Goal: Information Seeking & Learning: Learn about a topic

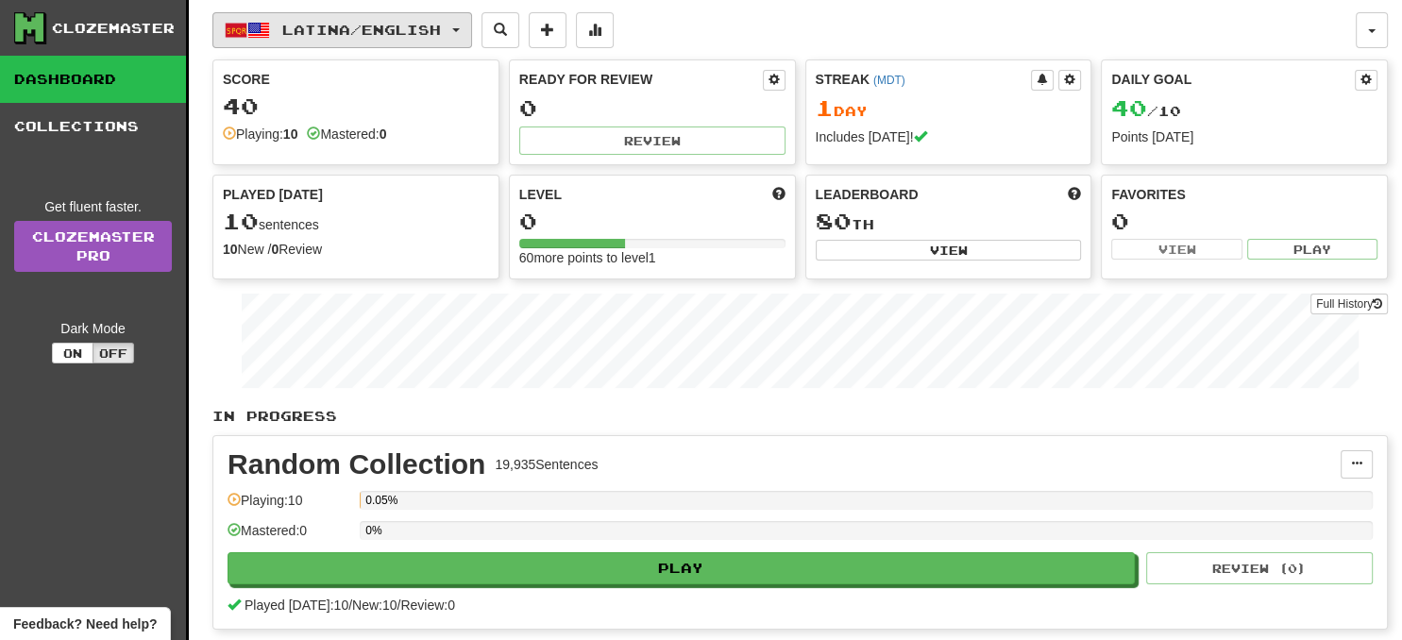
click at [462, 25] on button "Latina / English" at bounding box center [342, 30] width 260 height 36
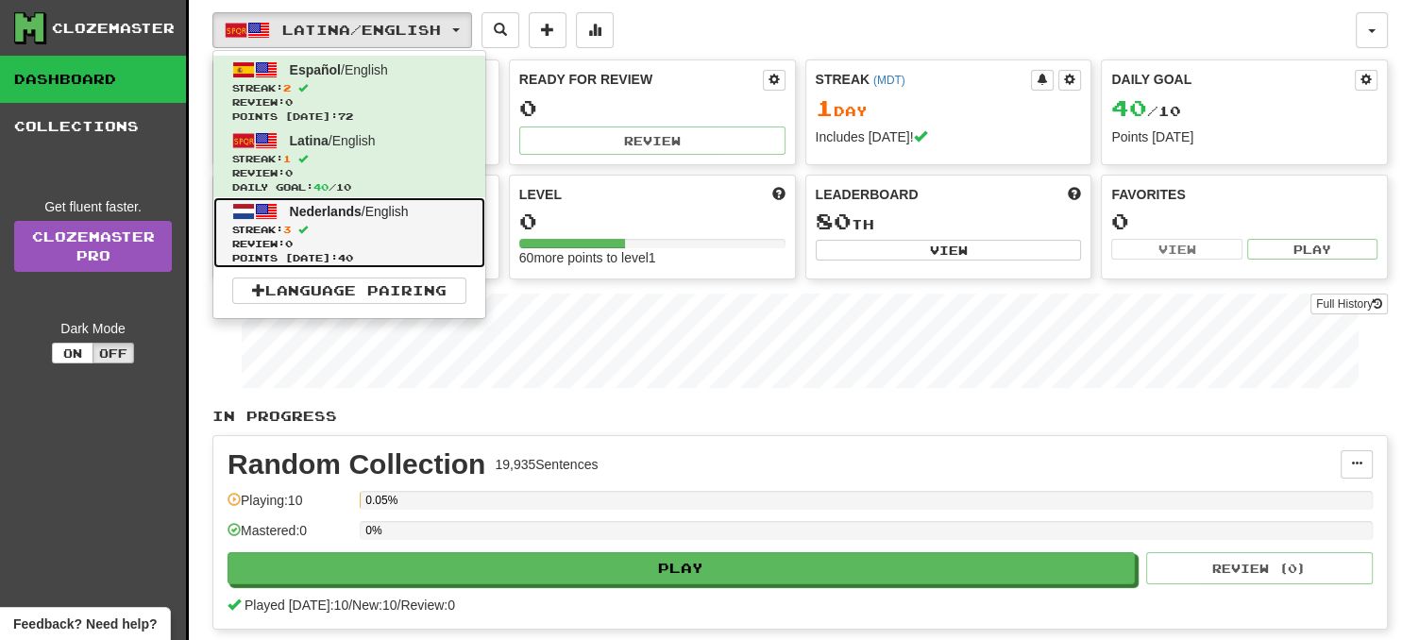
click at [442, 236] on span "Streak: 3" at bounding box center [349, 230] width 234 height 14
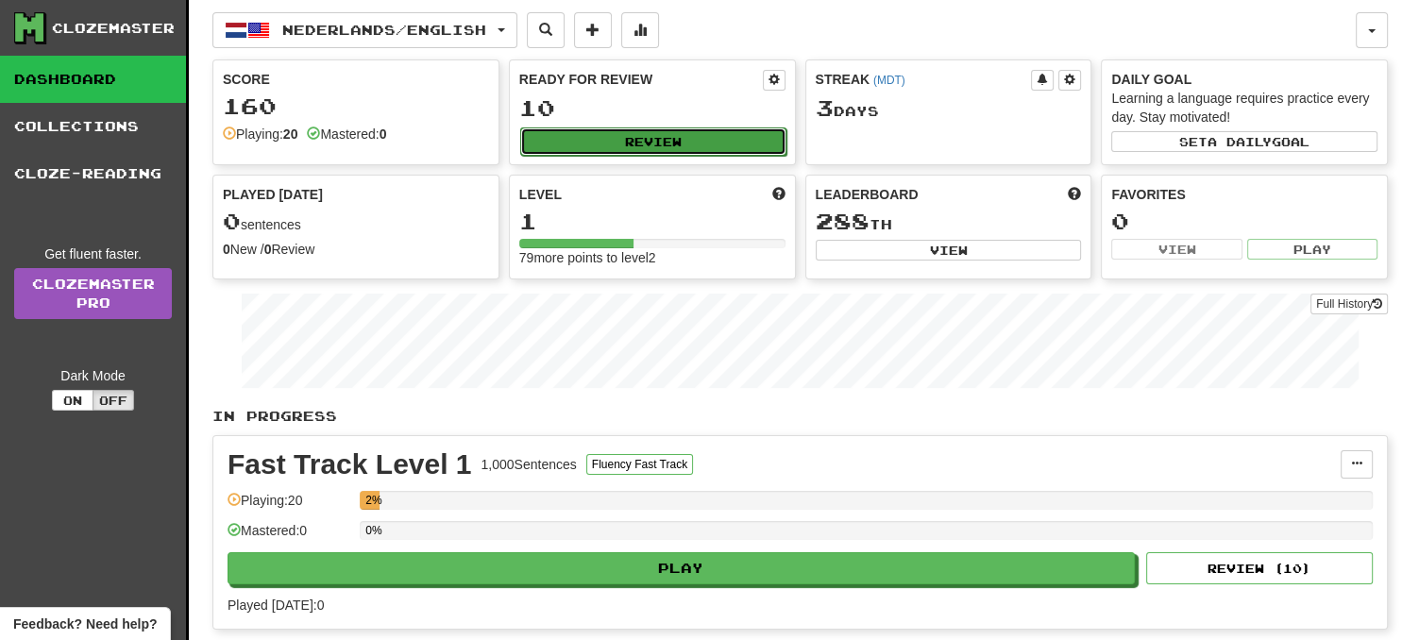
click at [620, 143] on button "Review" at bounding box center [653, 141] width 266 height 28
select select "**"
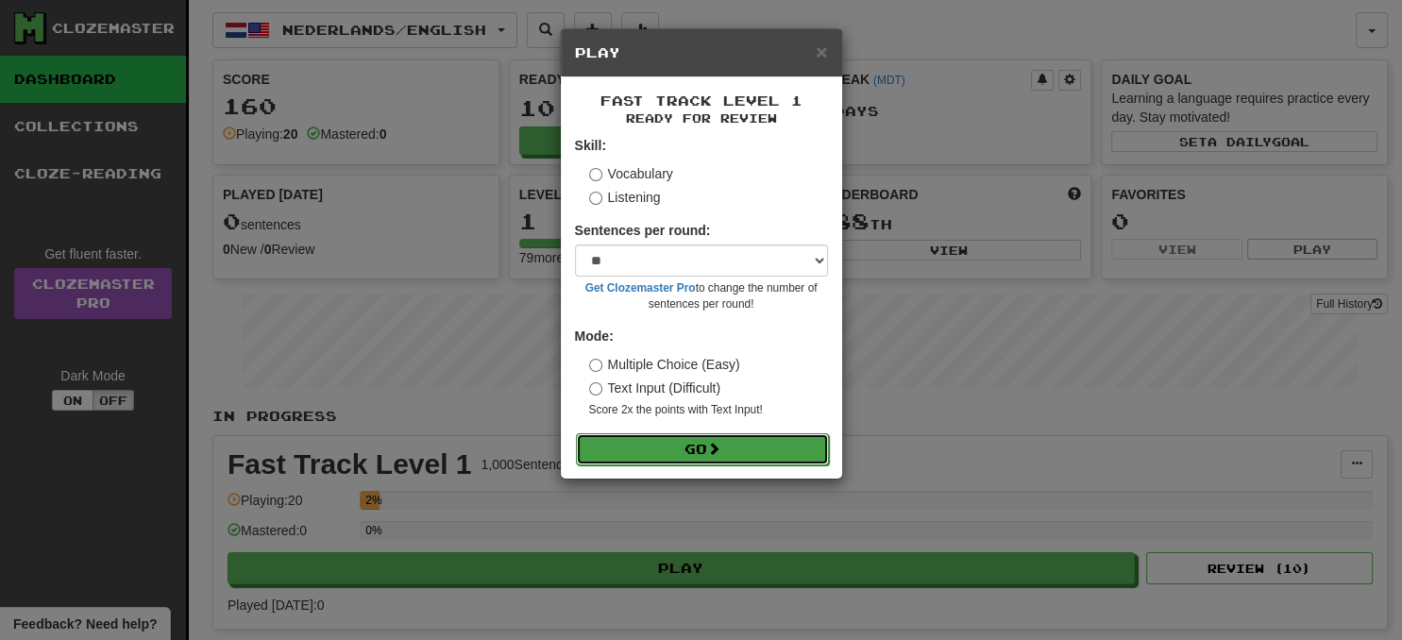
click at [717, 451] on span at bounding box center [713, 448] width 13 height 13
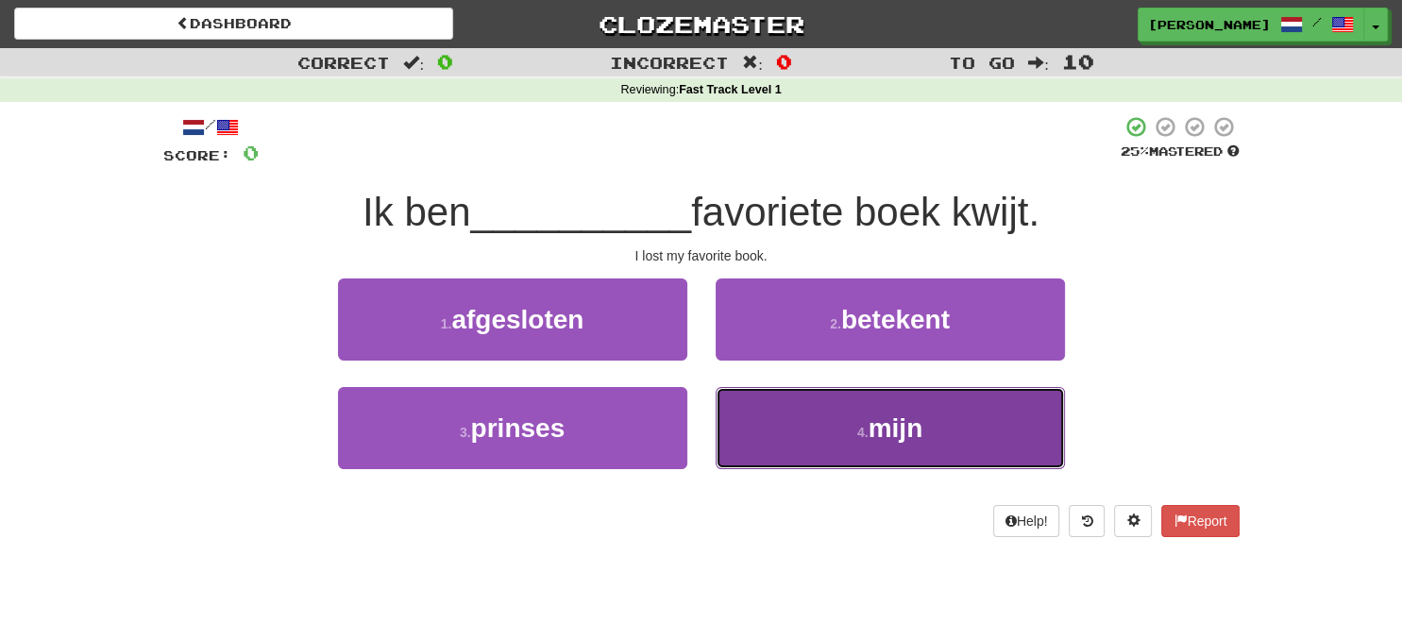
click at [821, 420] on button "4 . mijn" at bounding box center [889, 428] width 349 height 82
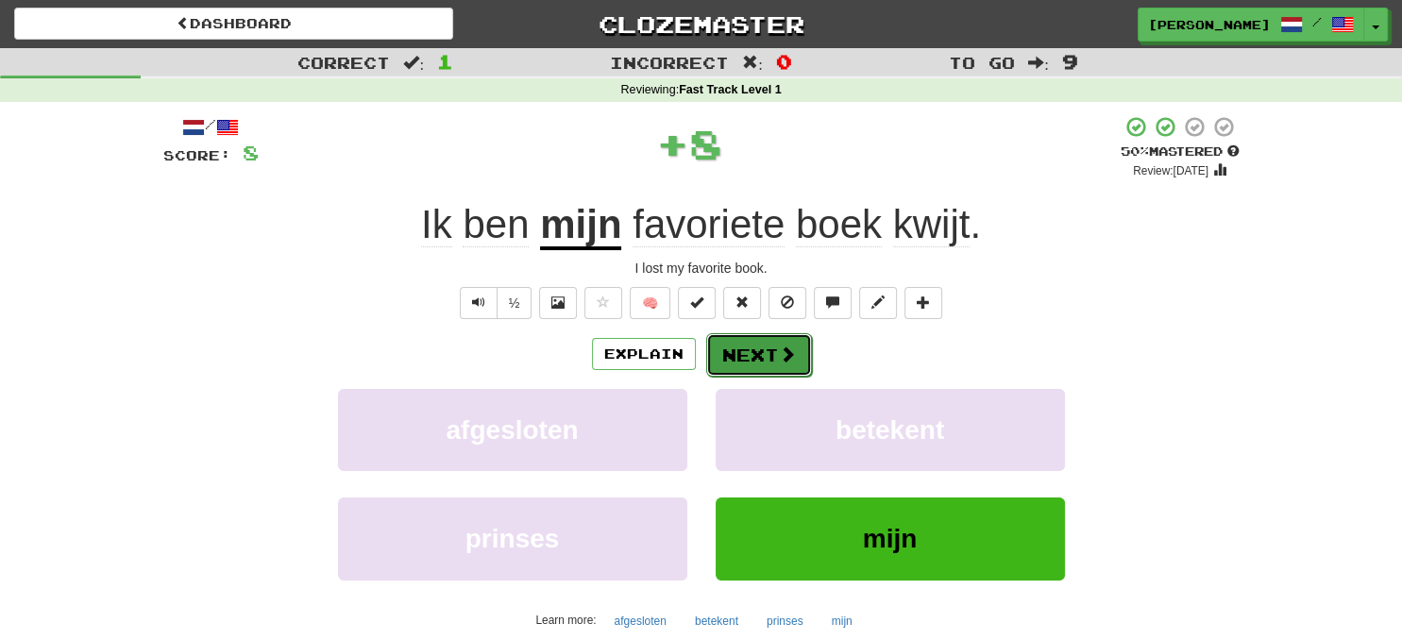
click at [779, 357] on span at bounding box center [787, 353] width 17 height 17
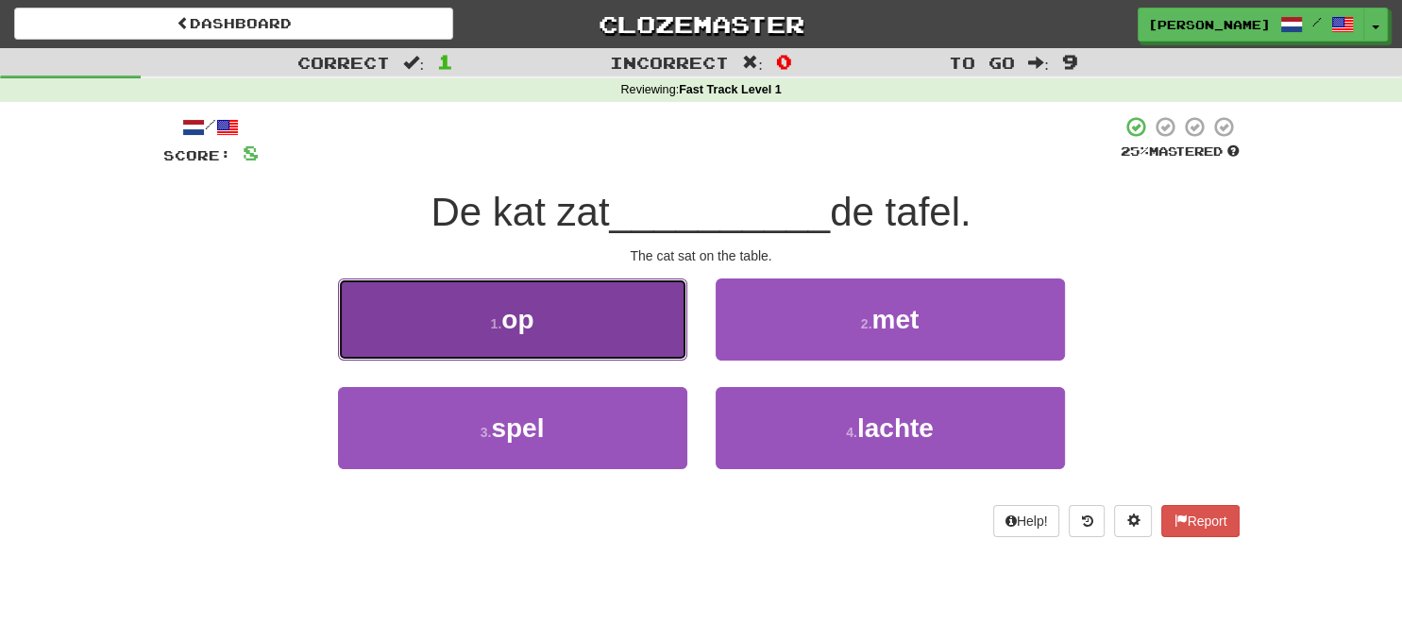
click at [587, 323] on button "1 . op" at bounding box center [512, 319] width 349 height 82
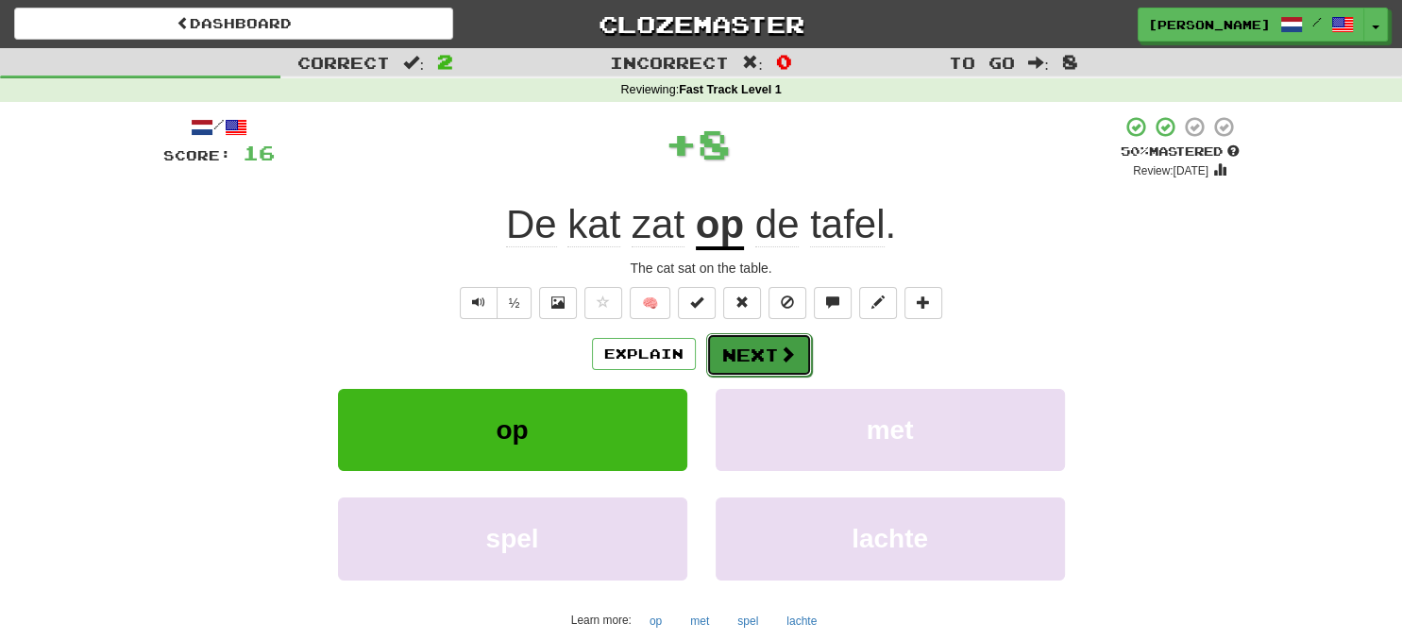
click at [763, 347] on button "Next" at bounding box center [759, 354] width 106 height 43
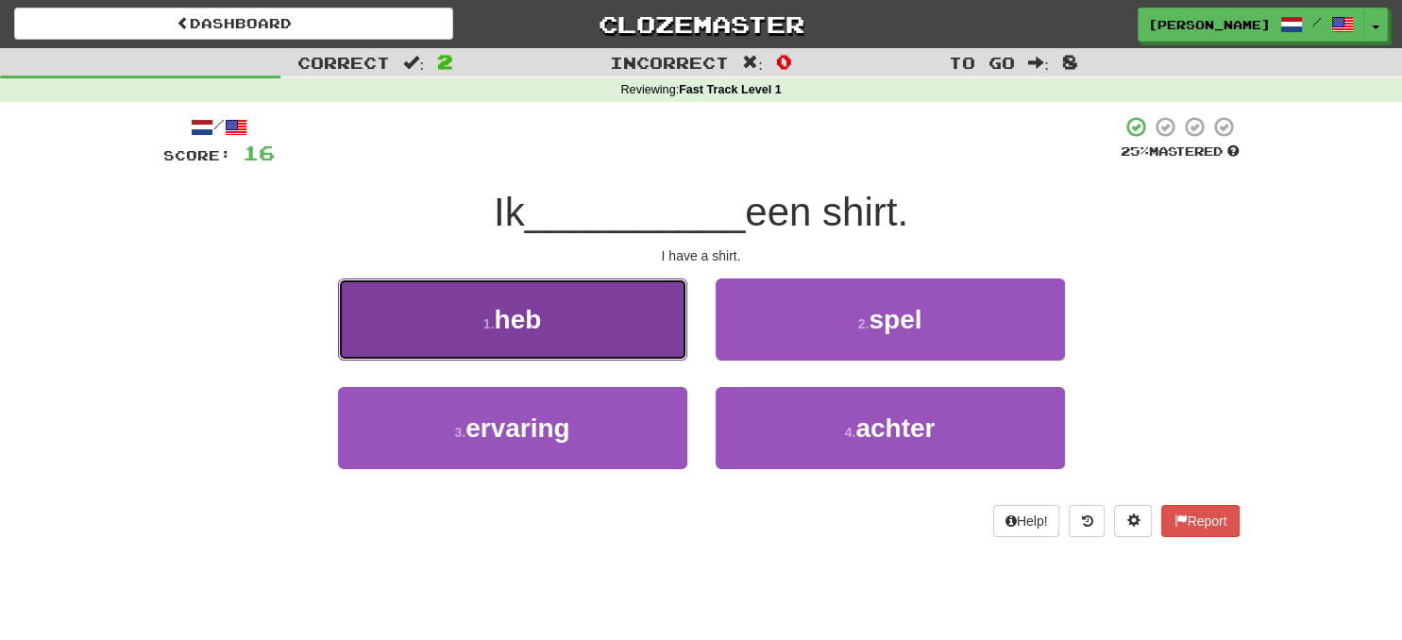
click at [602, 338] on button "1 . heb" at bounding box center [512, 319] width 349 height 82
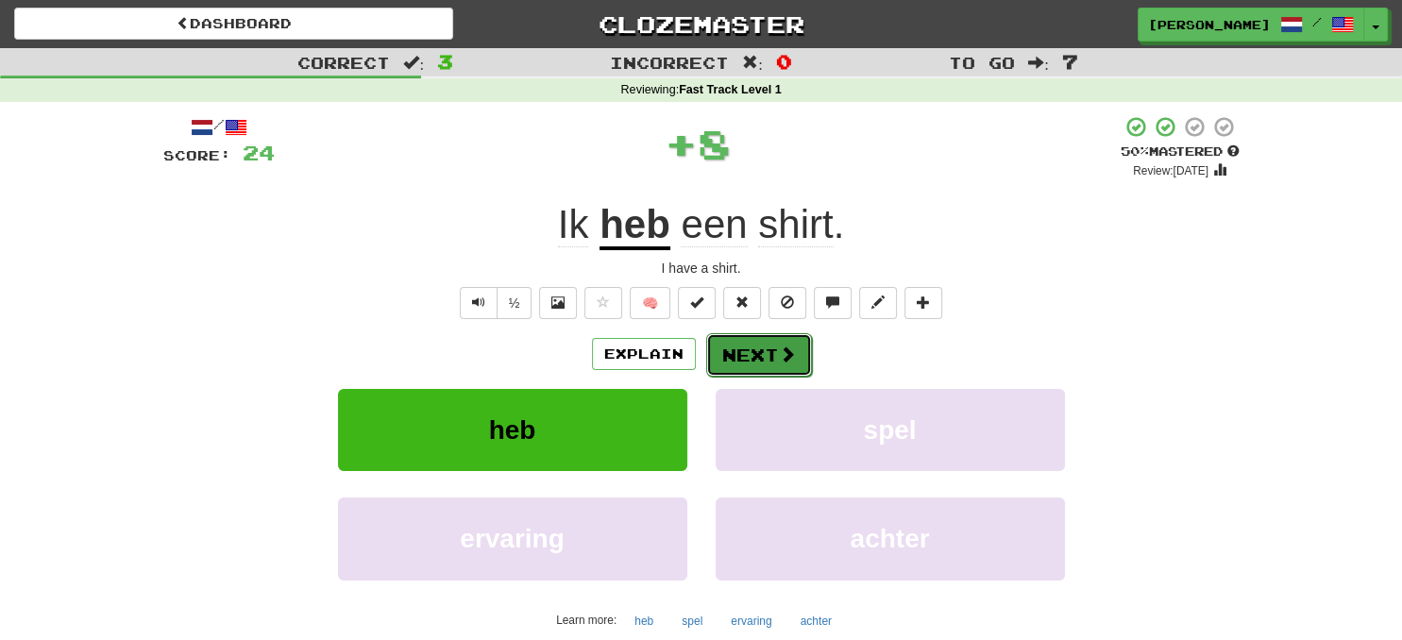
click at [759, 357] on button "Next" at bounding box center [759, 354] width 106 height 43
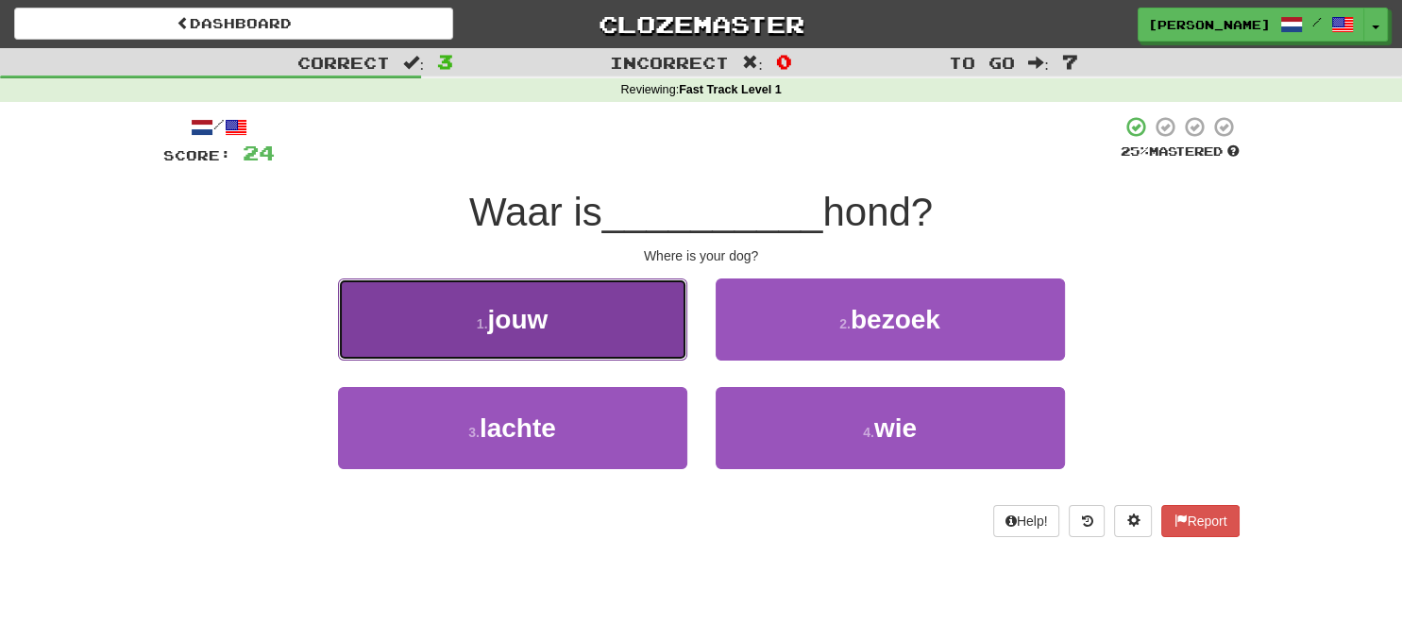
click at [604, 338] on button "1 . jouw" at bounding box center [512, 319] width 349 height 82
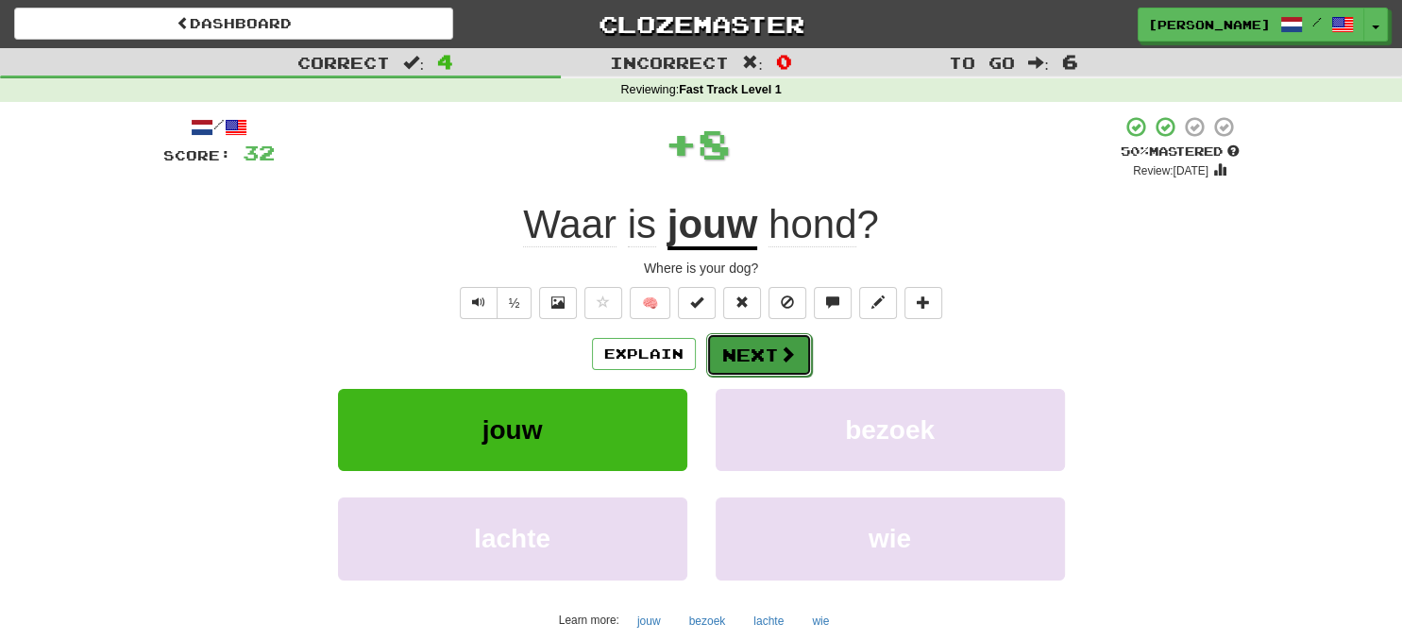
click at [738, 354] on button "Next" at bounding box center [759, 354] width 106 height 43
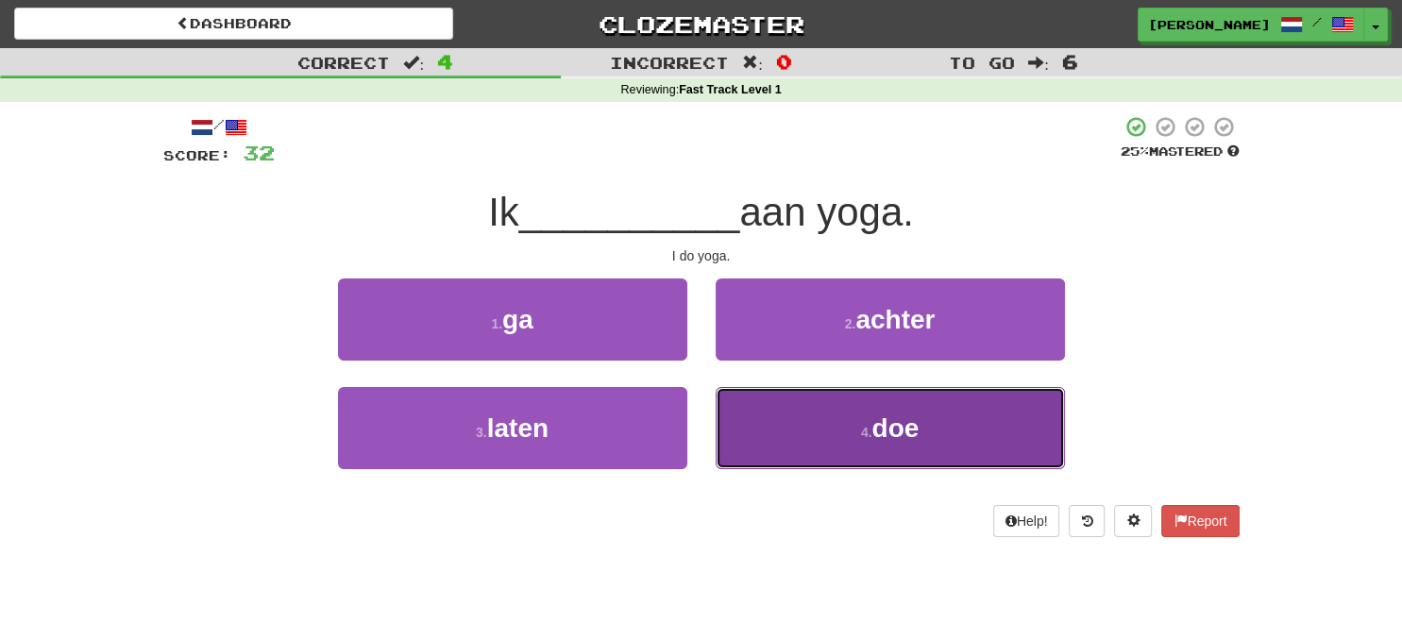
click at [876, 436] on span "doe" at bounding box center [894, 427] width 47 height 29
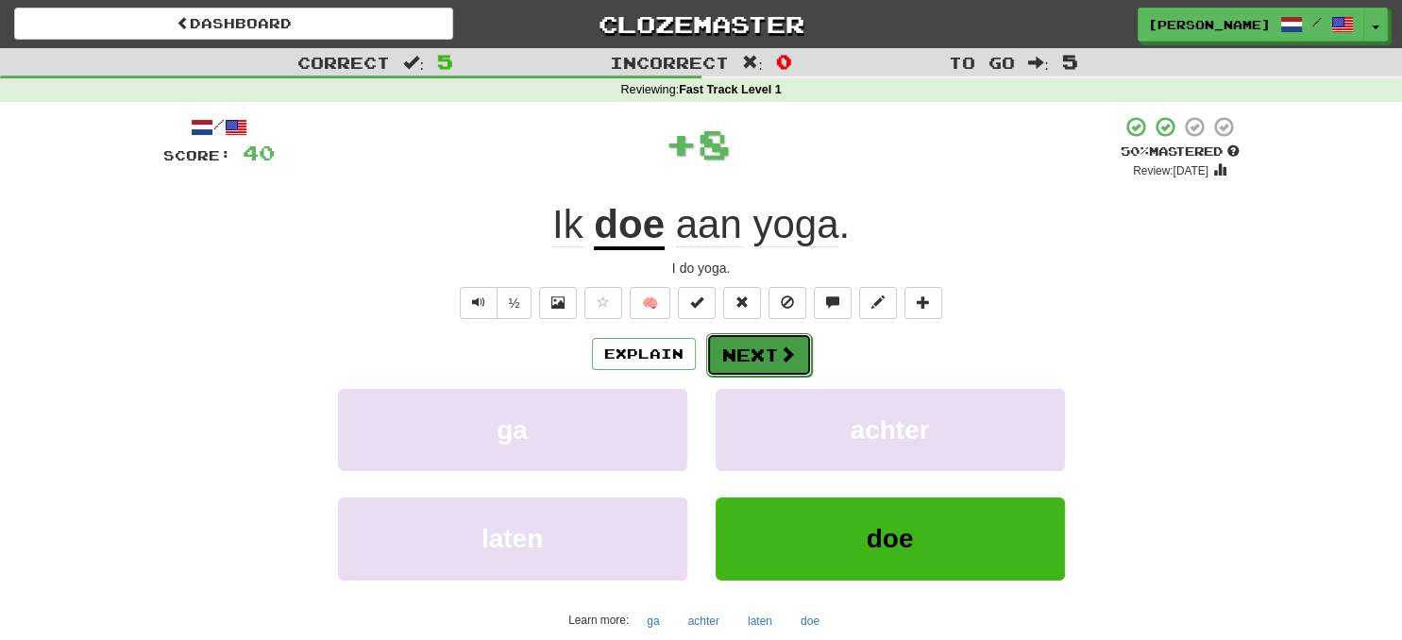
click at [779, 345] on span at bounding box center [787, 353] width 17 height 17
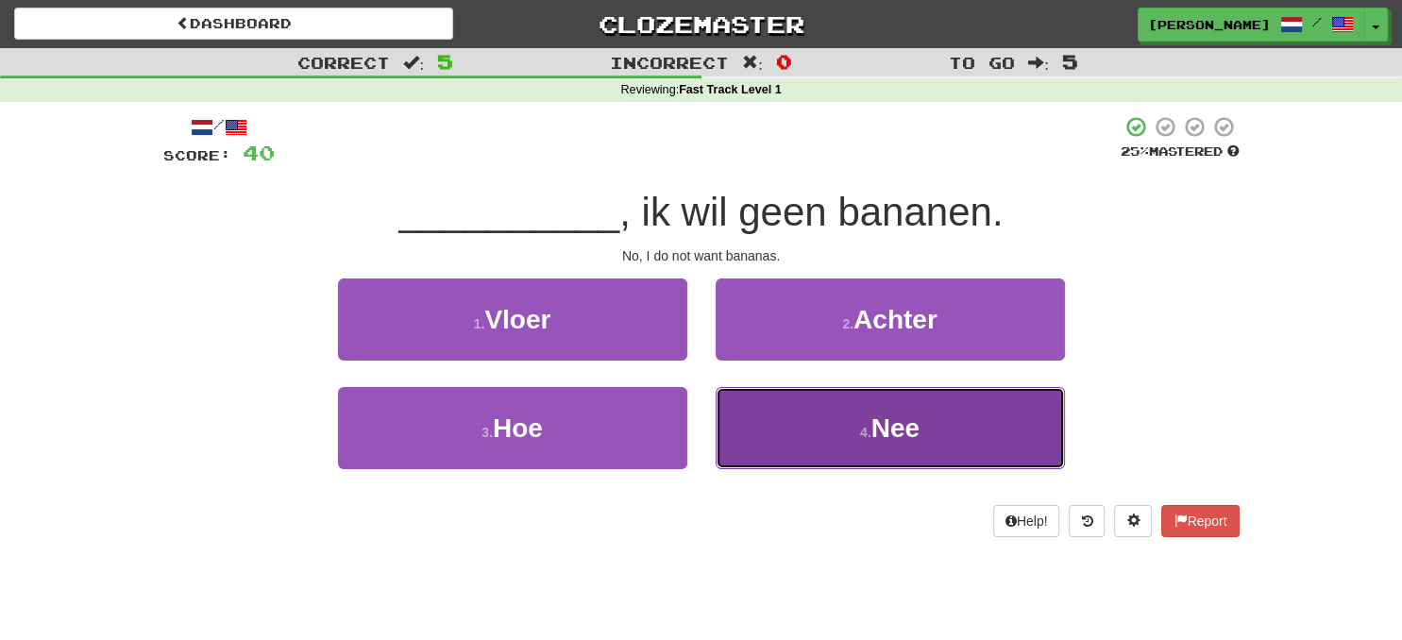
click at [847, 437] on button "4 . Nee" at bounding box center [889, 428] width 349 height 82
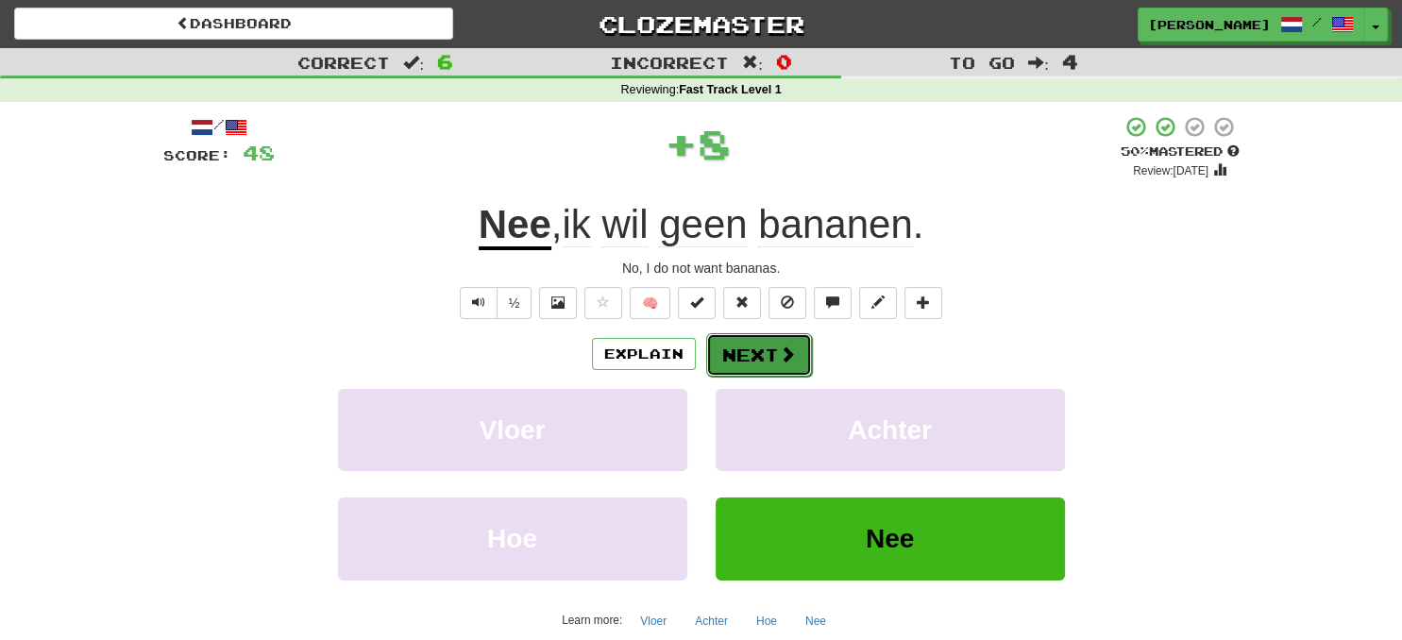
click at [773, 361] on button "Next" at bounding box center [759, 354] width 106 height 43
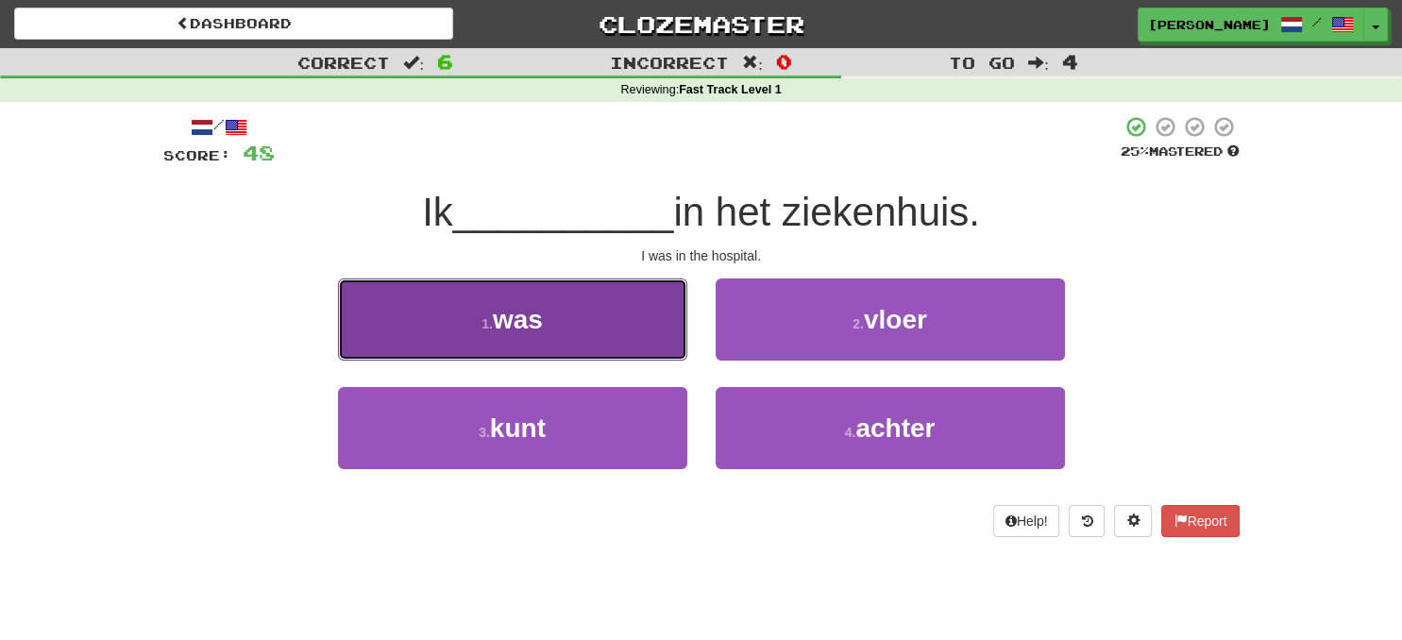
click at [653, 334] on button "1 . was" at bounding box center [512, 319] width 349 height 82
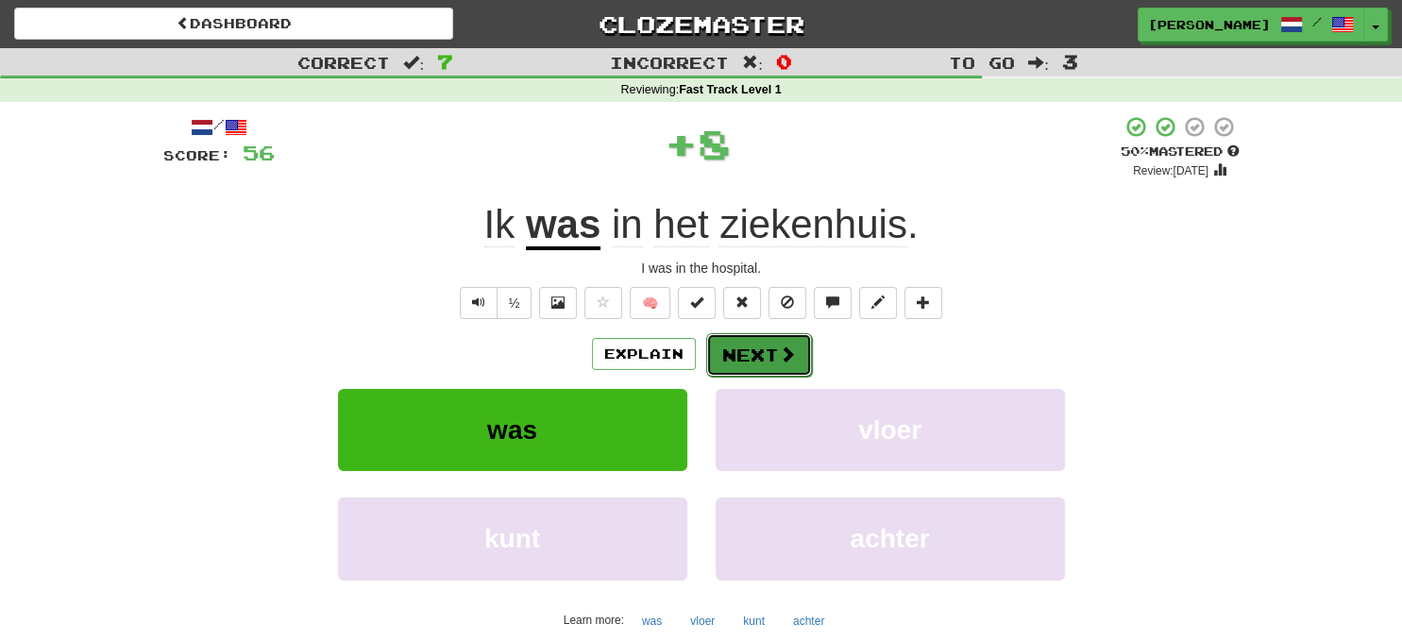
click at [768, 346] on button "Next" at bounding box center [759, 354] width 106 height 43
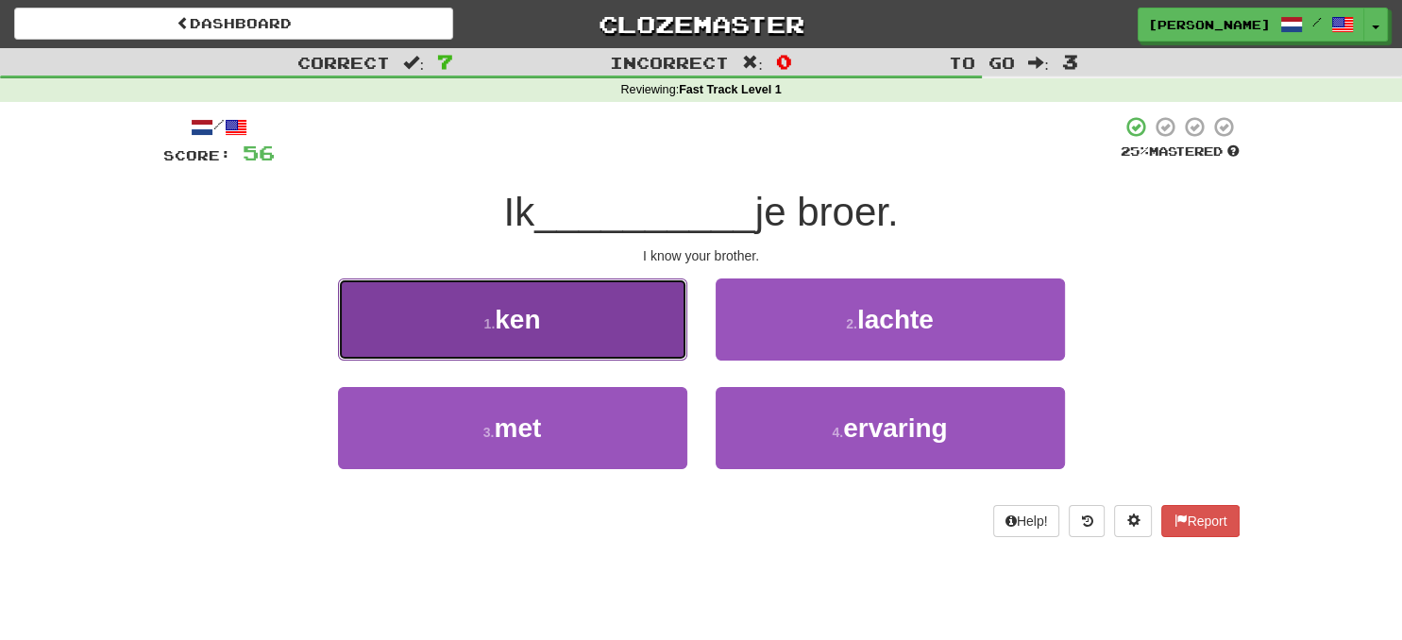
click at [580, 333] on button "1 . ken" at bounding box center [512, 319] width 349 height 82
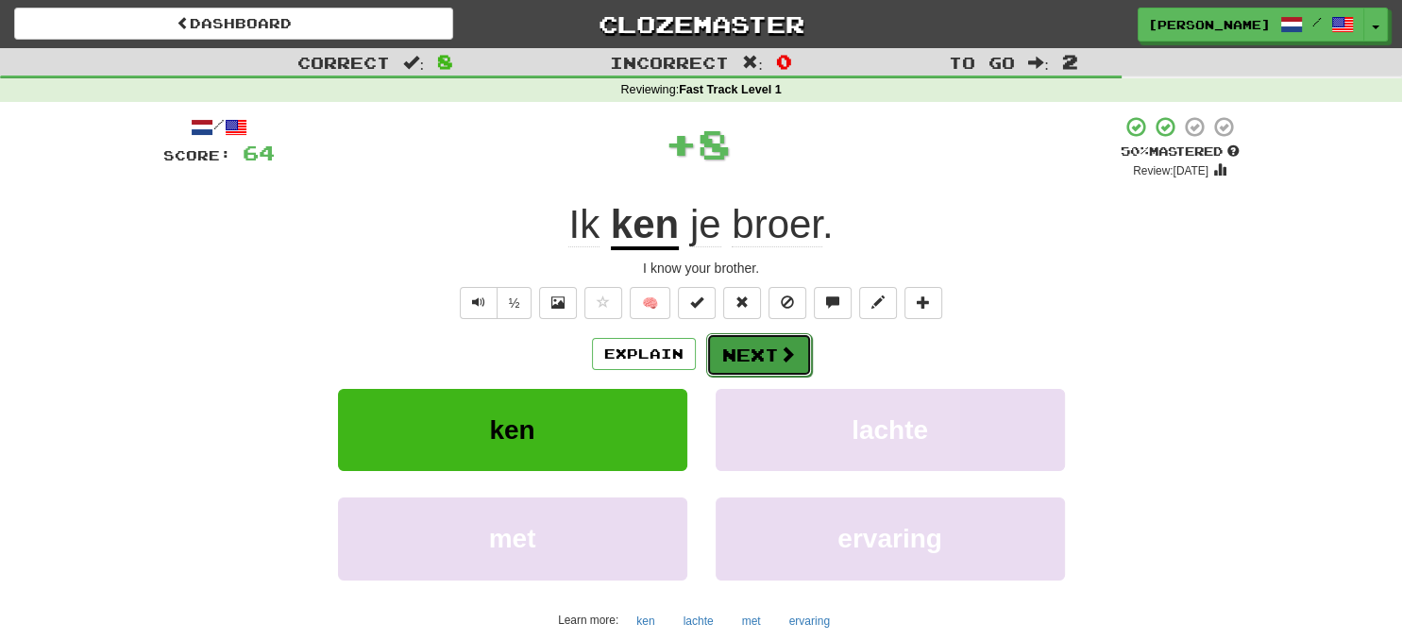
click at [783, 349] on span at bounding box center [787, 353] width 17 height 17
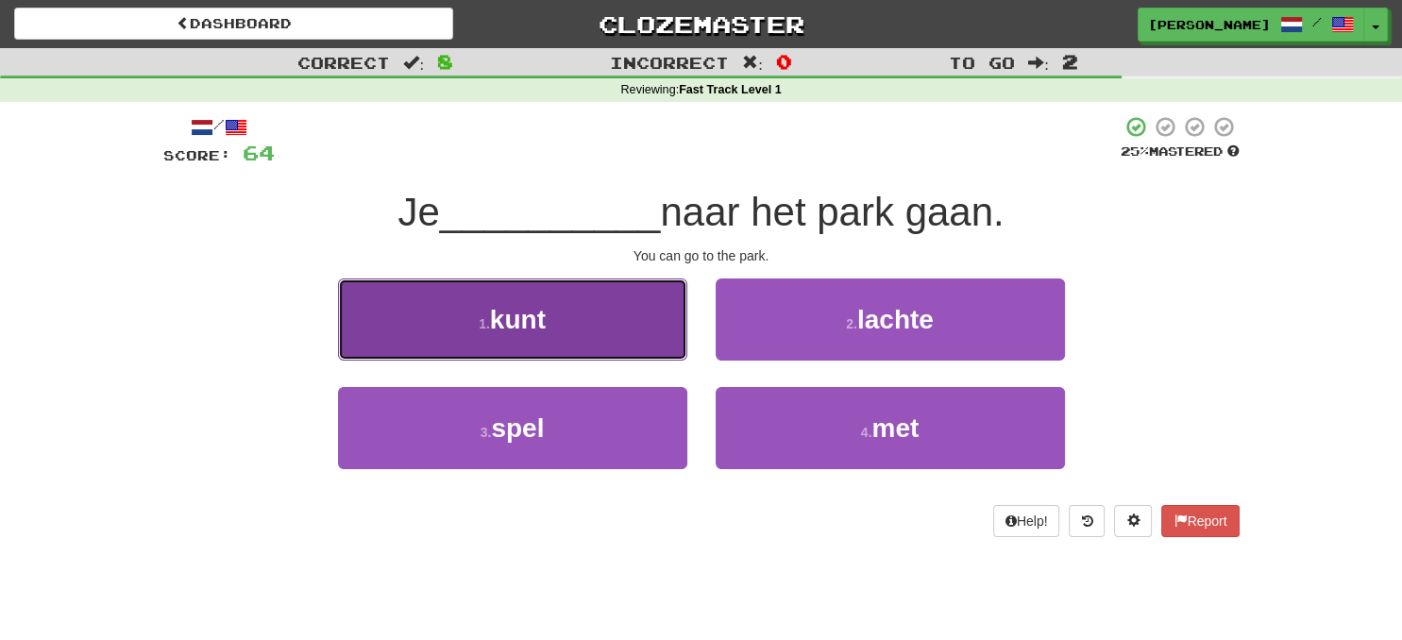
click at [608, 342] on button "1 . kunt" at bounding box center [512, 319] width 349 height 82
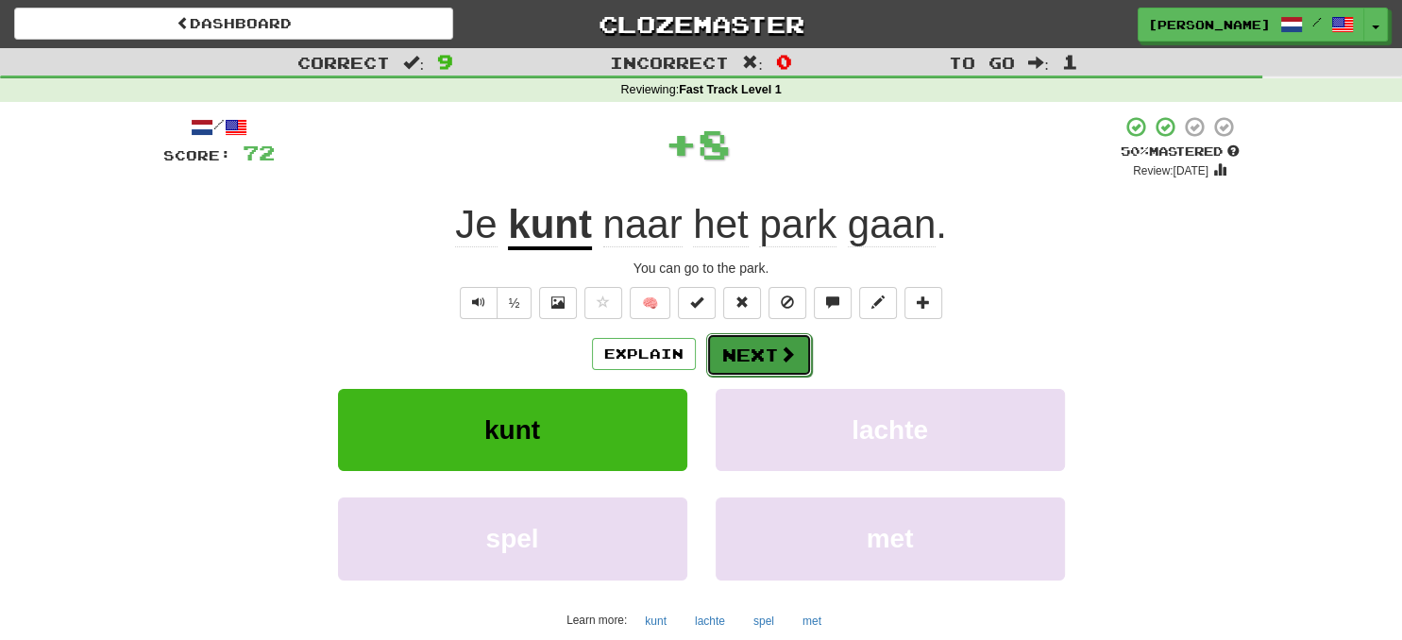
click at [732, 341] on button "Next" at bounding box center [759, 354] width 106 height 43
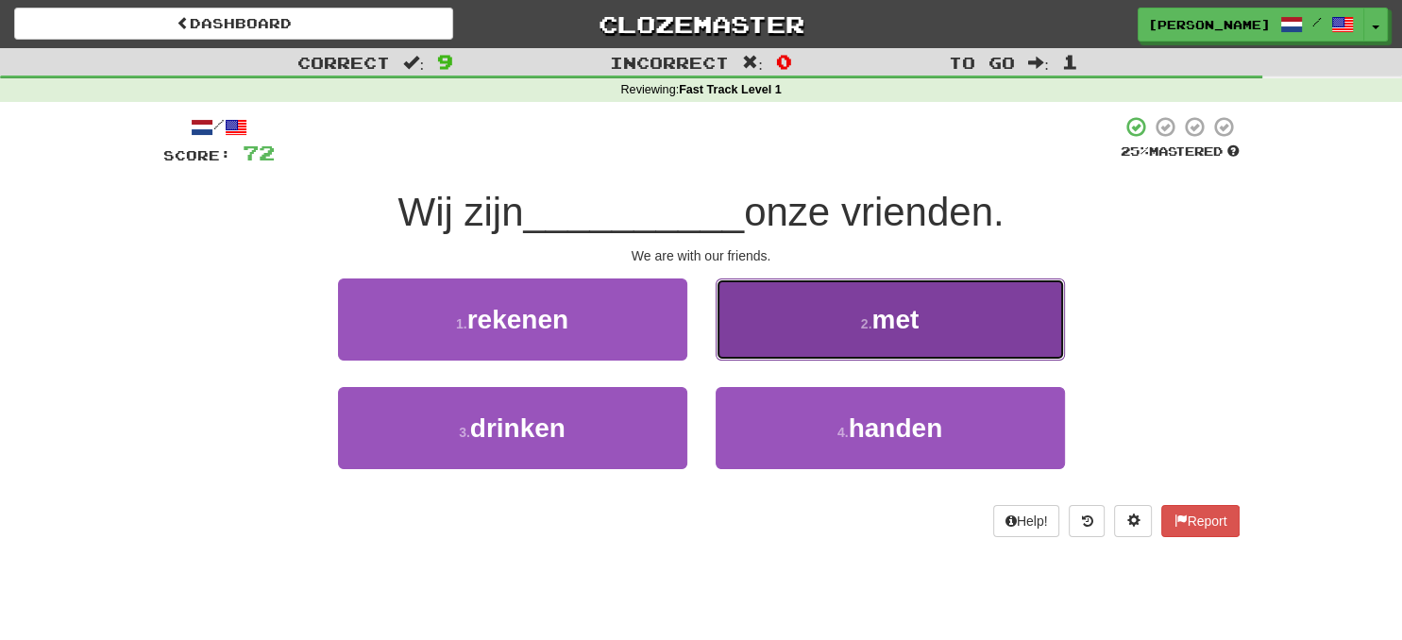
click at [880, 359] on button "2 . met" at bounding box center [889, 319] width 349 height 82
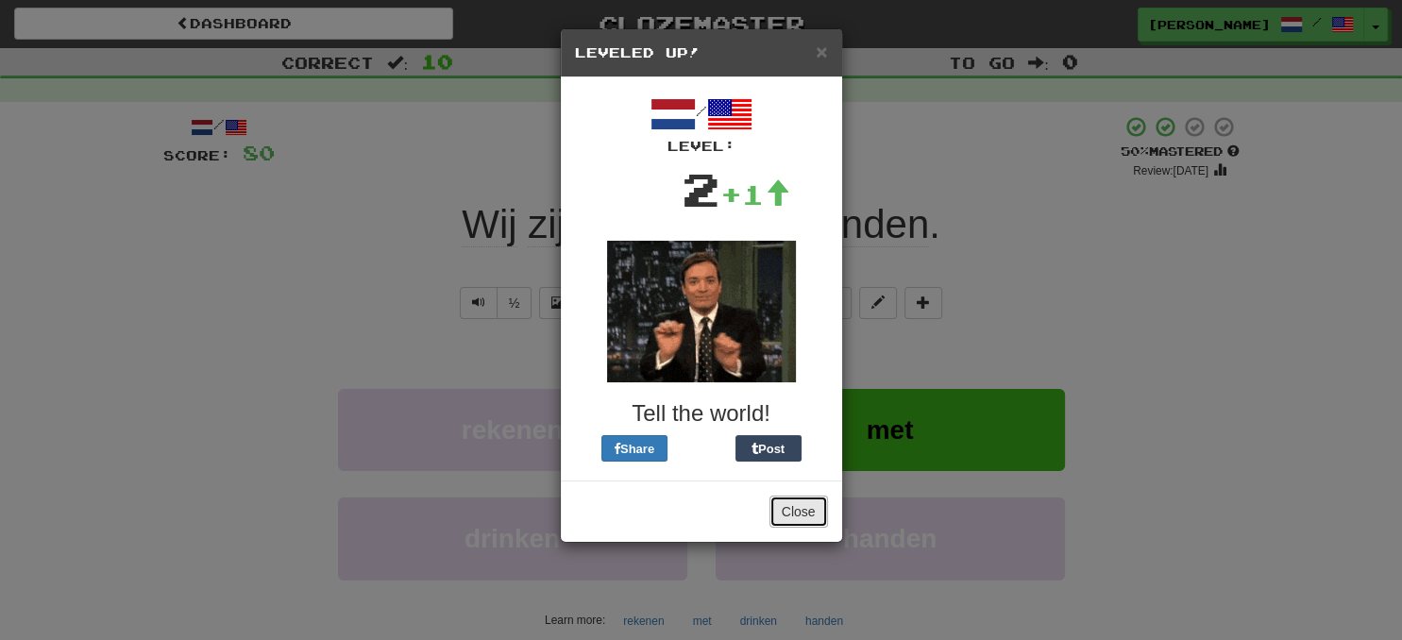
click at [811, 522] on button "Close" at bounding box center [798, 512] width 59 height 32
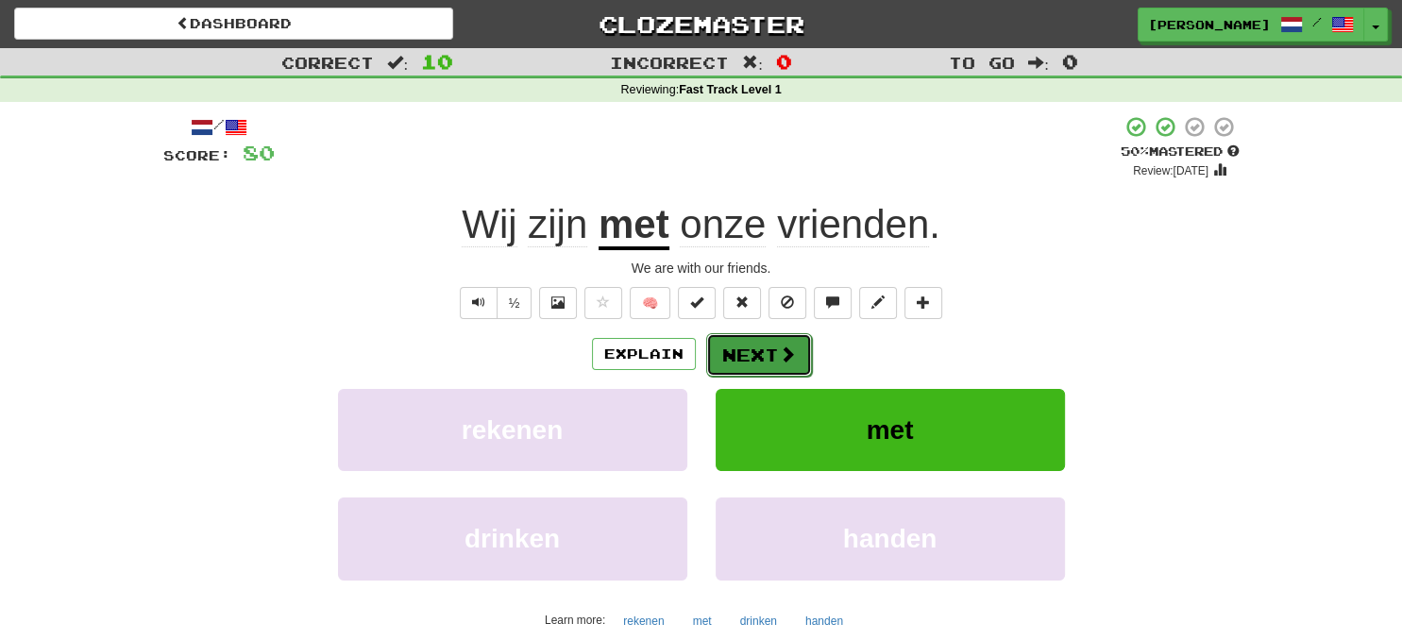
click at [791, 366] on button "Next" at bounding box center [759, 354] width 106 height 43
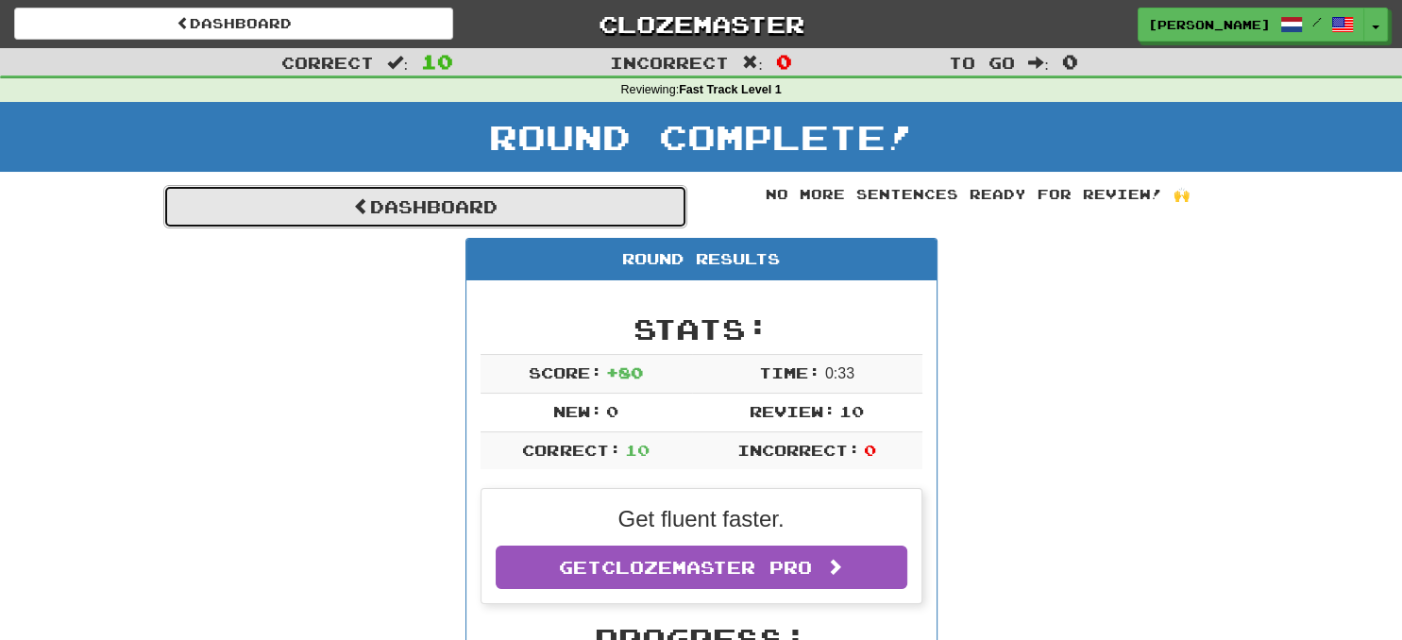
click at [425, 202] on link "Dashboard" at bounding box center [425, 206] width 524 height 43
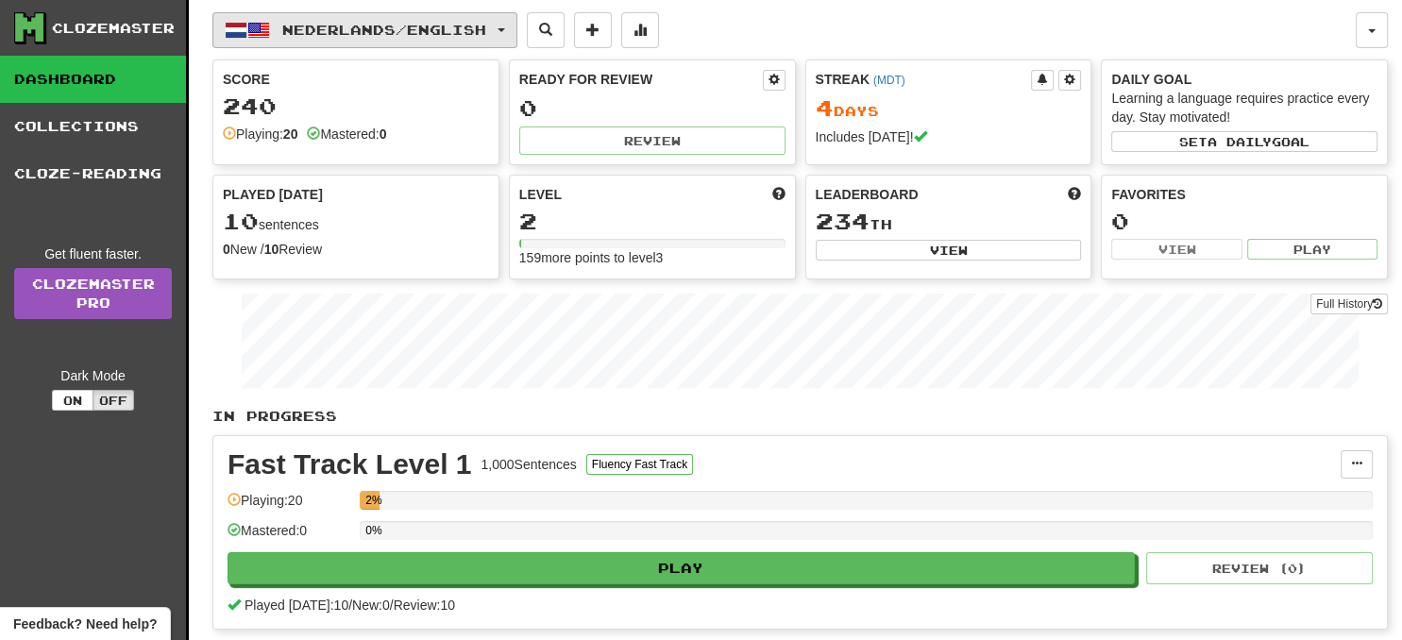
click at [504, 25] on button "Nederlands / English" at bounding box center [364, 30] width 305 height 36
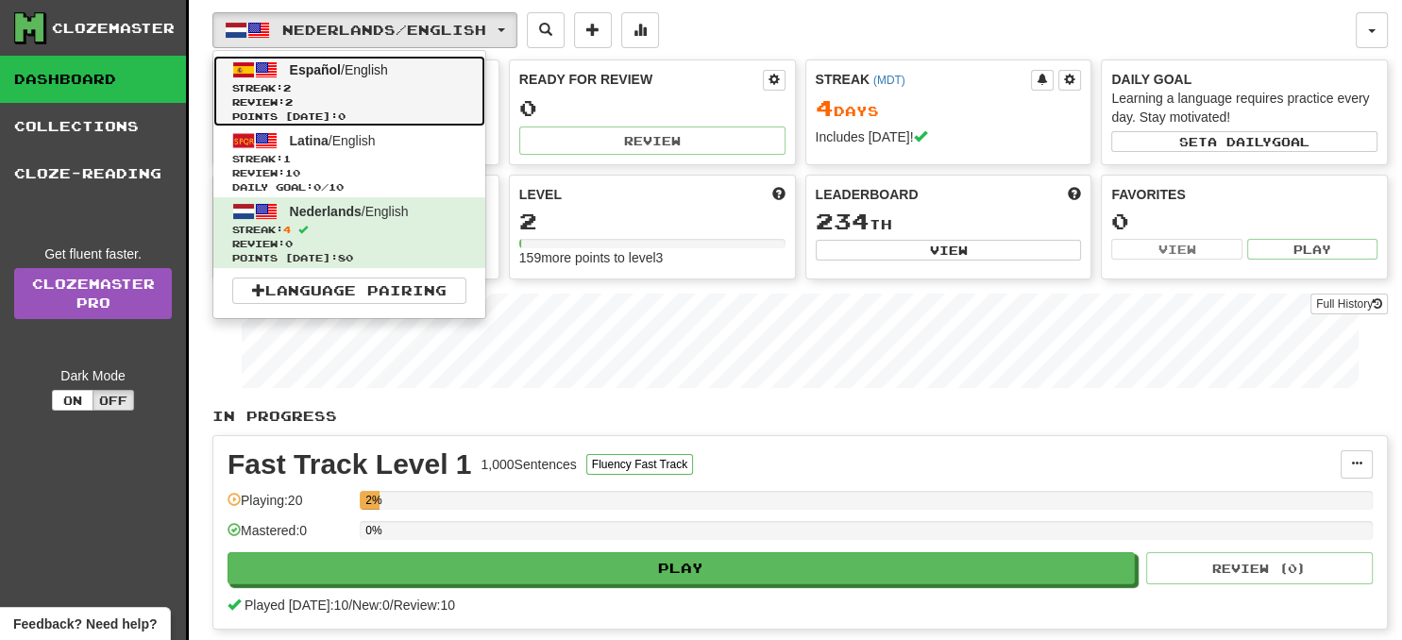
click at [410, 93] on span "Streak: 2" at bounding box center [349, 88] width 234 height 14
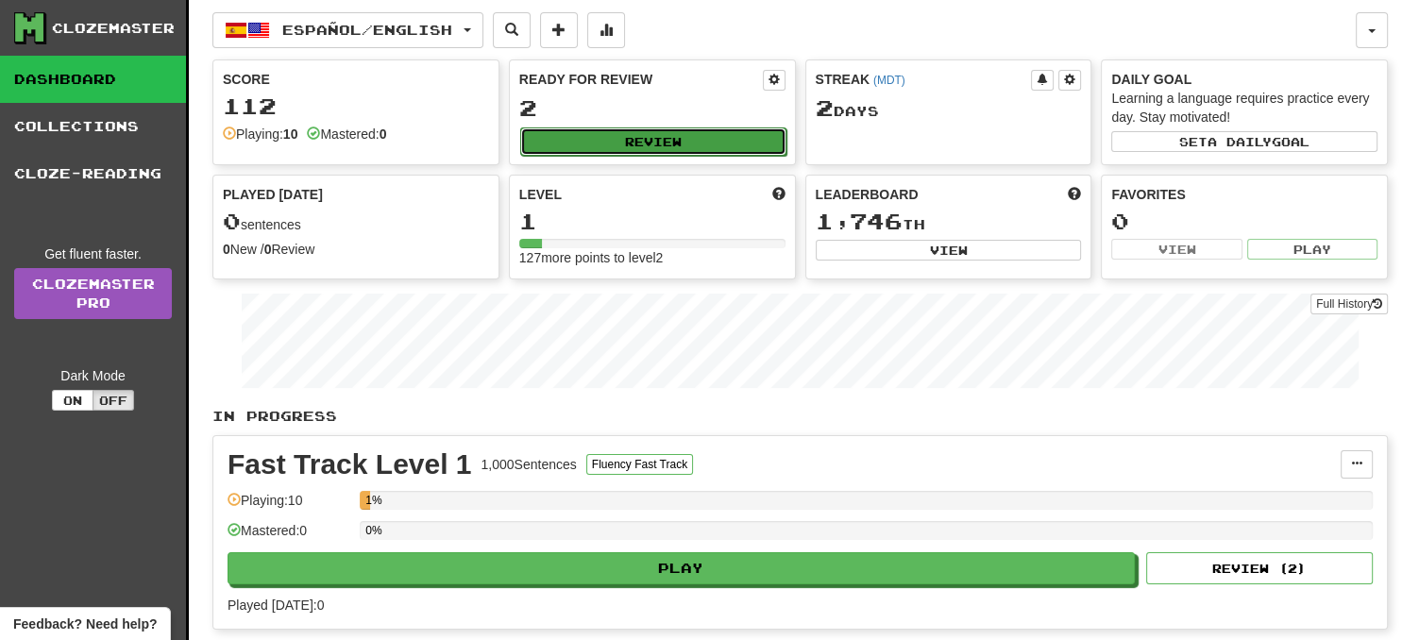
click at [697, 140] on button "Review" at bounding box center [653, 141] width 266 height 28
select select "**"
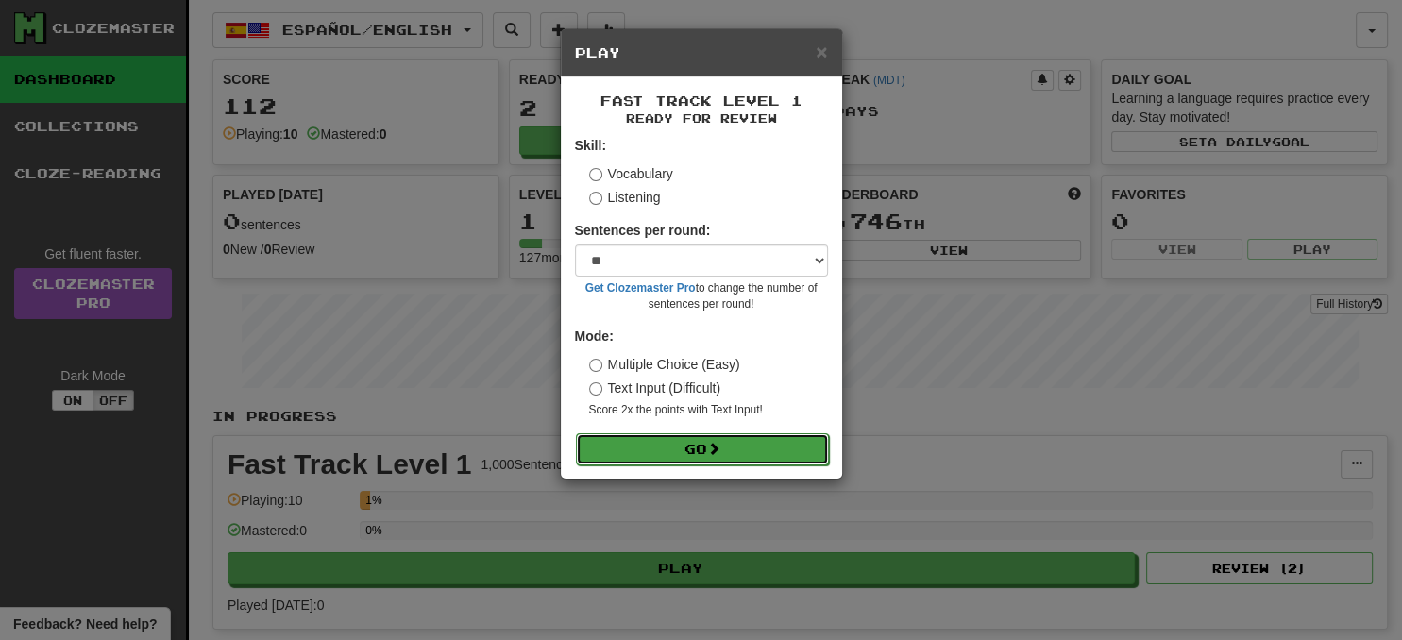
click at [742, 452] on button "Go" at bounding box center [702, 449] width 253 height 32
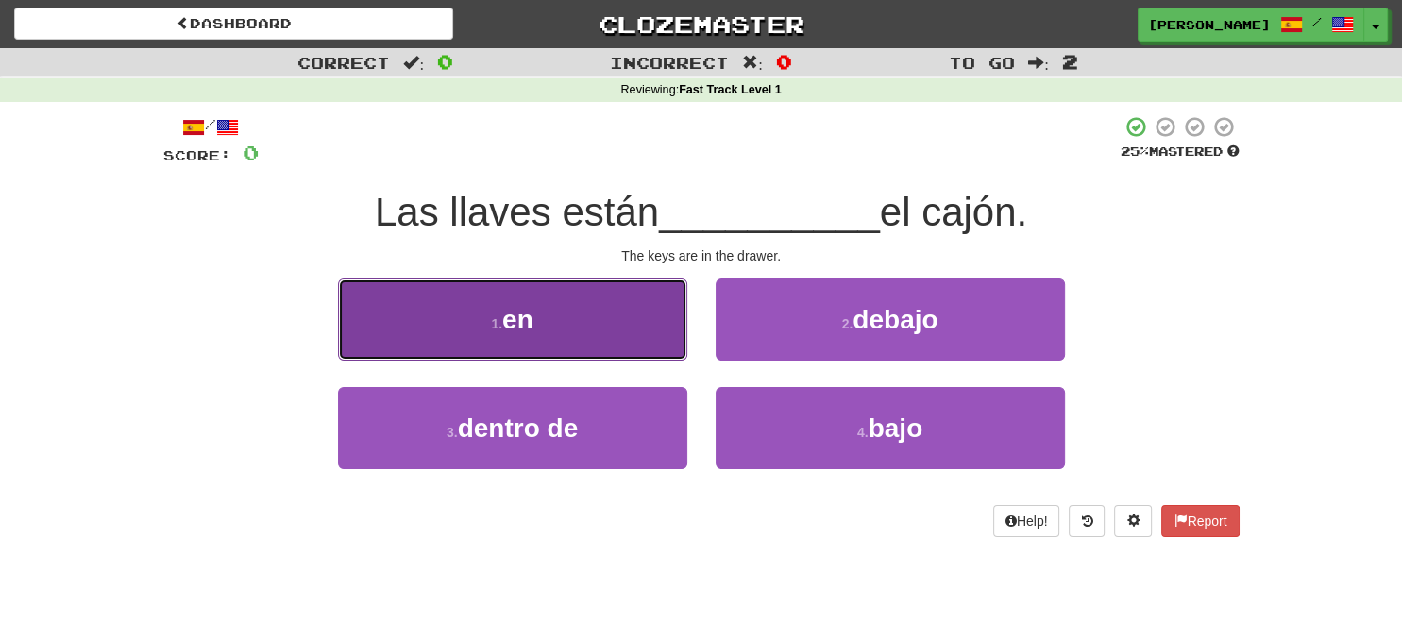
click at [601, 301] on button "1 . en" at bounding box center [512, 319] width 349 height 82
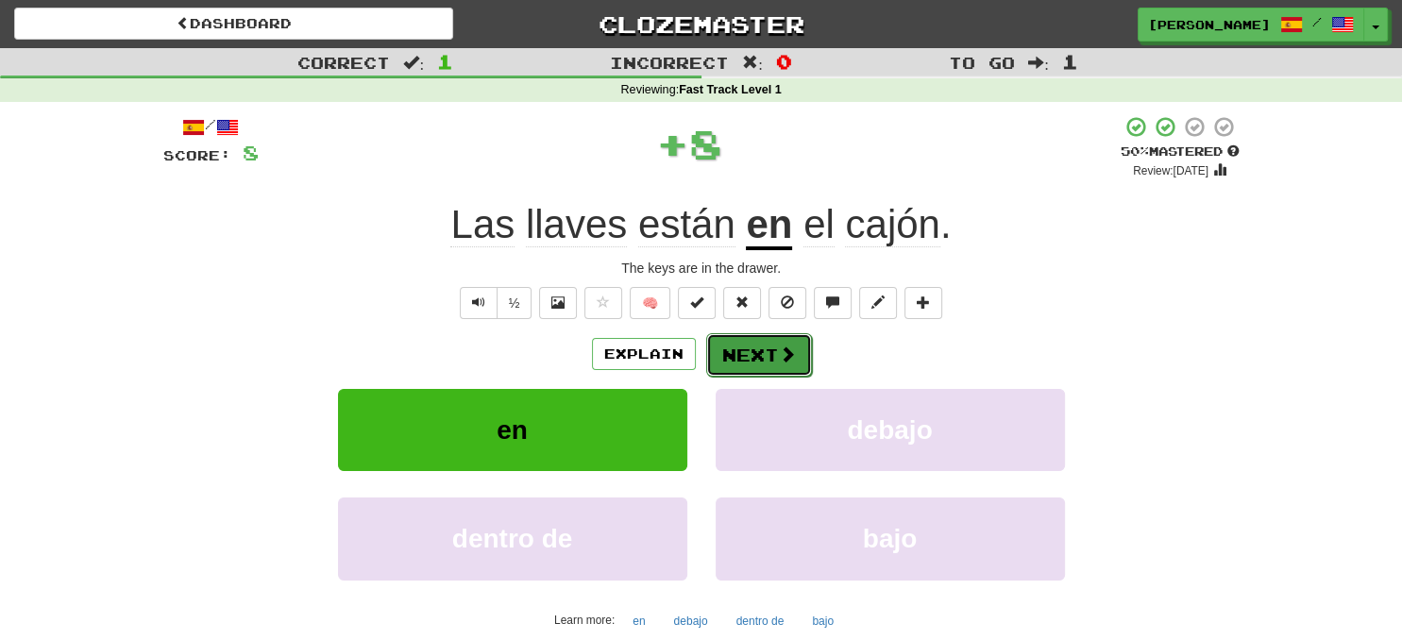
click at [770, 353] on button "Next" at bounding box center [759, 354] width 106 height 43
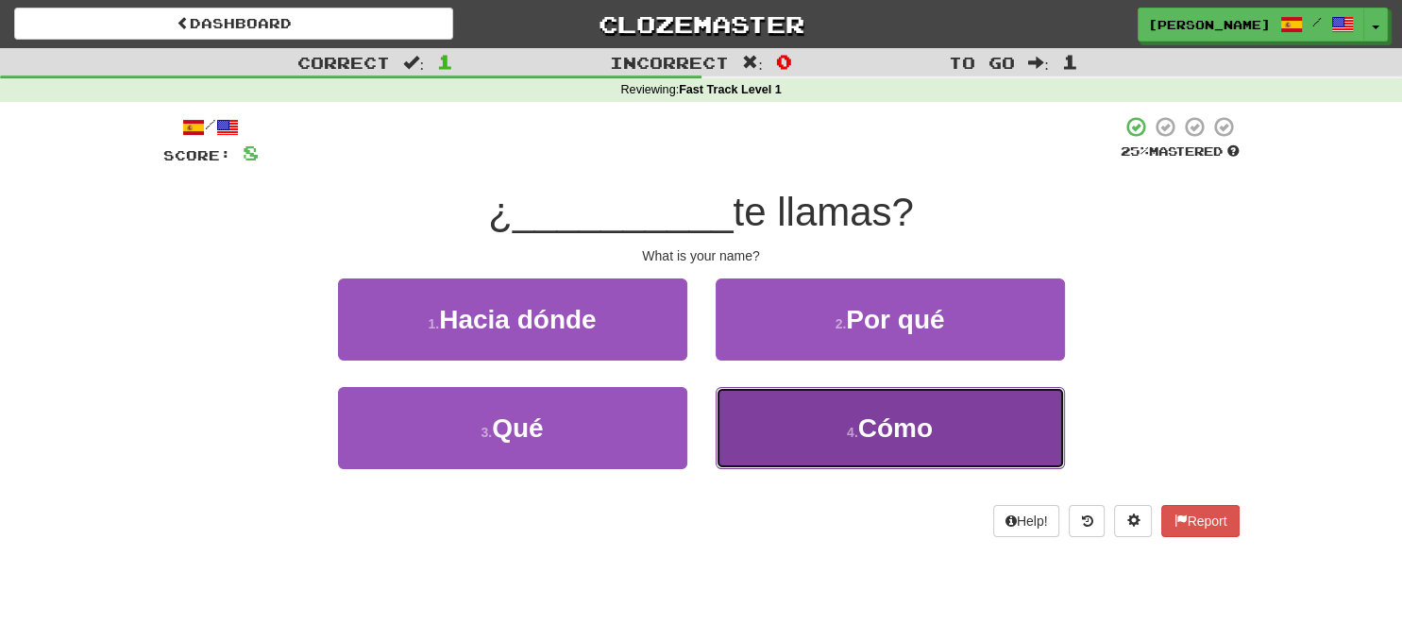
click at [834, 422] on button "4 . Cómo" at bounding box center [889, 428] width 349 height 82
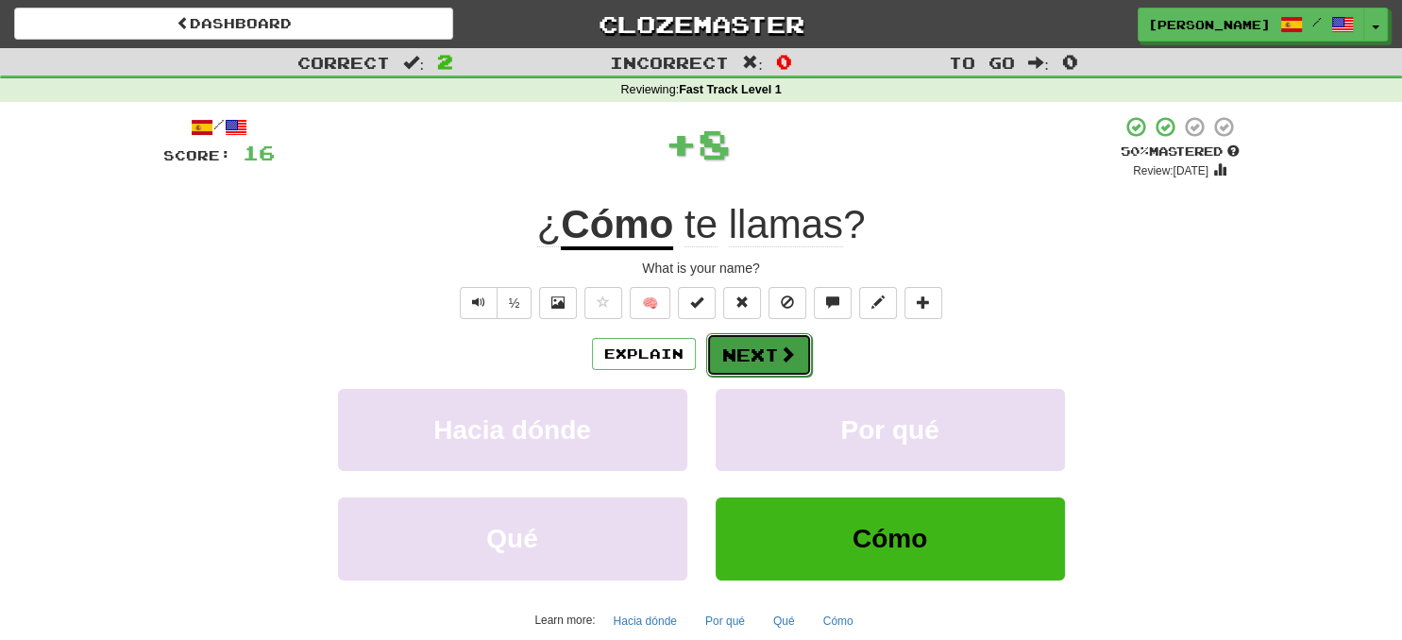
click at [784, 357] on span at bounding box center [787, 353] width 17 height 17
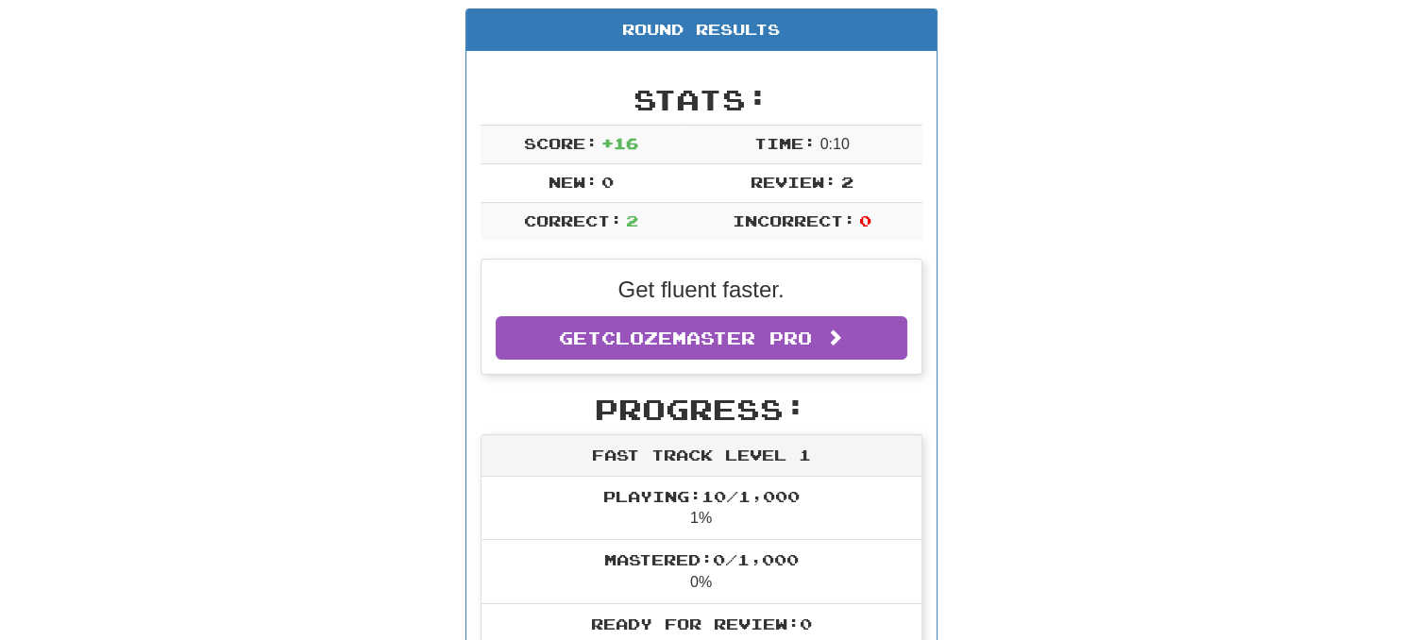
scroll to position [199, 0]
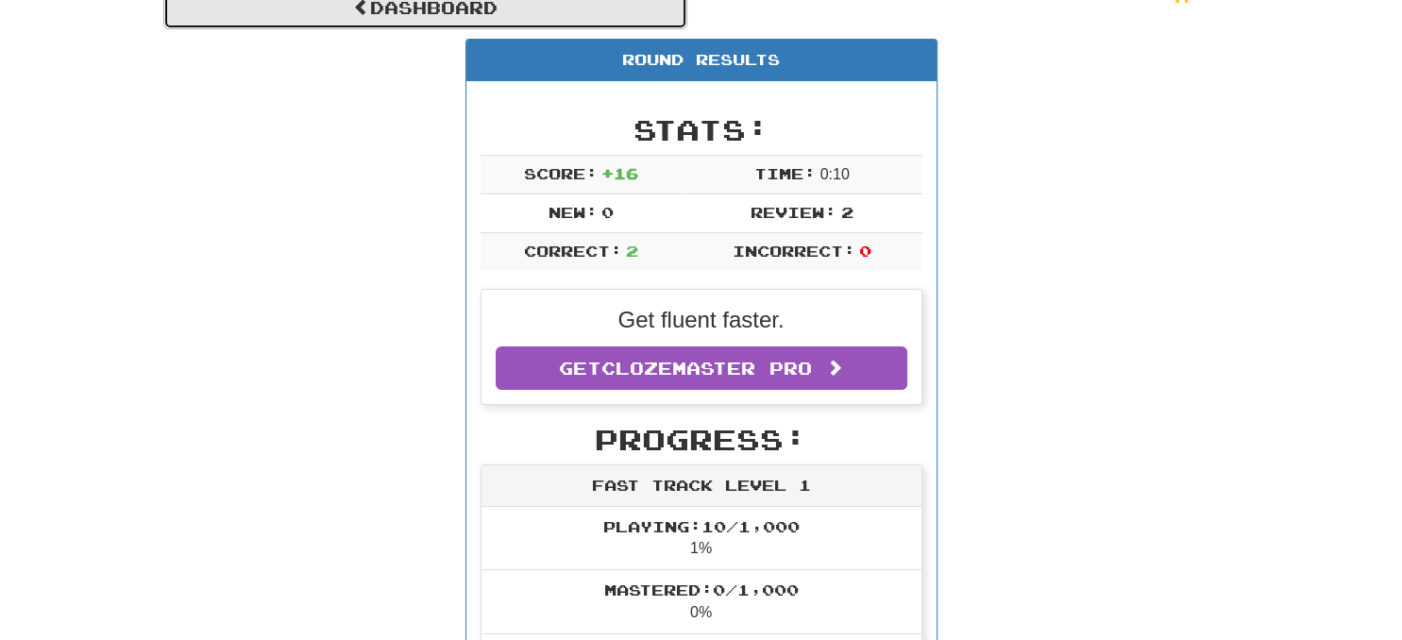
click at [496, 17] on link "Dashboard" at bounding box center [425, 7] width 524 height 43
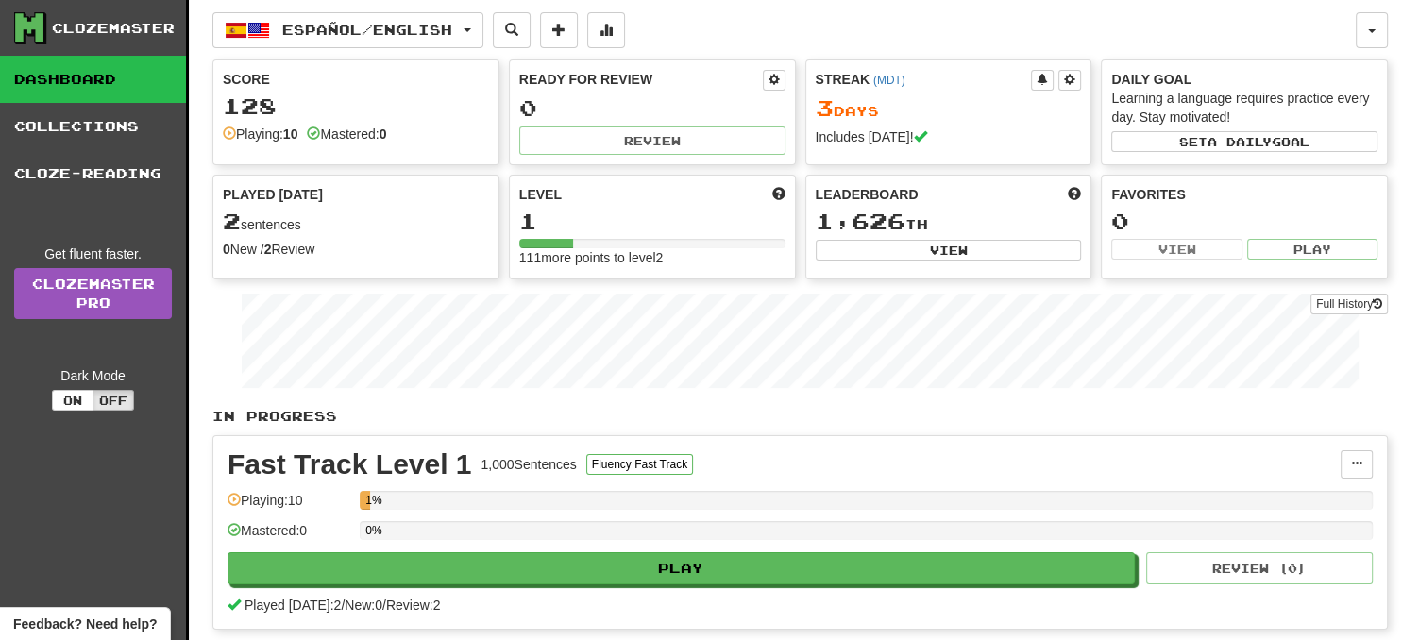
click at [373, 131] on div "Mastered: 0" at bounding box center [346, 134] width 79 height 19
click at [1194, 145] on button "Set a daily goal" at bounding box center [1244, 141] width 266 height 21
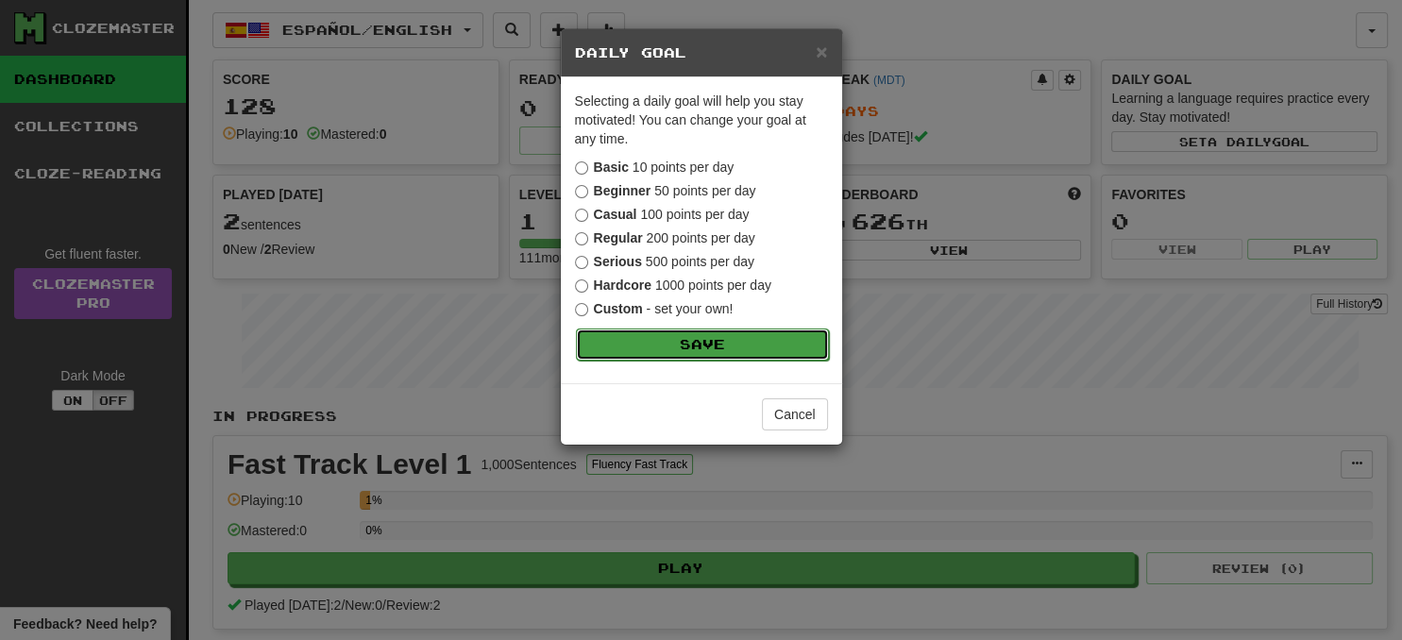
click at [773, 335] on button "Save" at bounding box center [702, 344] width 253 height 32
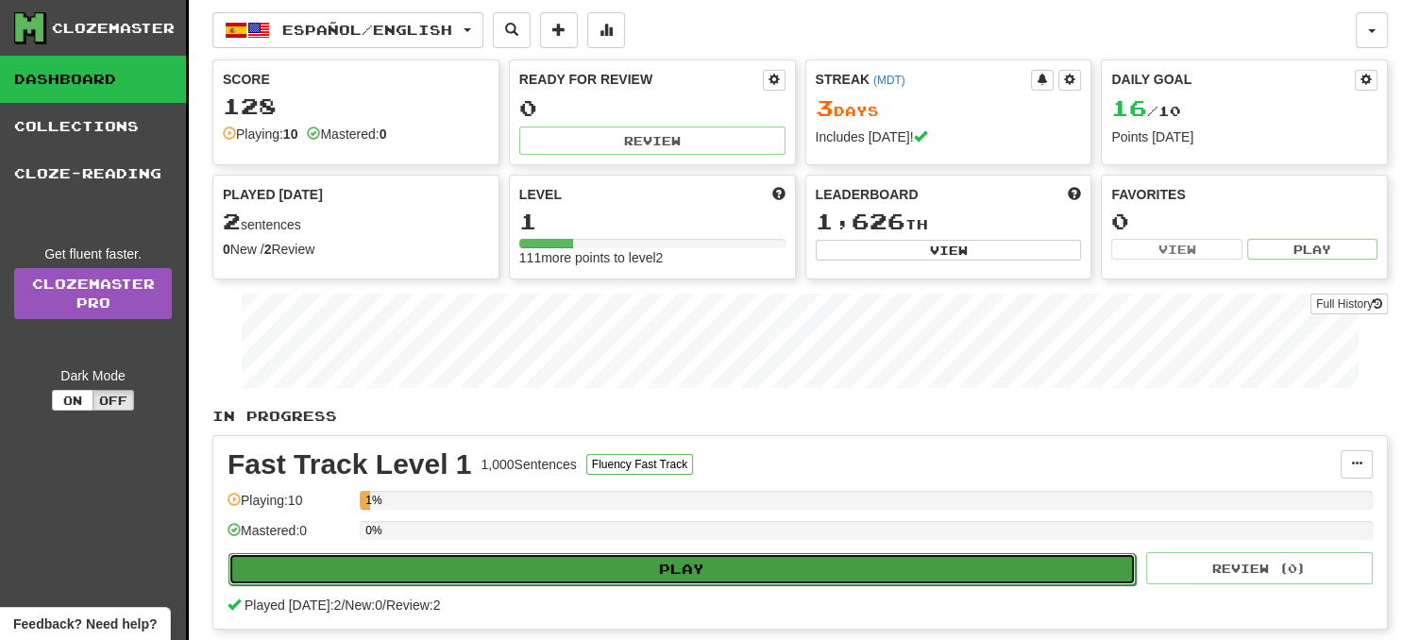
click at [826, 556] on button "Play" at bounding box center [681, 569] width 907 height 32
select select "**"
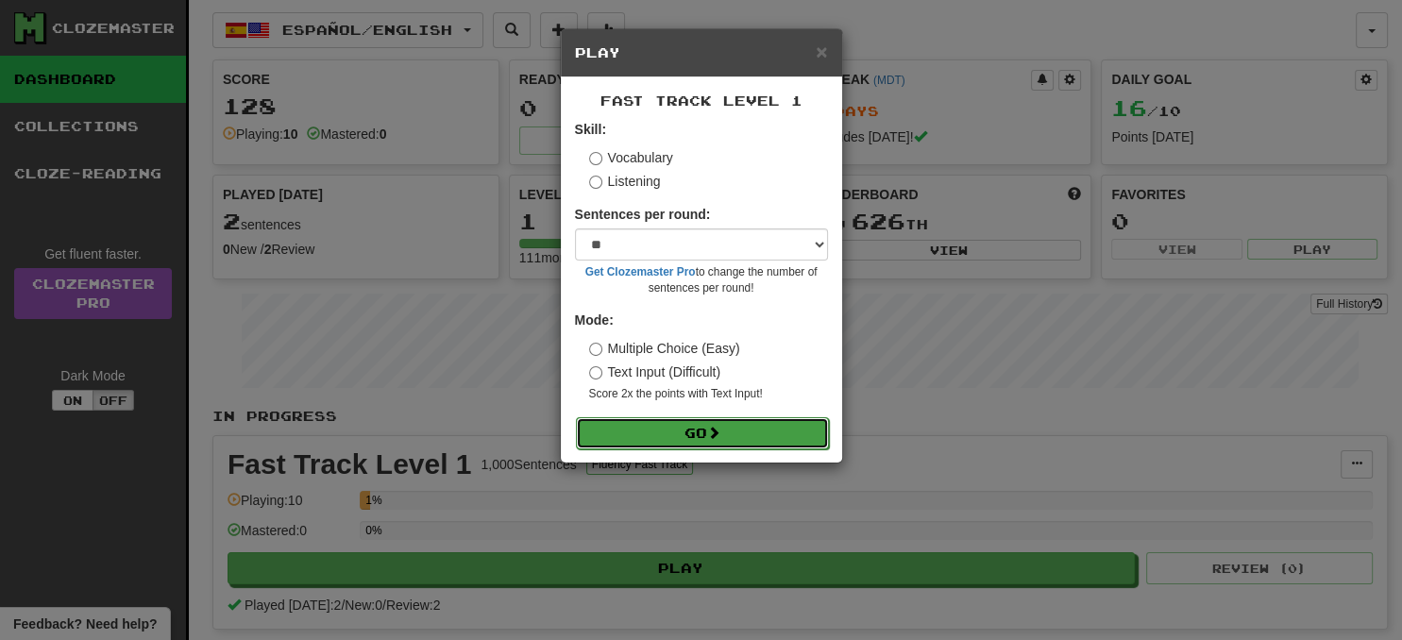
click at [791, 429] on button "Go" at bounding box center [702, 433] width 253 height 32
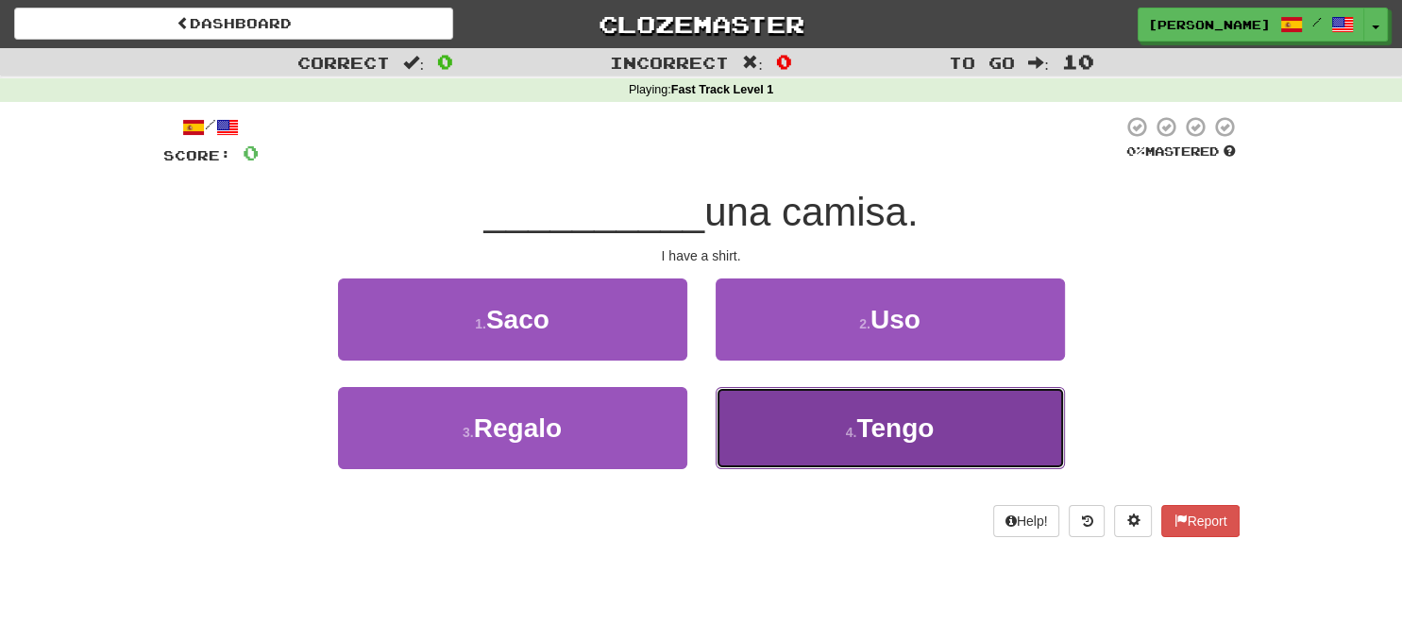
click at [817, 426] on button "4 . Tengo" at bounding box center [889, 428] width 349 height 82
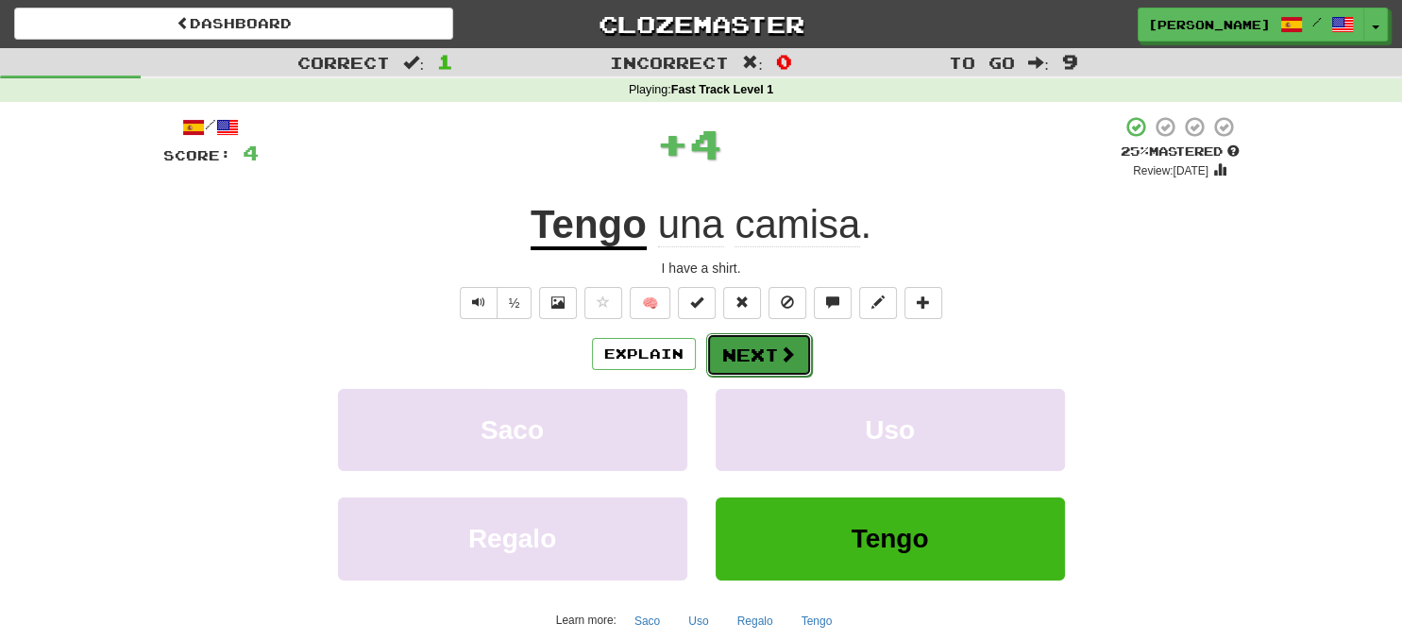
click at [761, 357] on button "Next" at bounding box center [759, 354] width 106 height 43
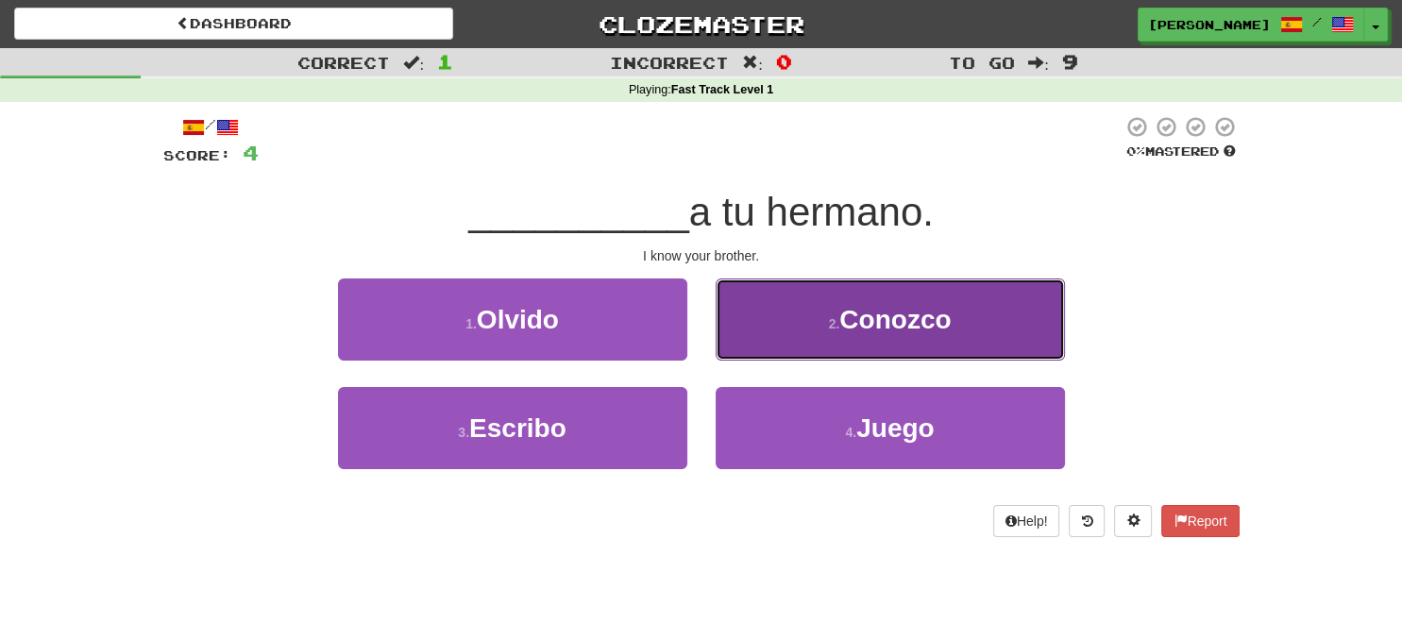
click at [835, 356] on button "2 . Conozco" at bounding box center [889, 319] width 349 height 82
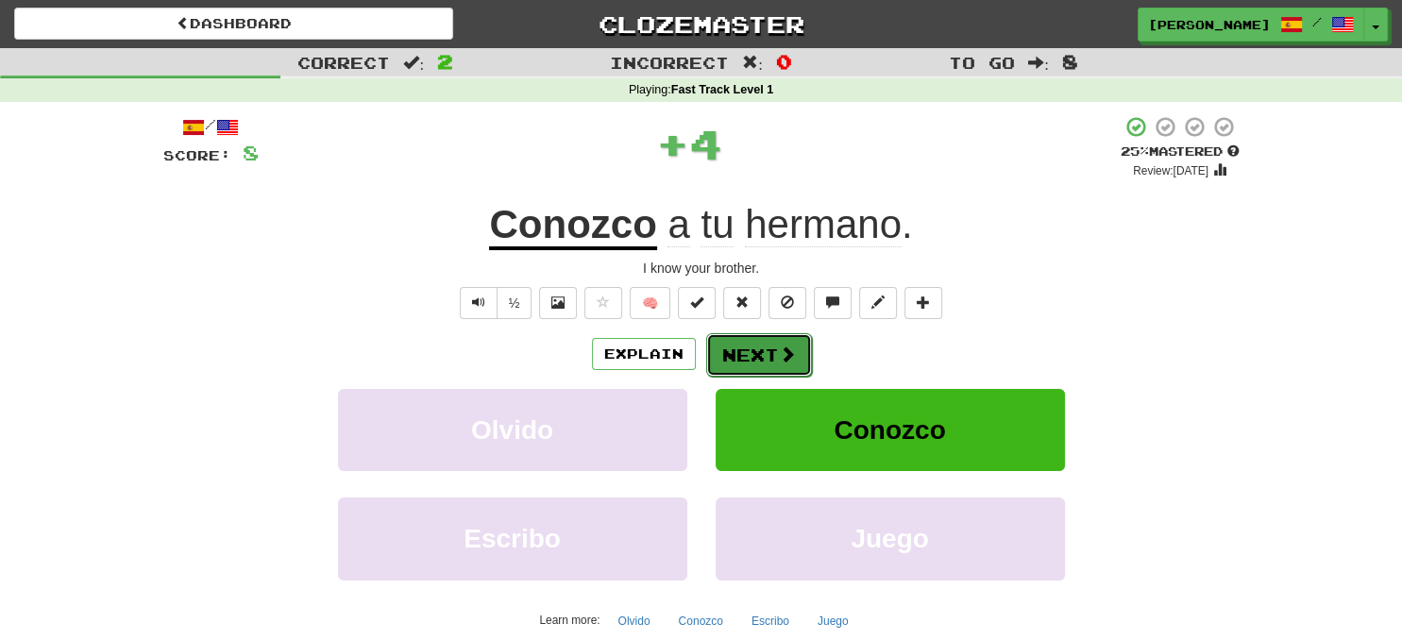
click at [757, 361] on button "Next" at bounding box center [759, 354] width 106 height 43
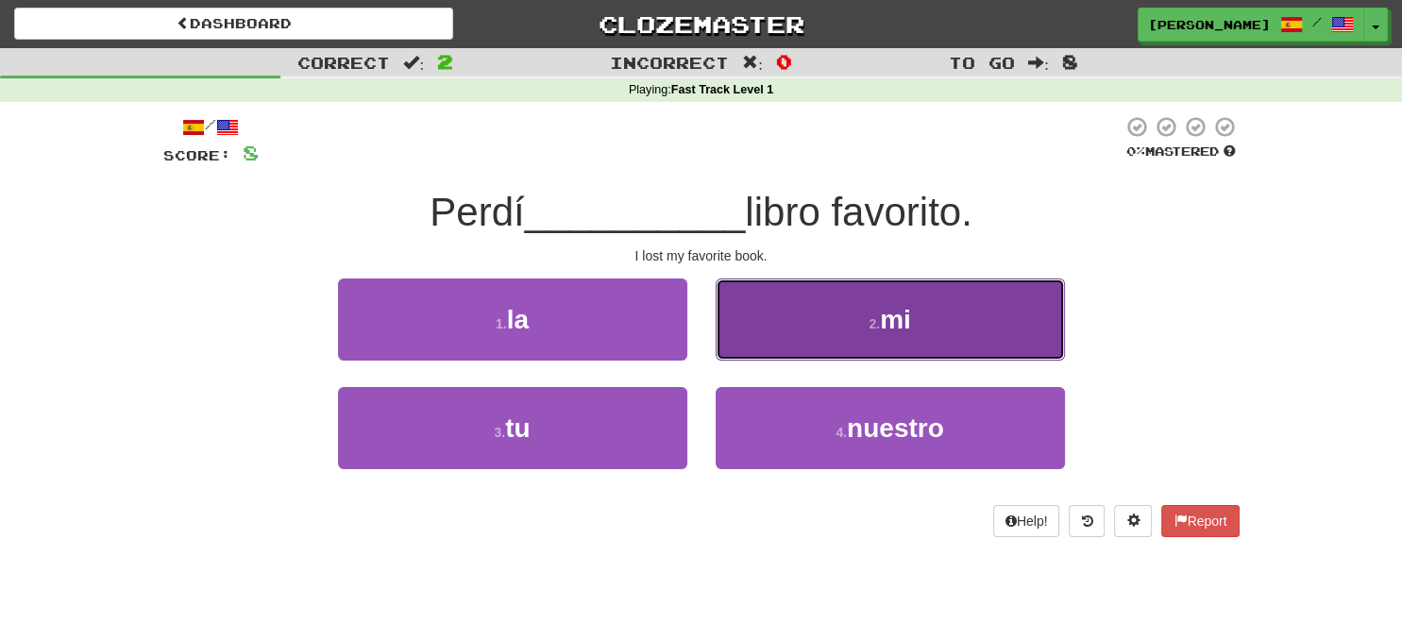
click at [816, 328] on button "2 . mi" at bounding box center [889, 319] width 349 height 82
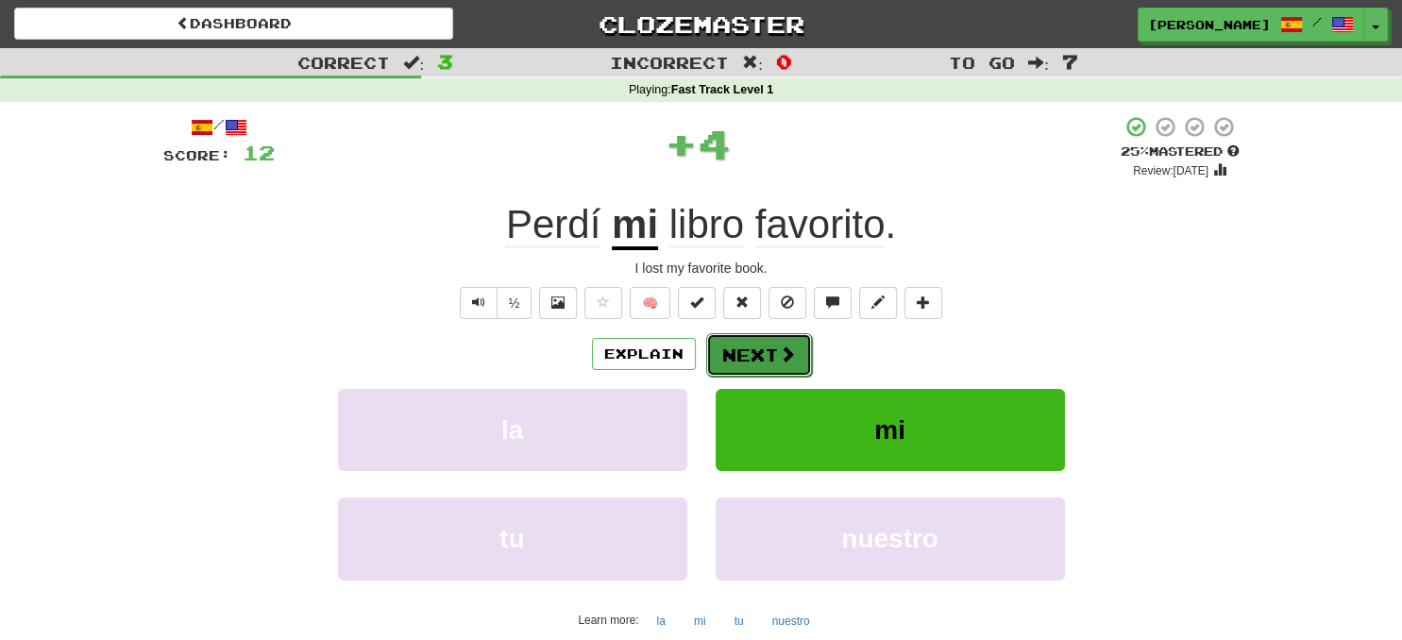
click at [763, 345] on button "Next" at bounding box center [759, 354] width 106 height 43
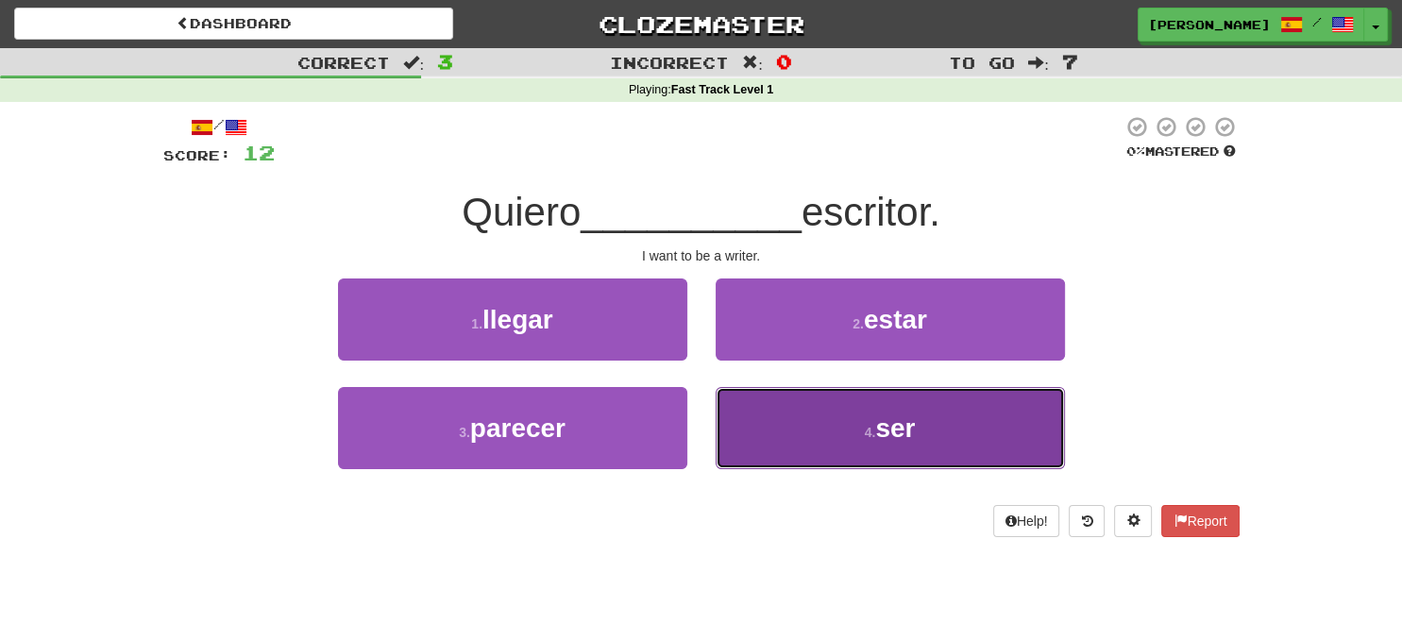
click at [850, 436] on button "4 . ser" at bounding box center [889, 428] width 349 height 82
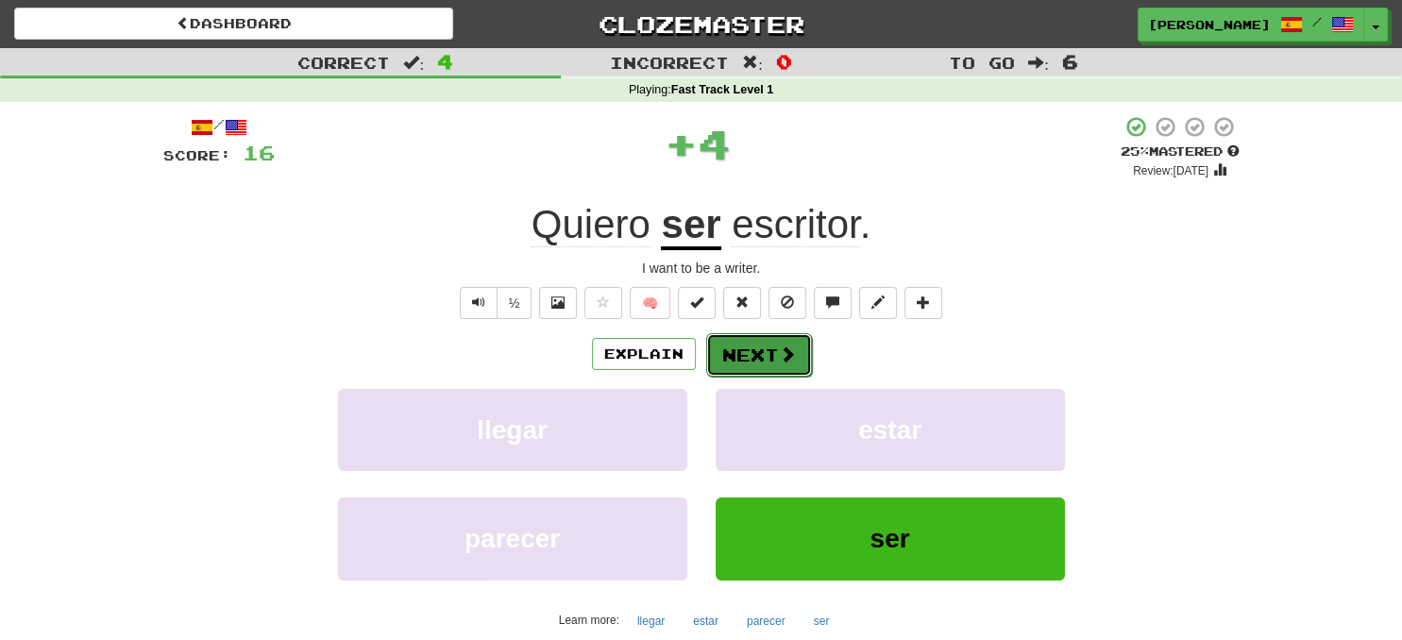
click at [785, 358] on span at bounding box center [787, 353] width 17 height 17
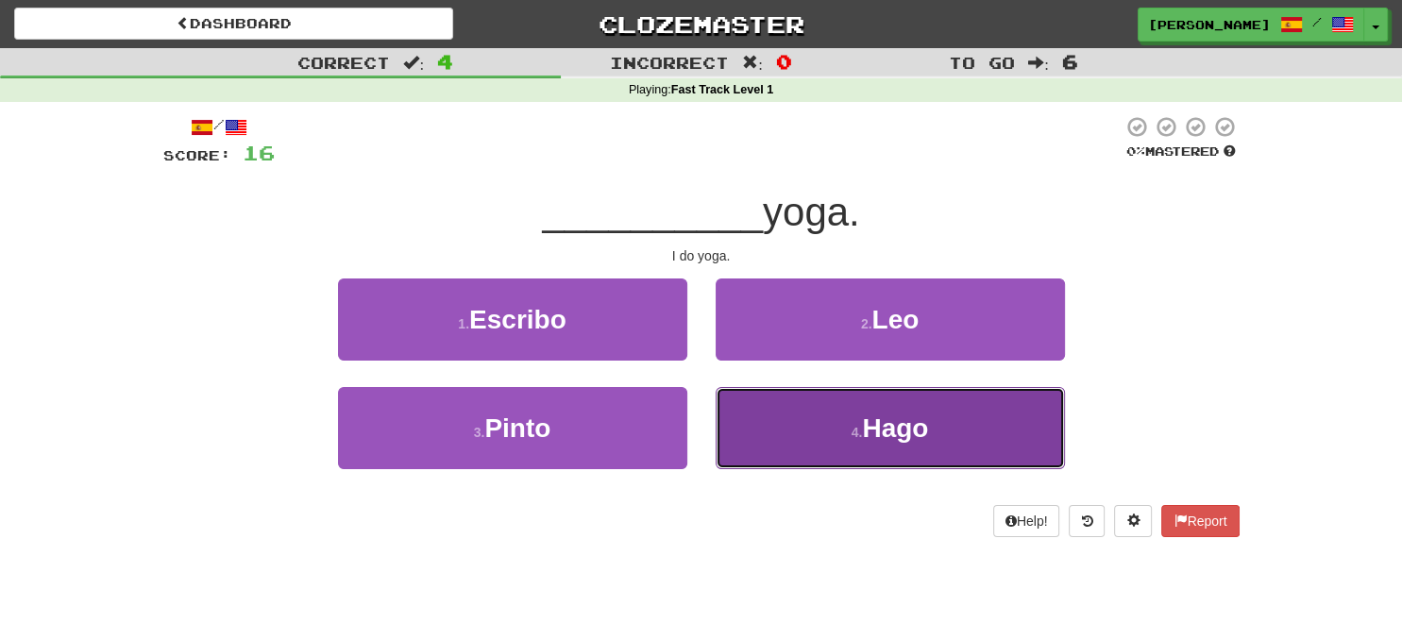
click at [792, 416] on button "4 . Hago" at bounding box center [889, 428] width 349 height 82
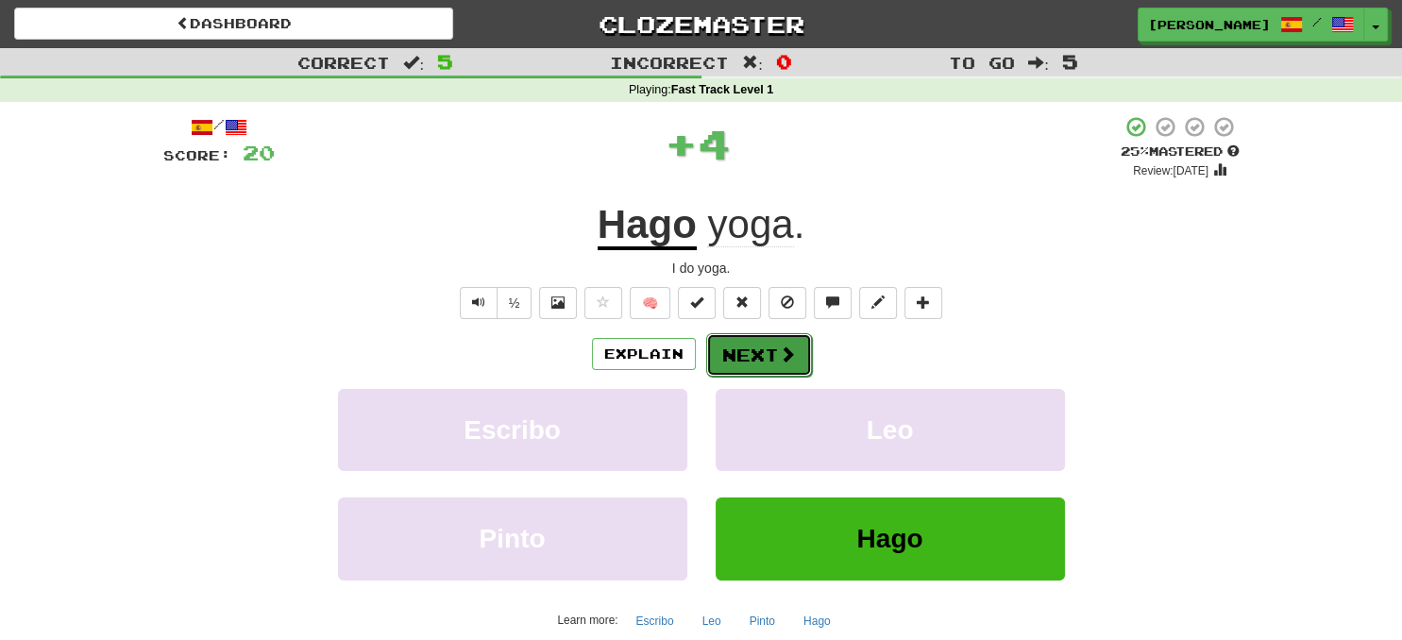
click at [765, 354] on button "Next" at bounding box center [759, 354] width 106 height 43
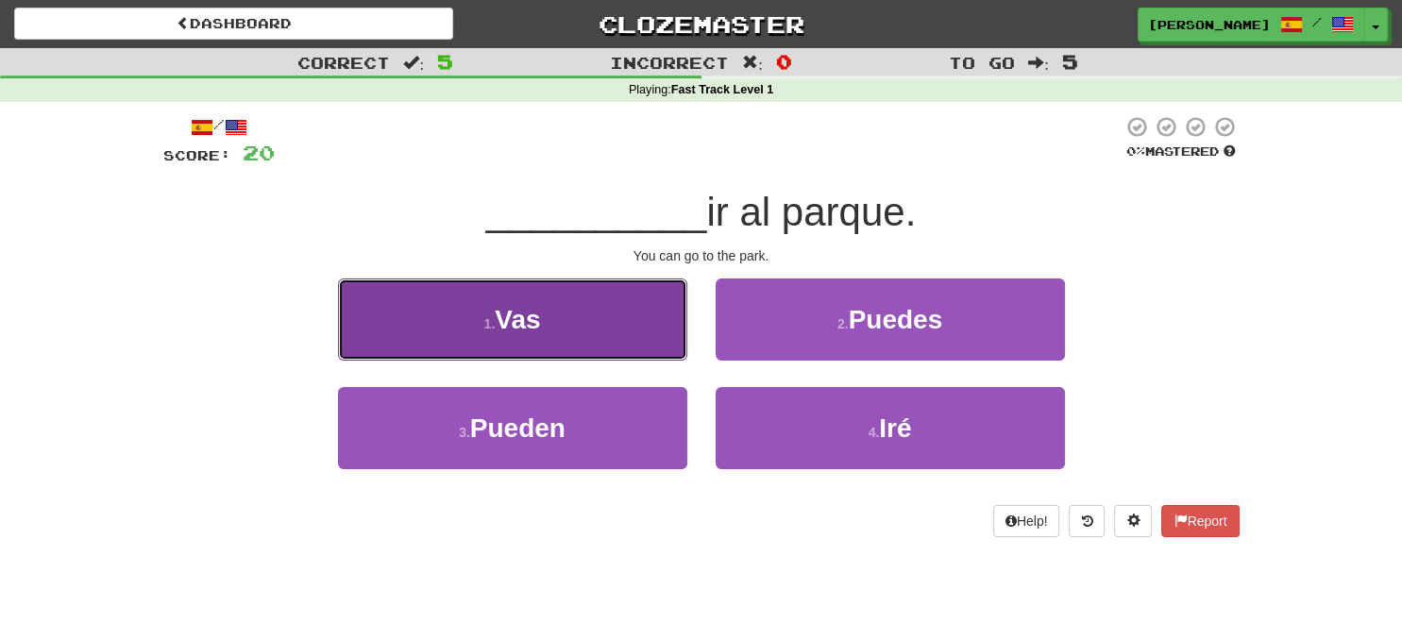
click at [653, 336] on button "1 . Vas" at bounding box center [512, 319] width 349 height 82
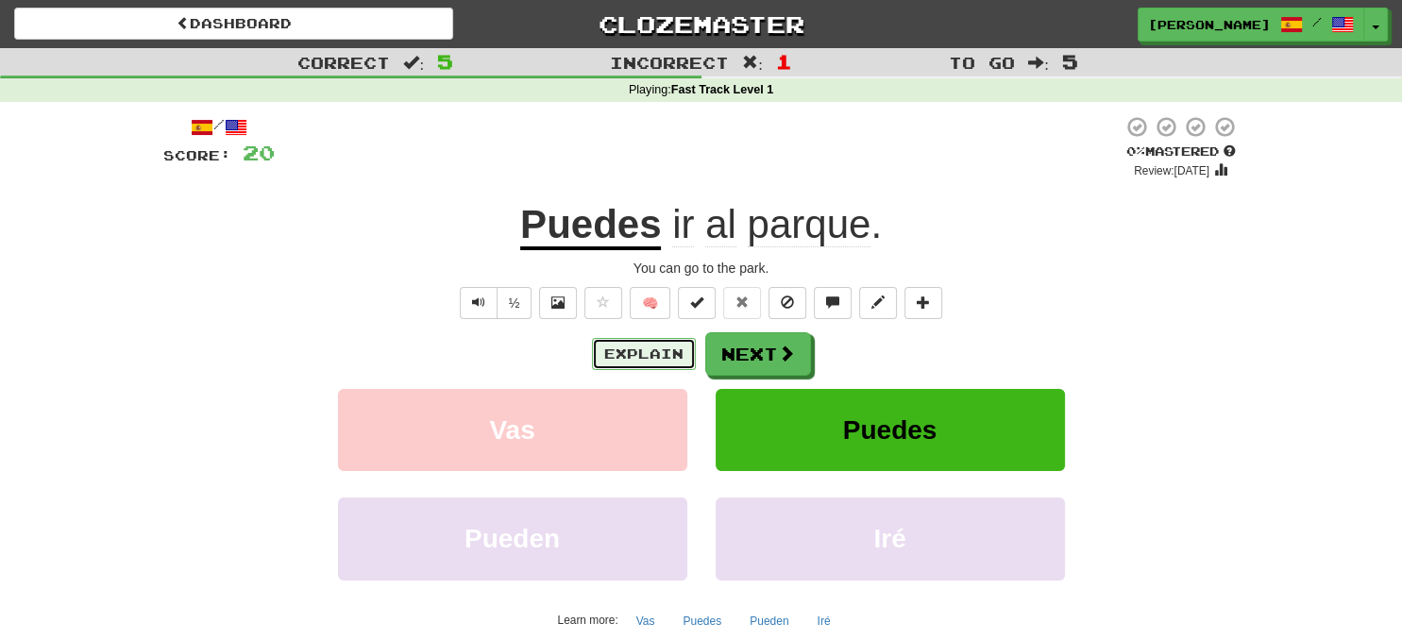
click at [666, 349] on button "Explain" at bounding box center [644, 354] width 104 height 32
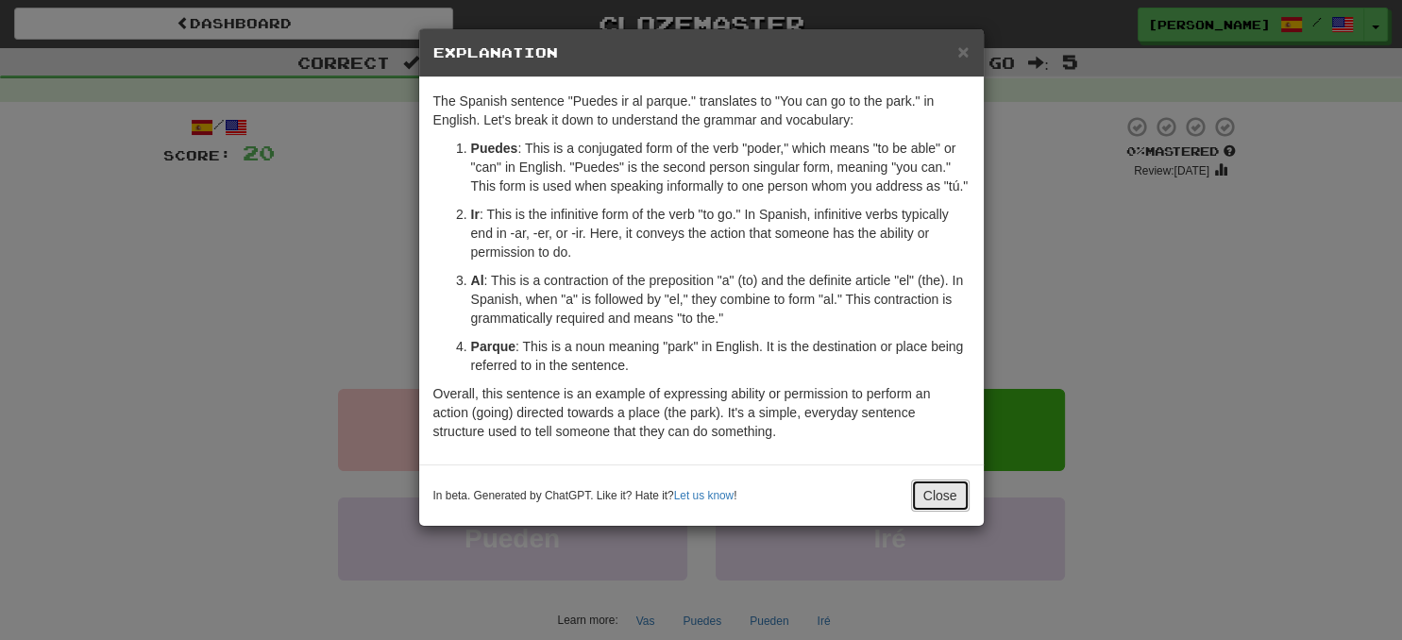
click at [933, 493] on button "Close" at bounding box center [940, 495] width 59 height 32
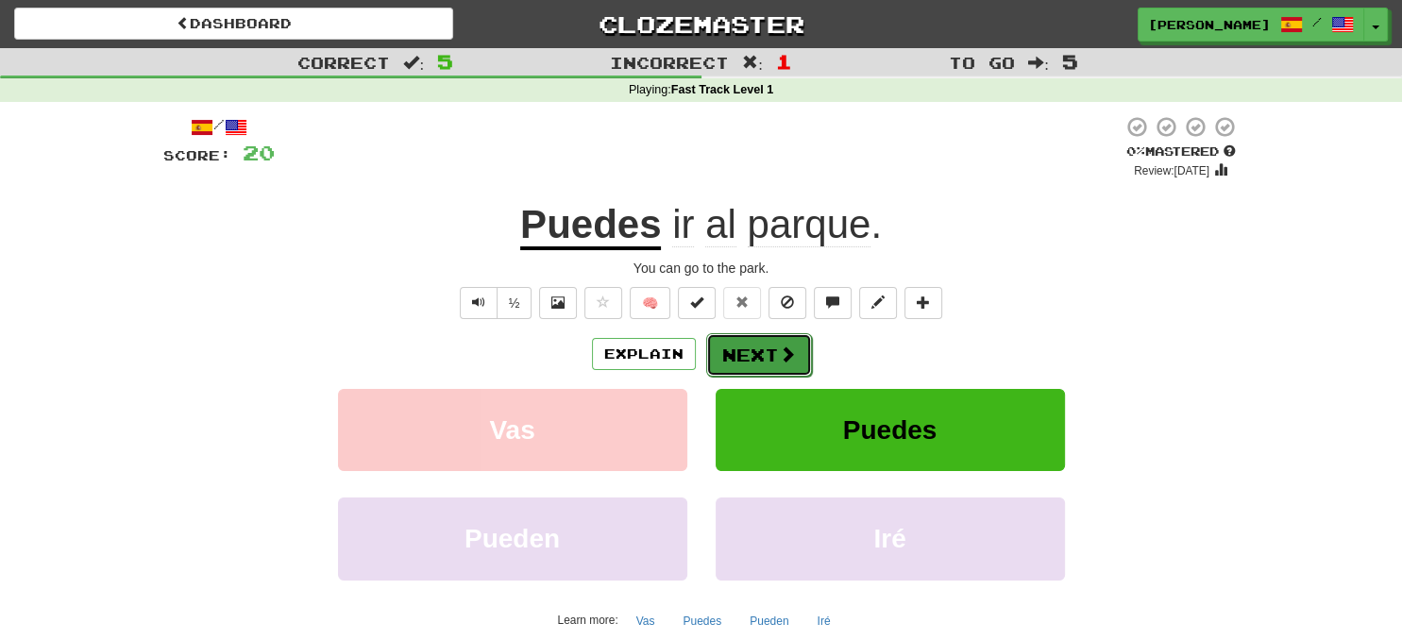
click at [795, 366] on button "Next" at bounding box center [759, 354] width 106 height 43
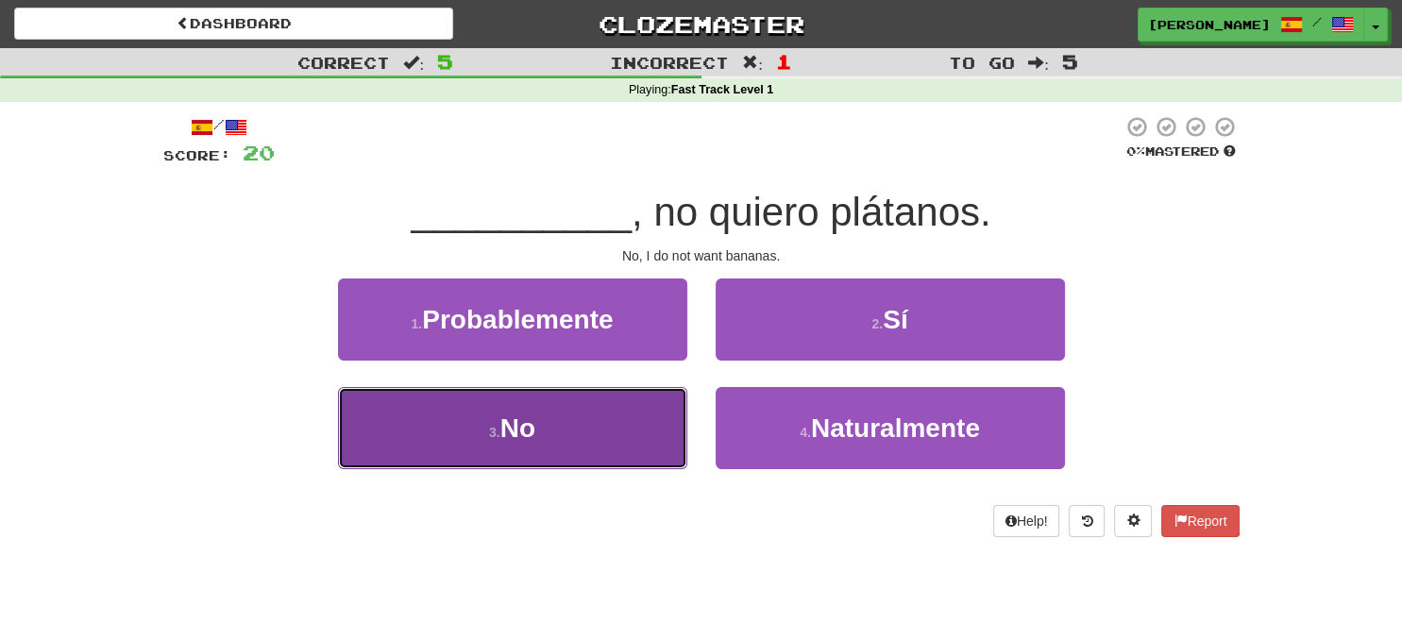
click at [595, 425] on button "3 . No" at bounding box center [512, 428] width 349 height 82
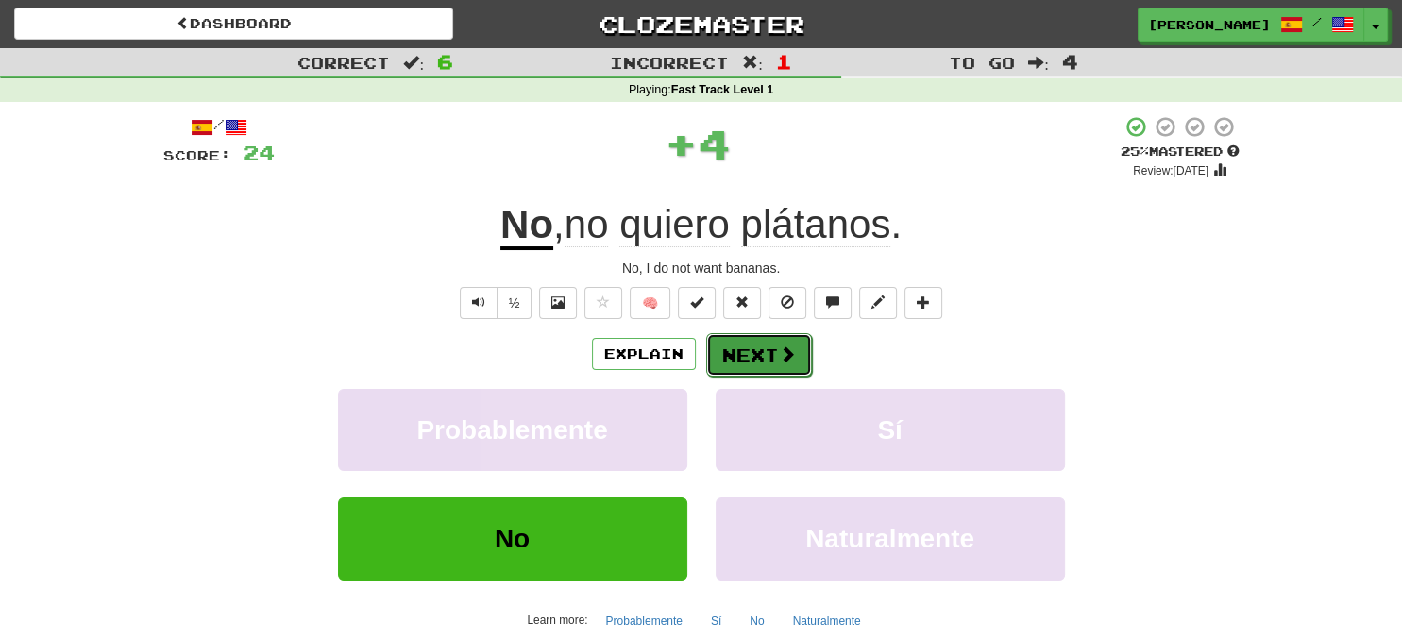
click at [760, 375] on button "Next" at bounding box center [759, 354] width 106 height 43
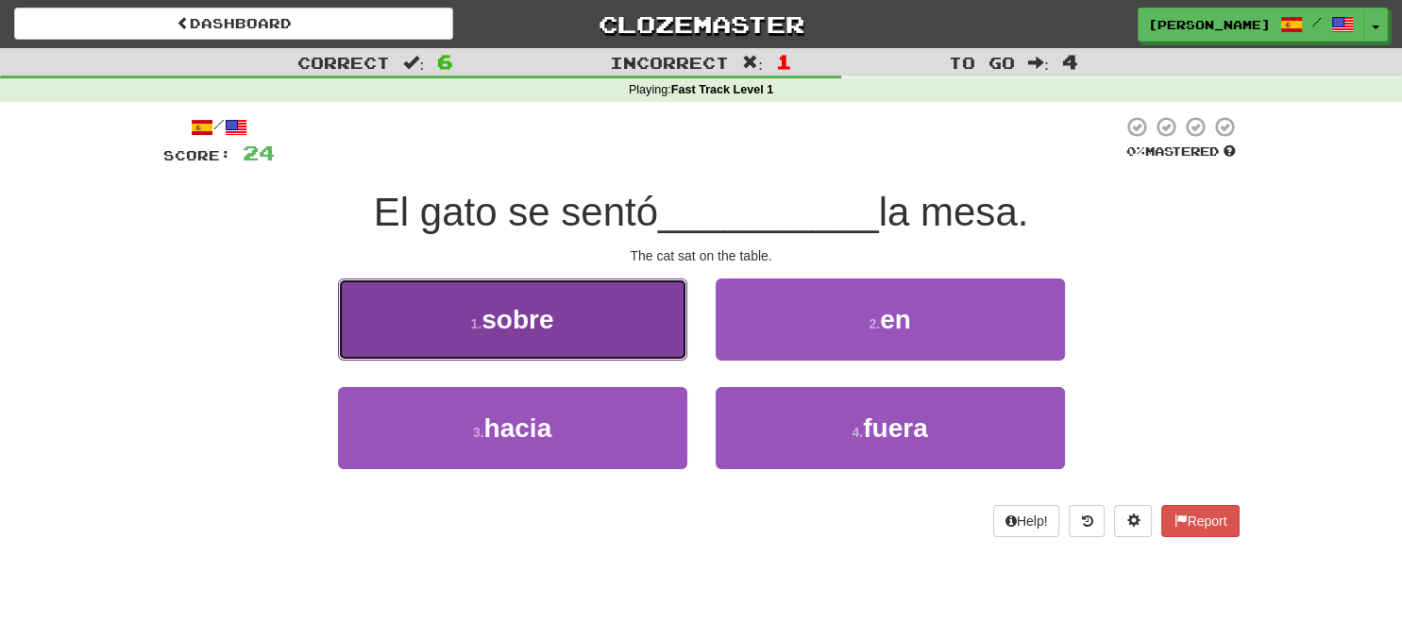
click at [637, 337] on button "1 . sobre" at bounding box center [512, 319] width 349 height 82
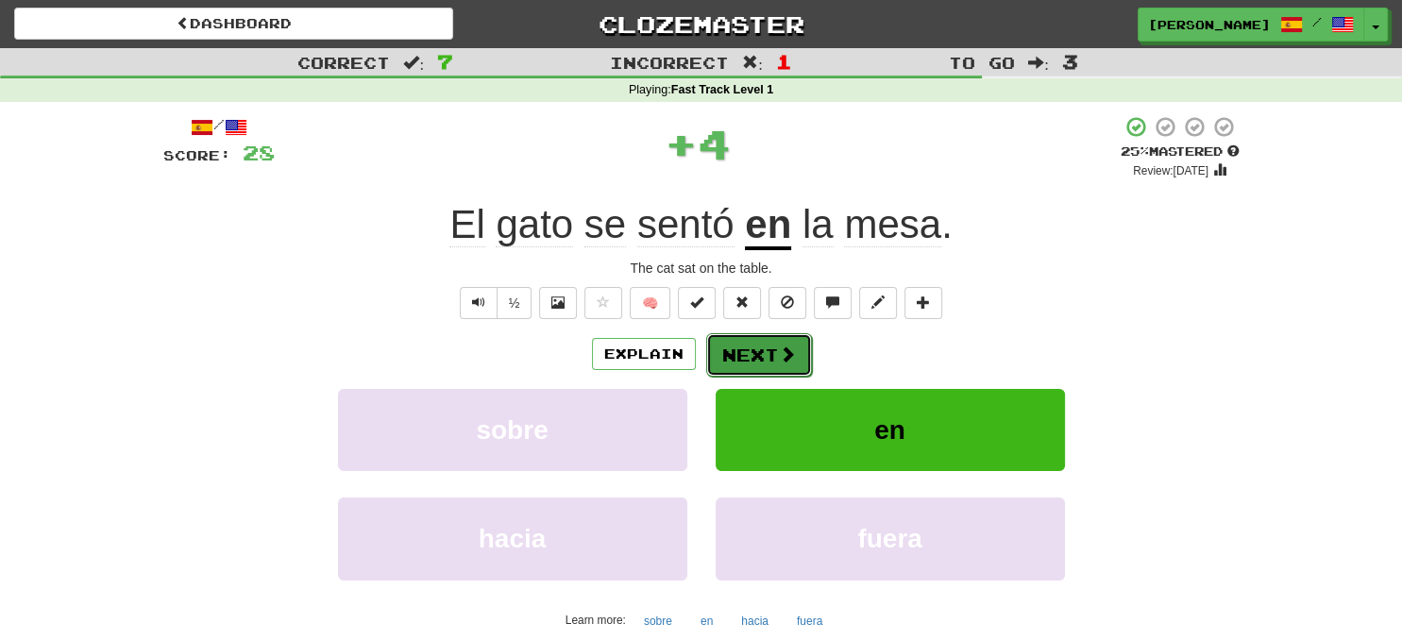
click at [773, 350] on button "Next" at bounding box center [759, 354] width 106 height 43
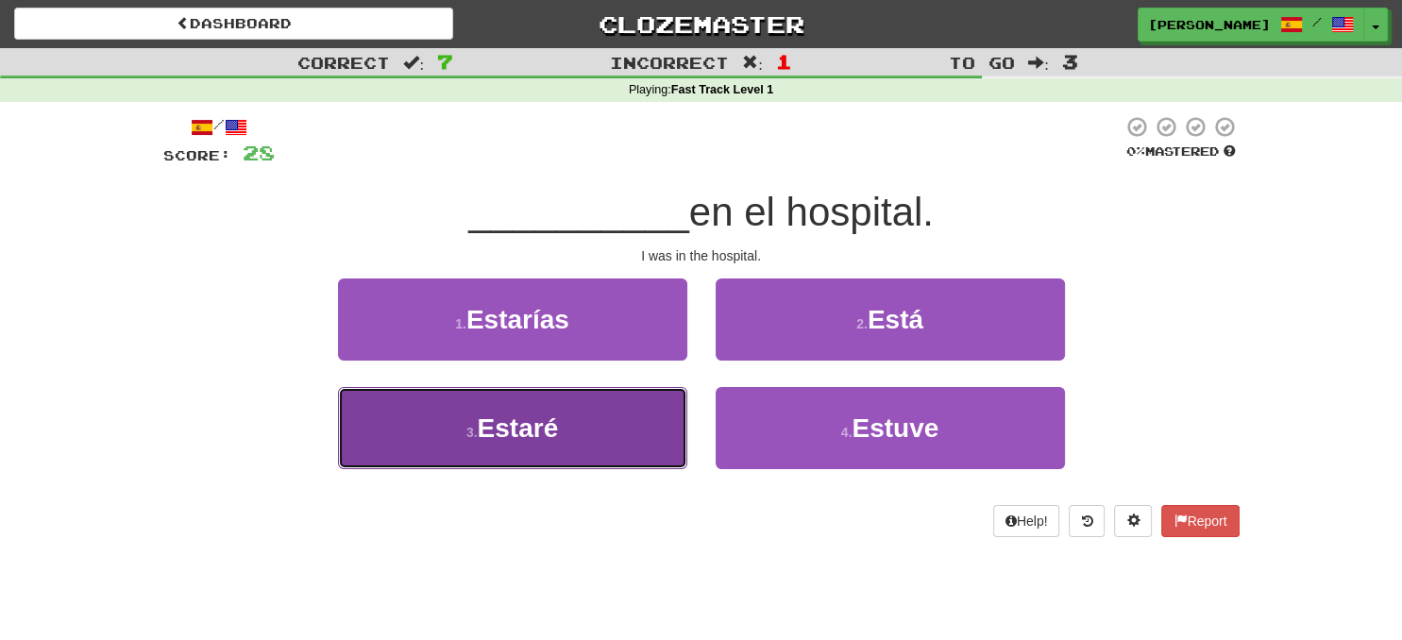
click at [630, 419] on button "3 . Estaré" at bounding box center [512, 428] width 349 height 82
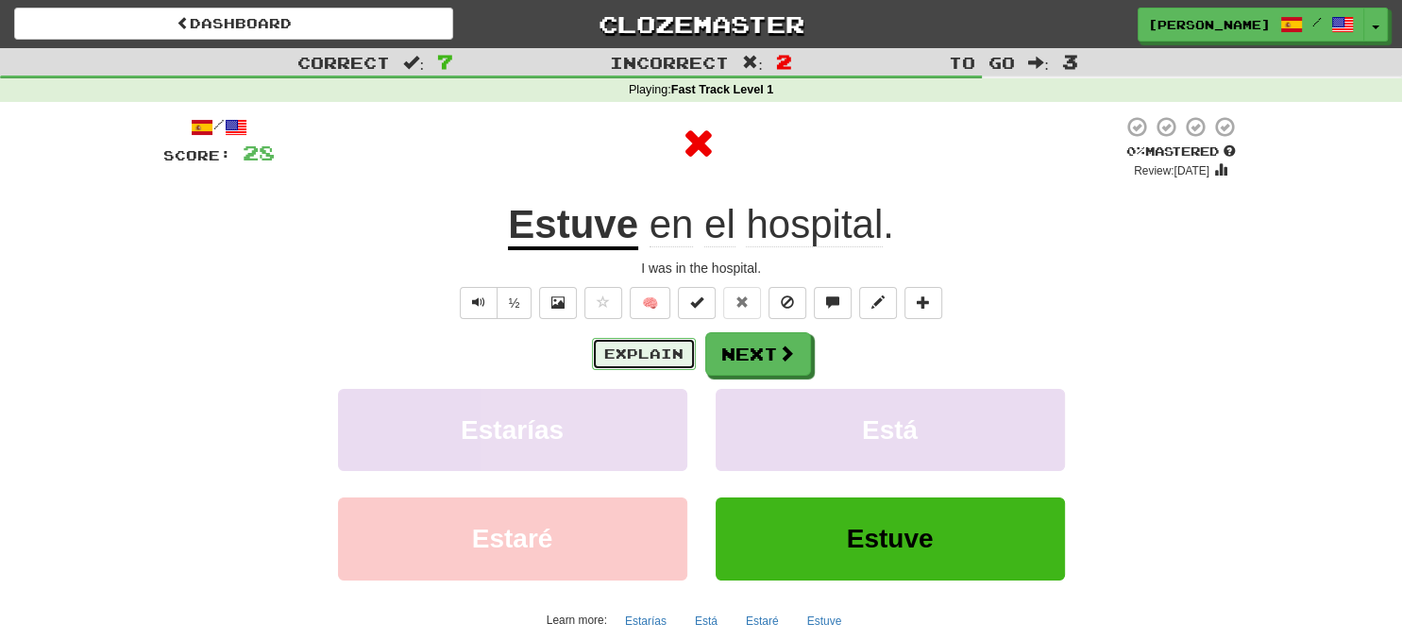
click at [681, 360] on button "Explain" at bounding box center [644, 354] width 104 height 32
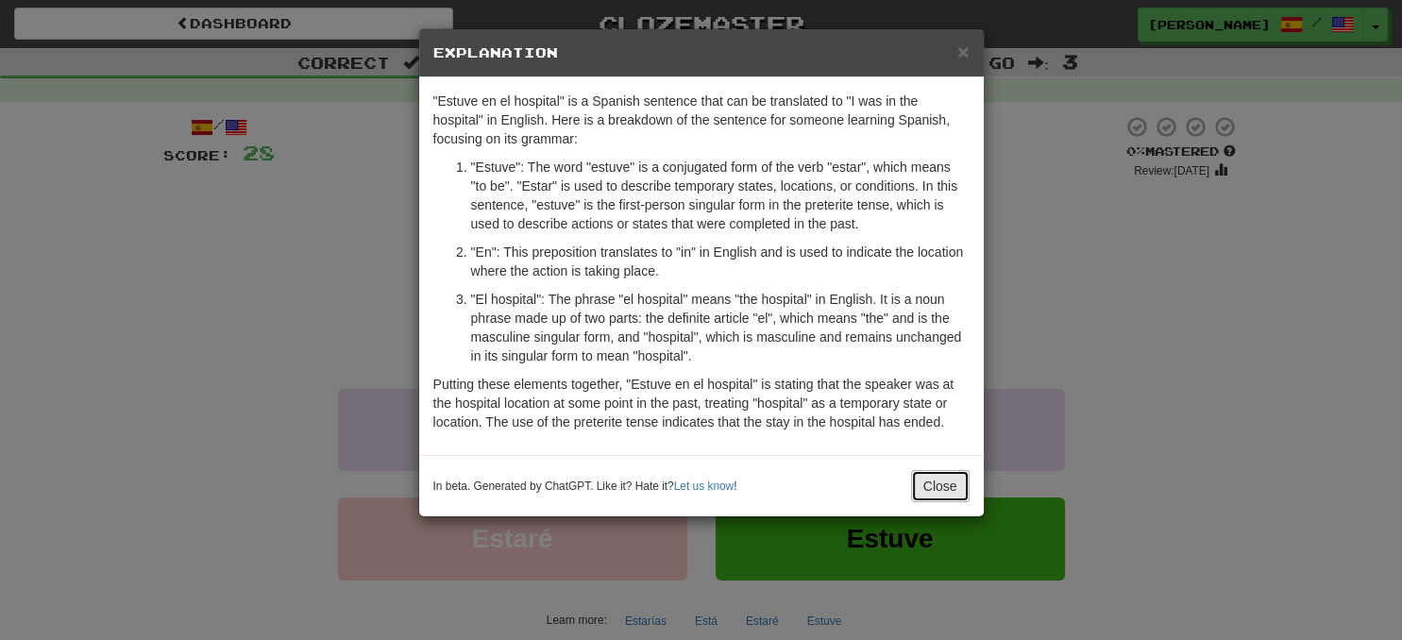
click at [926, 495] on button "Close" at bounding box center [940, 486] width 59 height 32
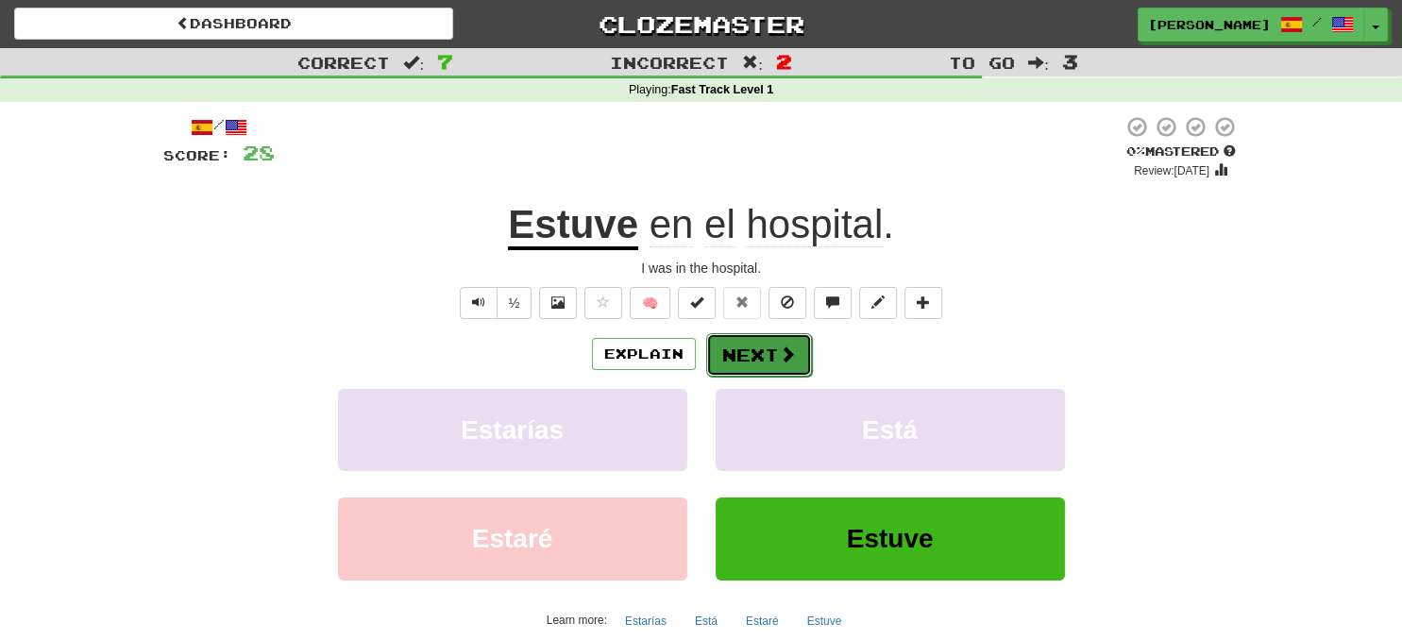
click at [781, 364] on button "Next" at bounding box center [759, 354] width 106 height 43
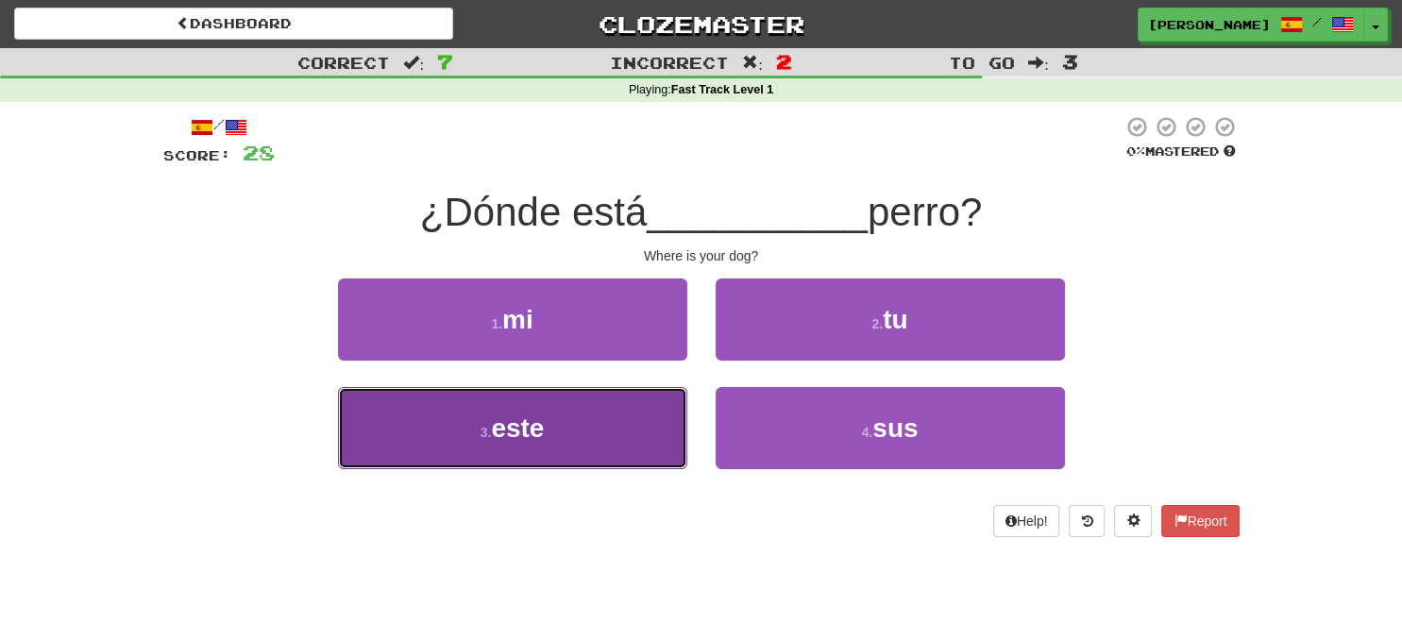
click at [626, 423] on button "3 . este" at bounding box center [512, 428] width 349 height 82
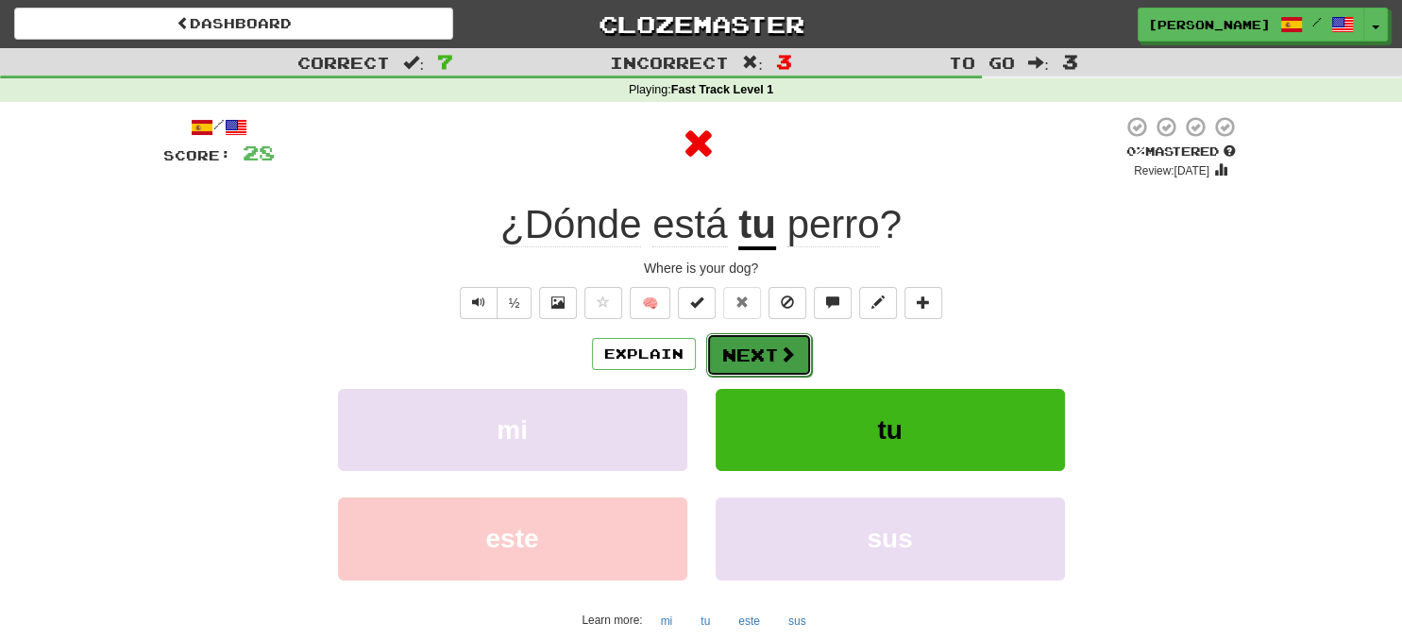
click at [761, 364] on button "Next" at bounding box center [759, 354] width 106 height 43
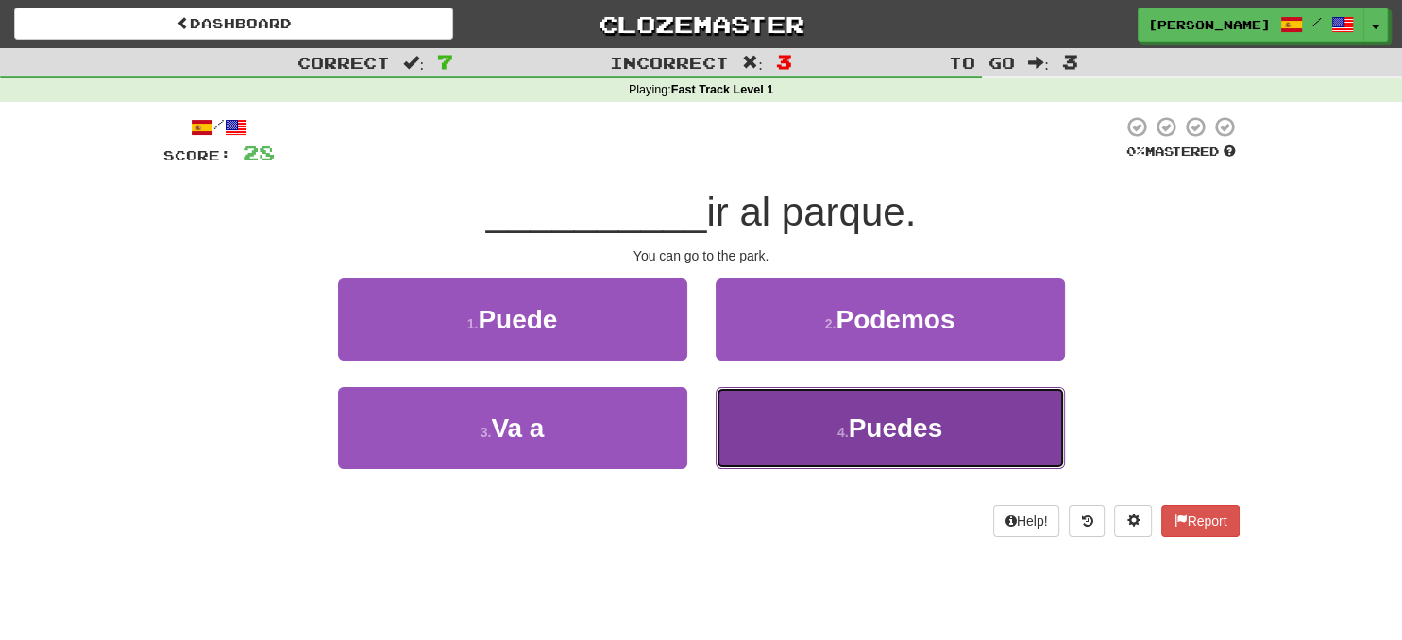
click at [828, 447] on button "4 . Puedes" at bounding box center [889, 428] width 349 height 82
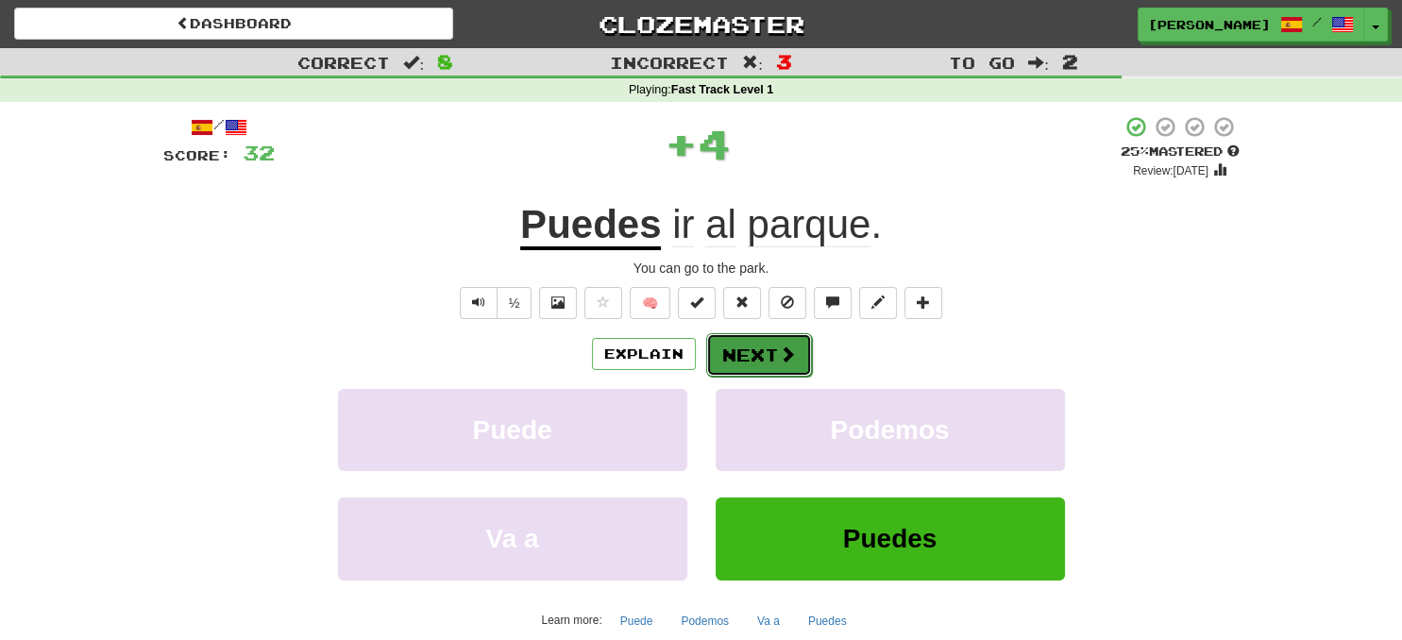
click at [787, 360] on span at bounding box center [787, 353] width 17 height 17
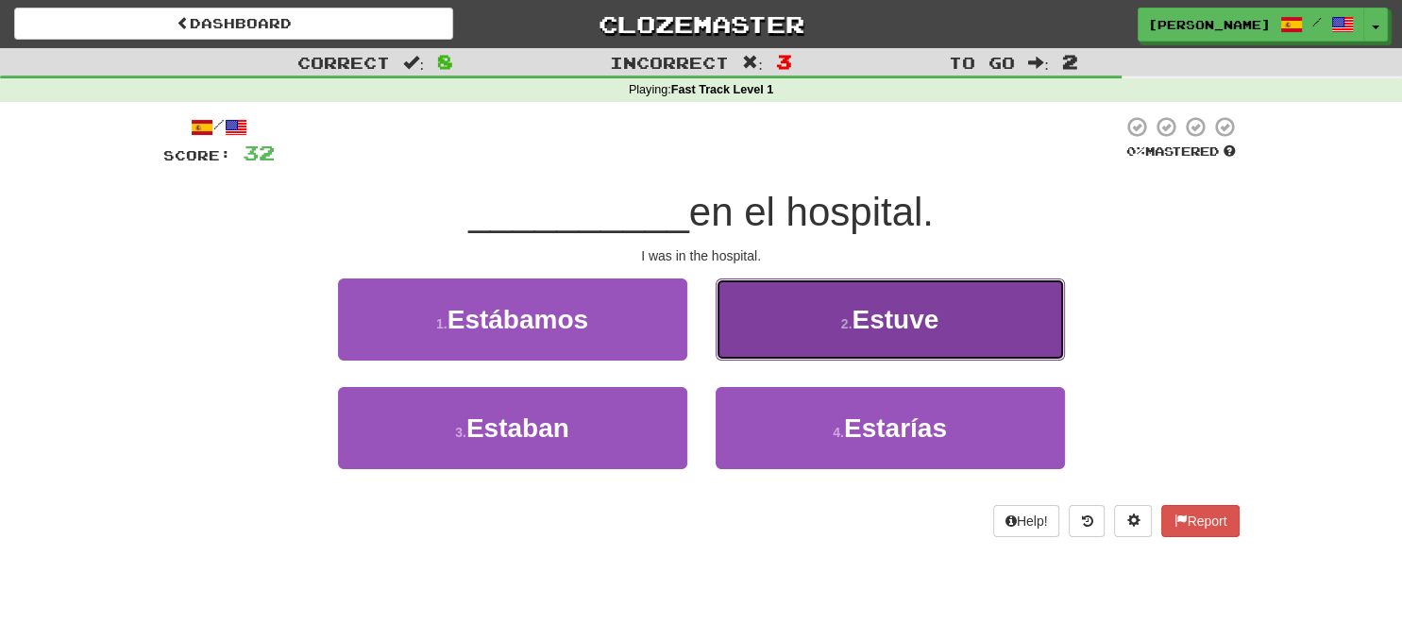
click at [846, 343] on button "2 . Estuve" at bounding box center [889, 319] width 349 height 82
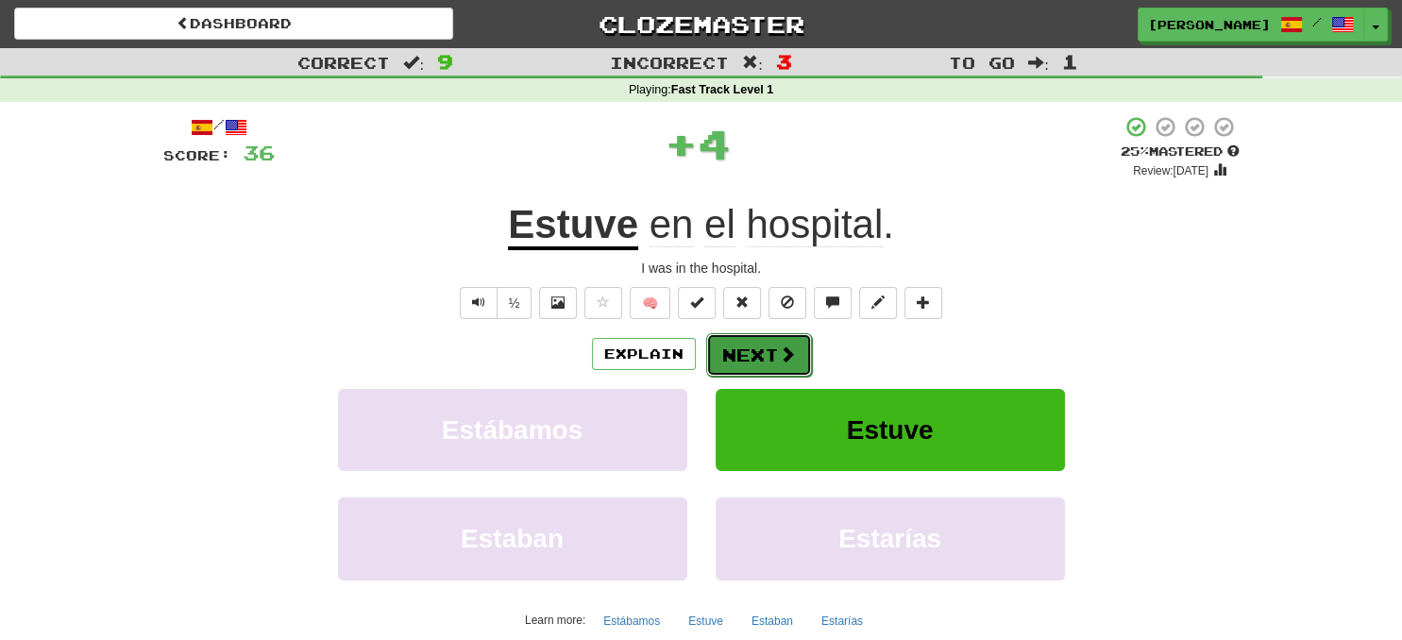
click at [787, 353] on span at bounding box center [787, 353] width 17 height 17
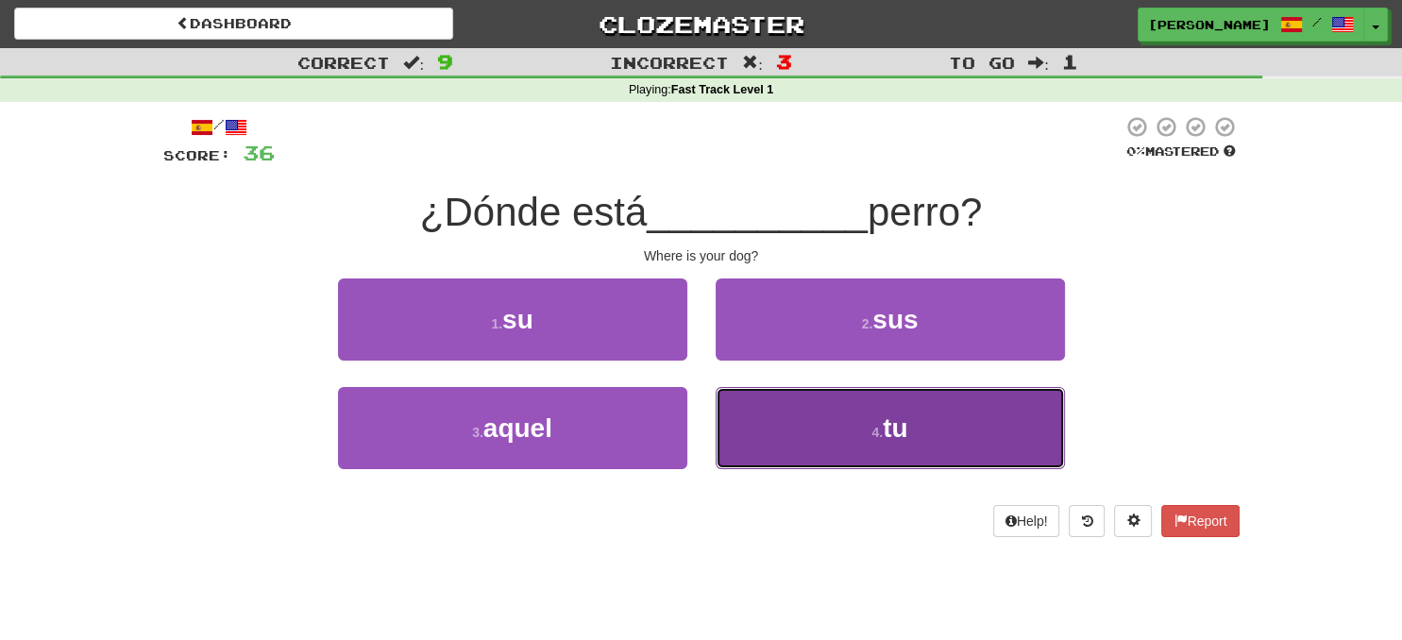
click at [838, 413] on button "4 . tu" at bounding box center [889, 428] width 349 height 82
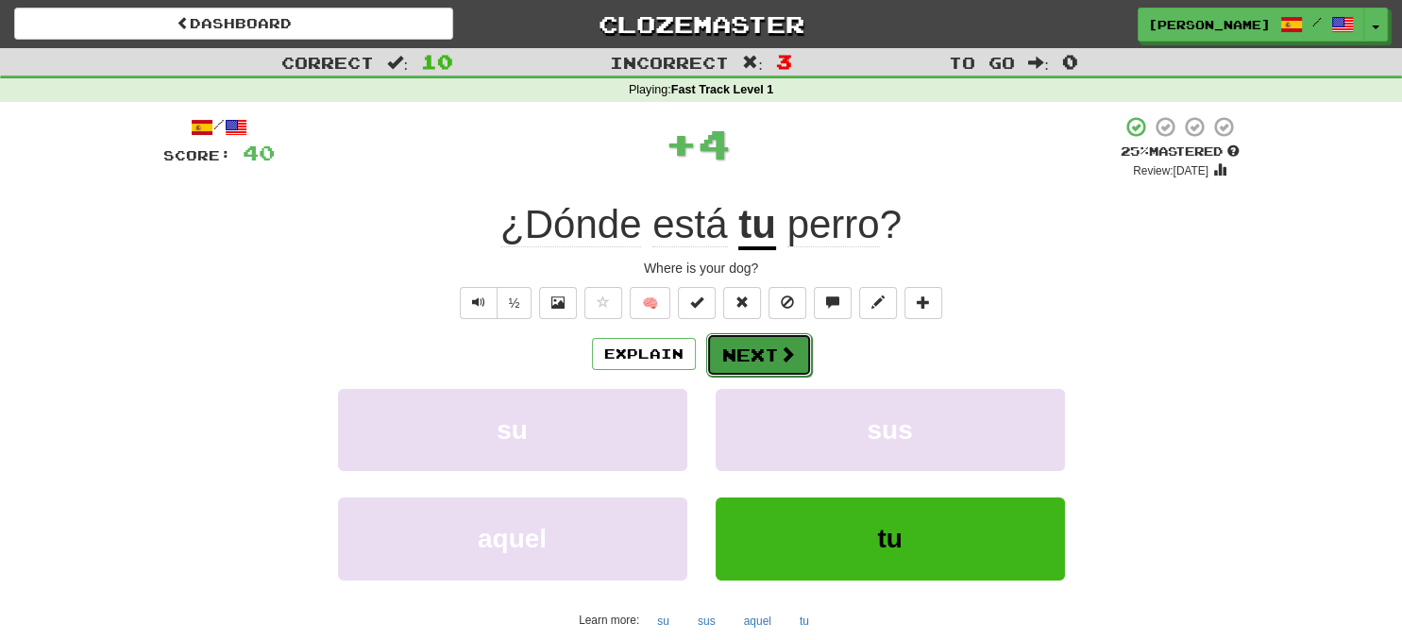
click at [785, 359] on span at bounding box center [787, 353] width 17 height 17
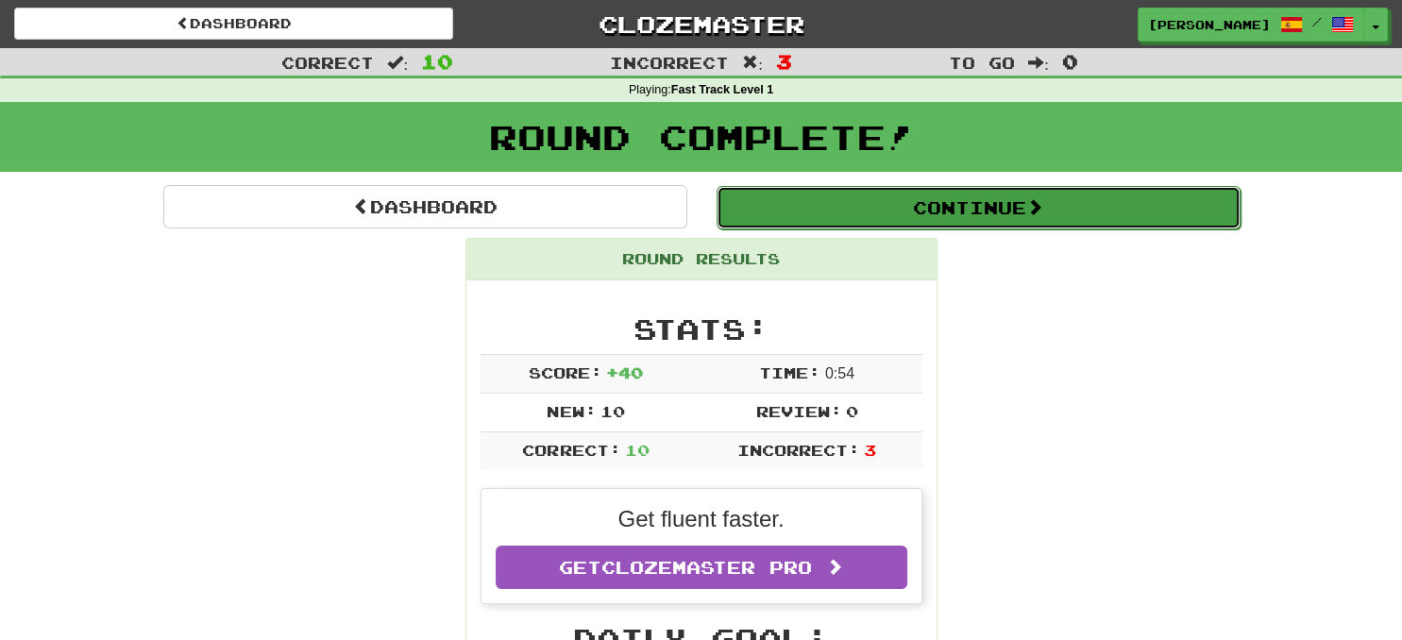
click at [902, 221] on button "Continue" at bounding box center [978, 207] width 524 height 43
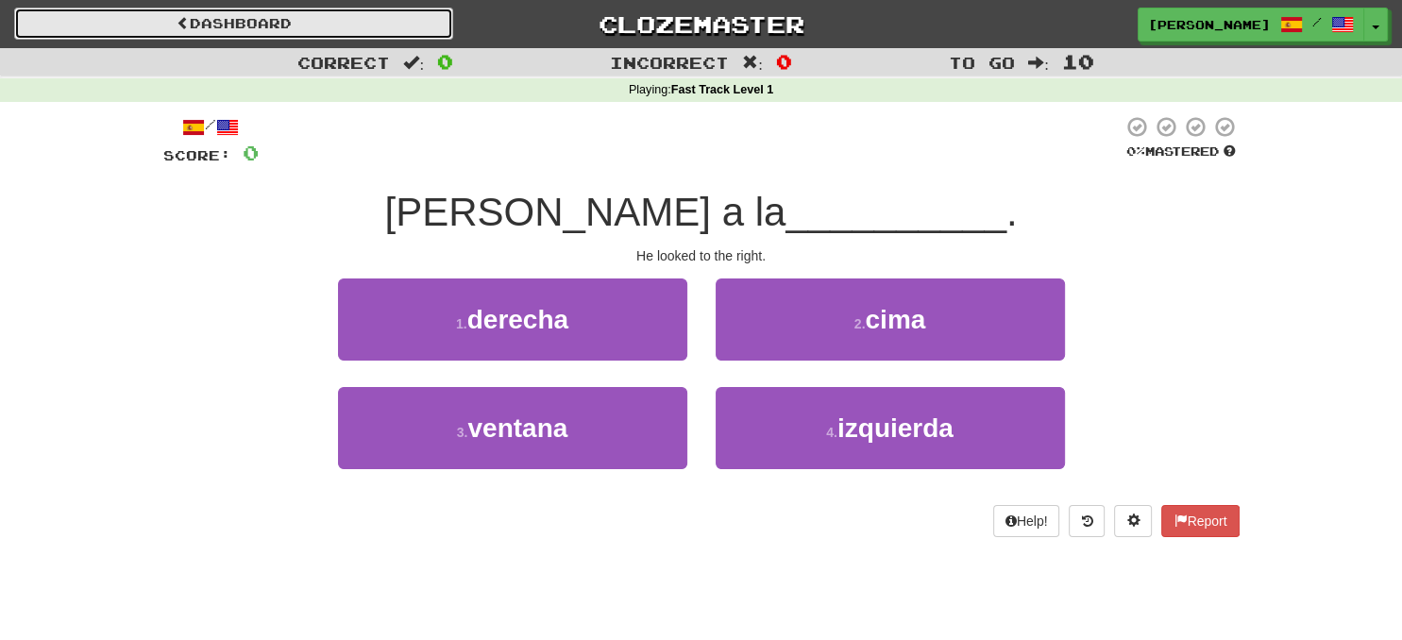
click at [386, 17] on link "Dashboard" at bounding box center [233, 24] width 439 height 32
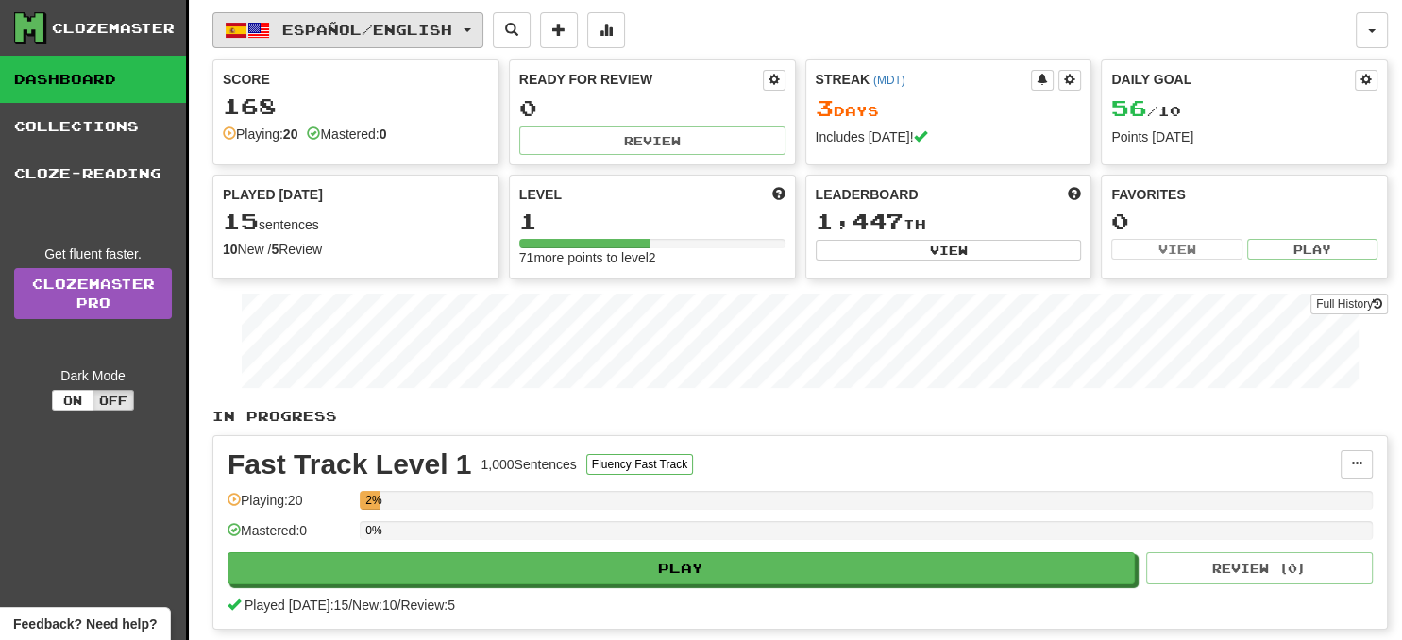
click at [483, 28] on button "Español / English" at bounding box center [347, 30] width 271 height 36
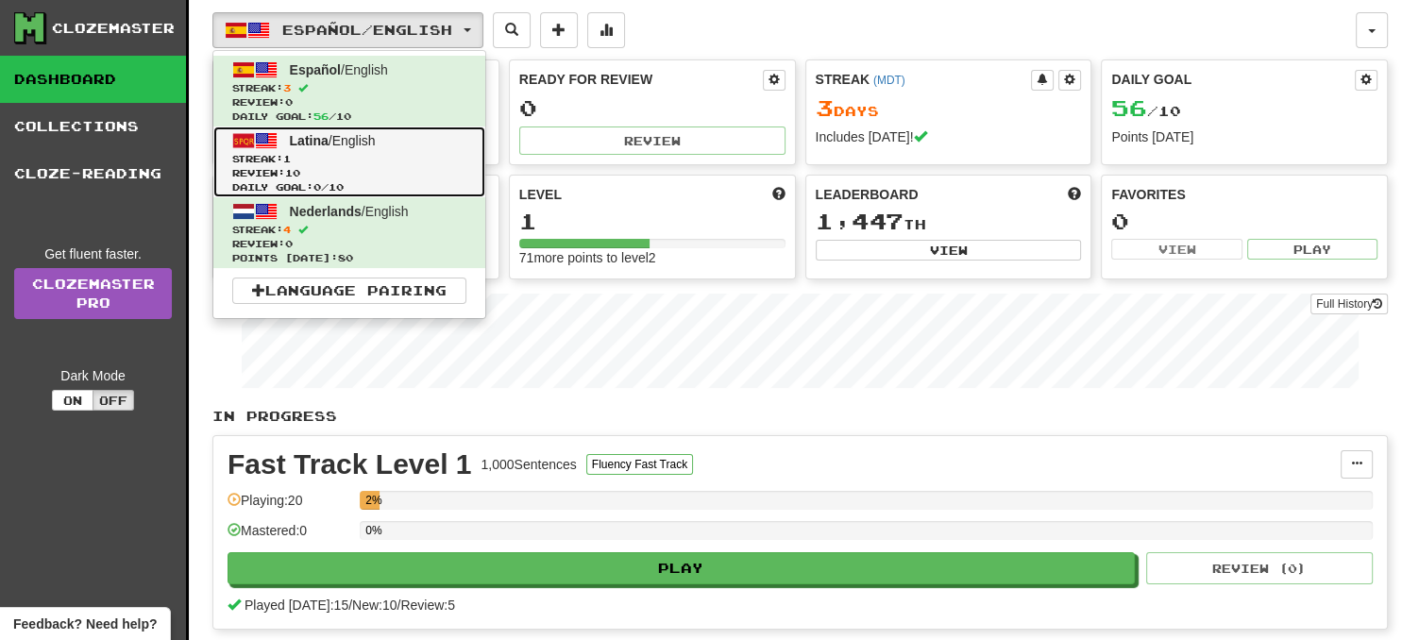
click at [427, 148] on link "Latina / English Streak: 1 Review: 10 Daily Goal: 0 / 10" at bounding box center [349, 161] width 272 height 71
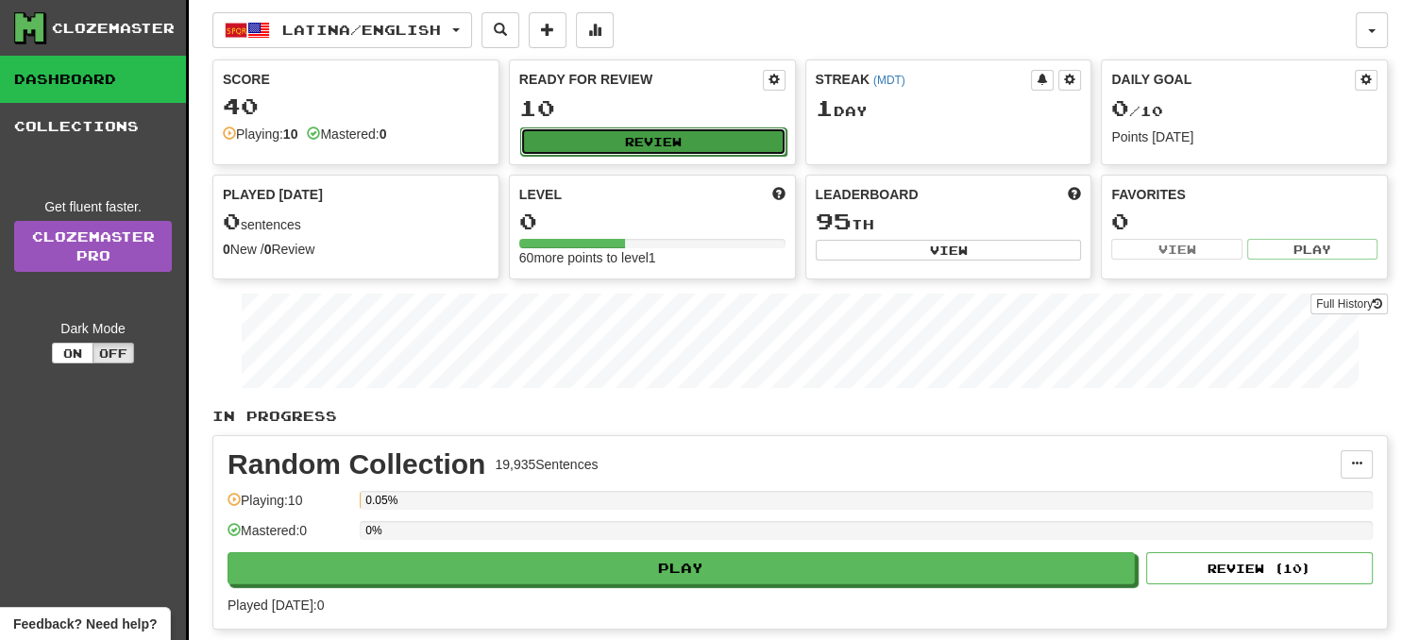
click at [582, 135] on button "Review" at bounding box center [653, 141] width 266 height 28
select select "**"
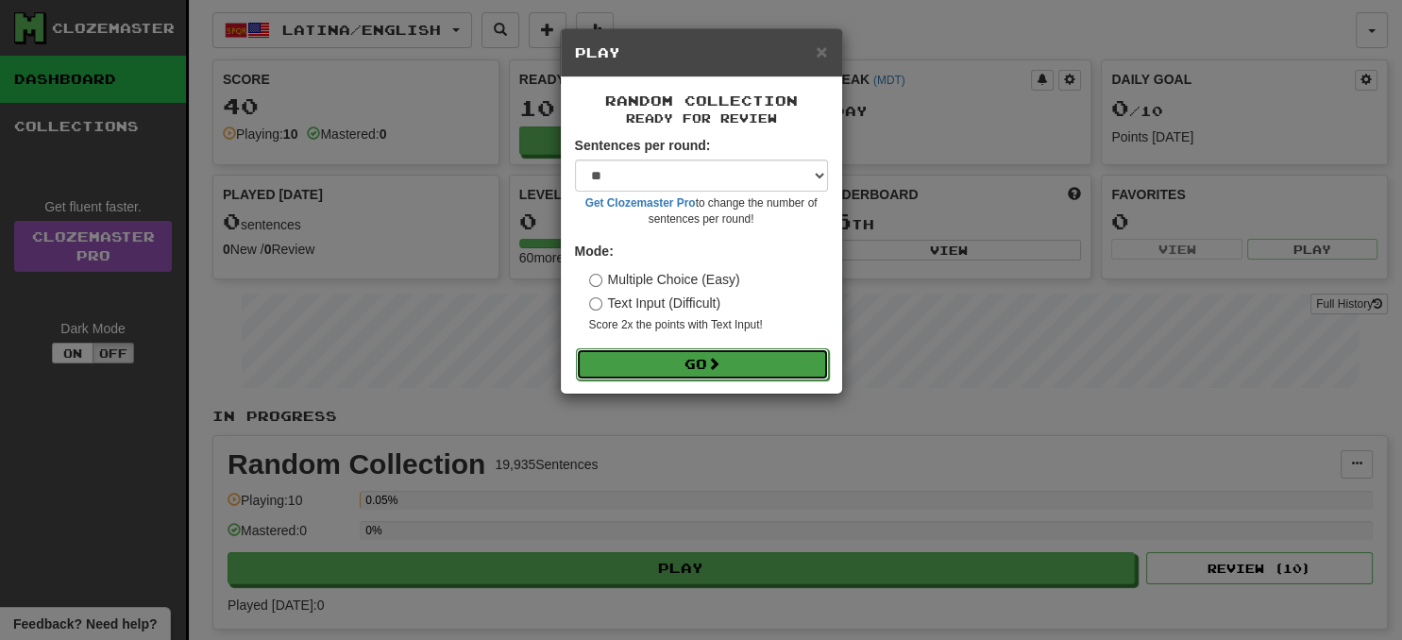
click at [681, 352] on button "Go" at bounding box center [702, 364] width 253 height 32
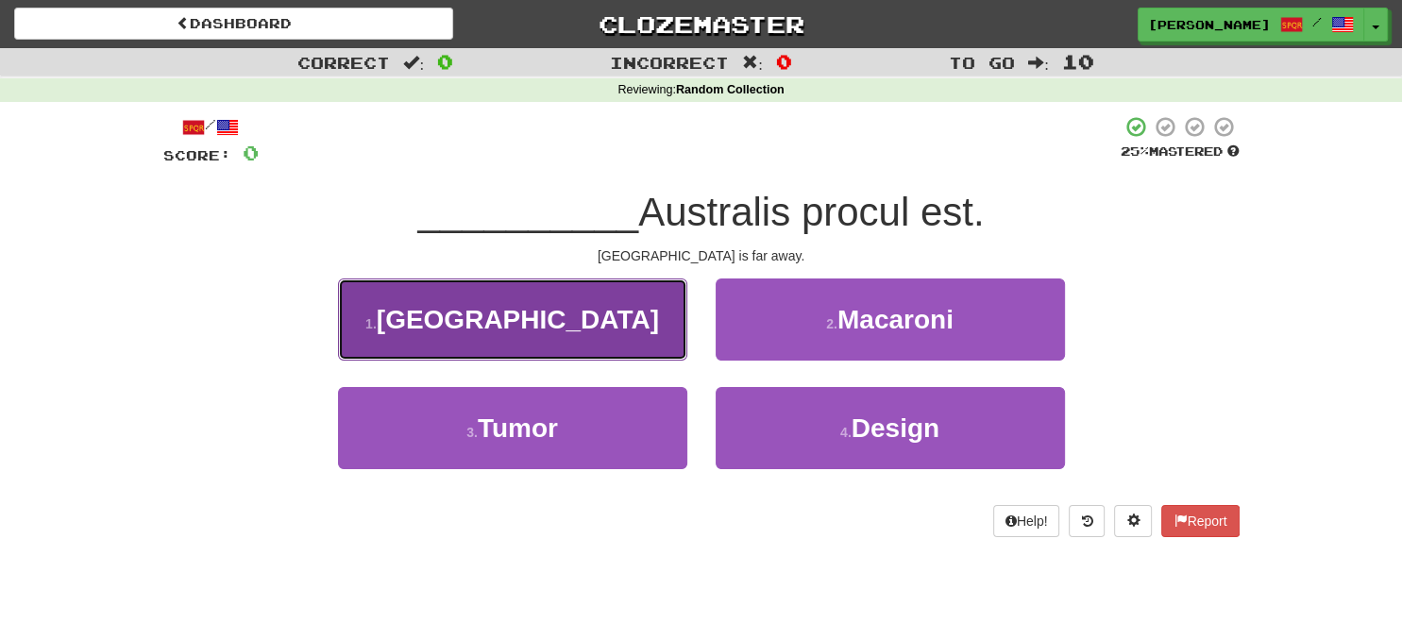
click at [623, 329] on button "1 . [GEOGRAPHIC_DATA]" at bounding box center [512, 319] width 349 height 82
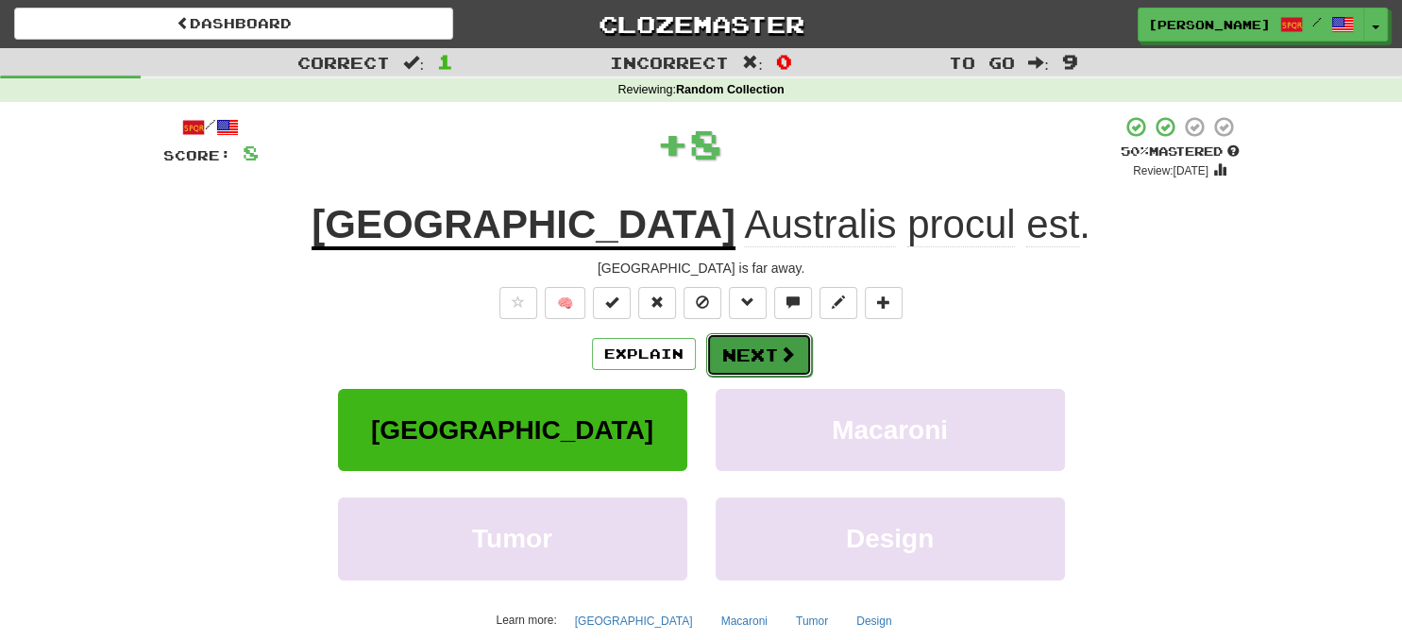
click at [741, 345] on button "Next" at bounding box center [759, 354] width 106 height 43
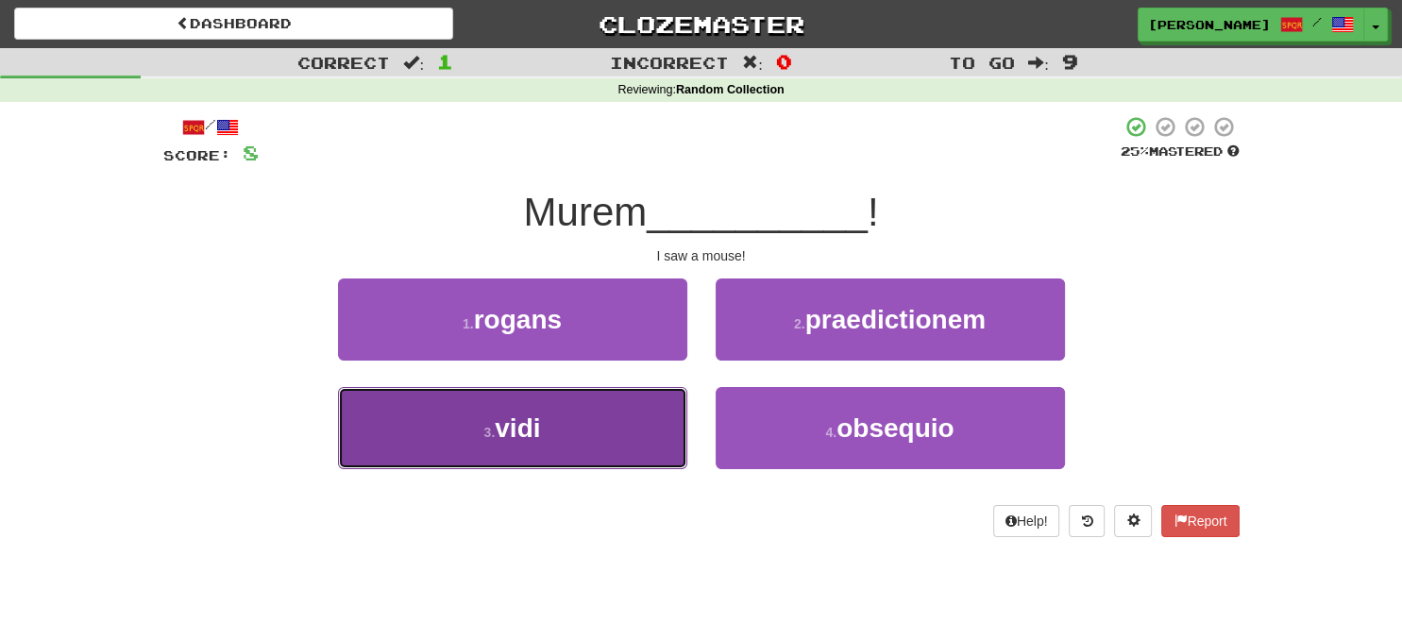
click at [618, 412] on button "3 . vidi" at bounding box center [512, 428] width 349 height 82
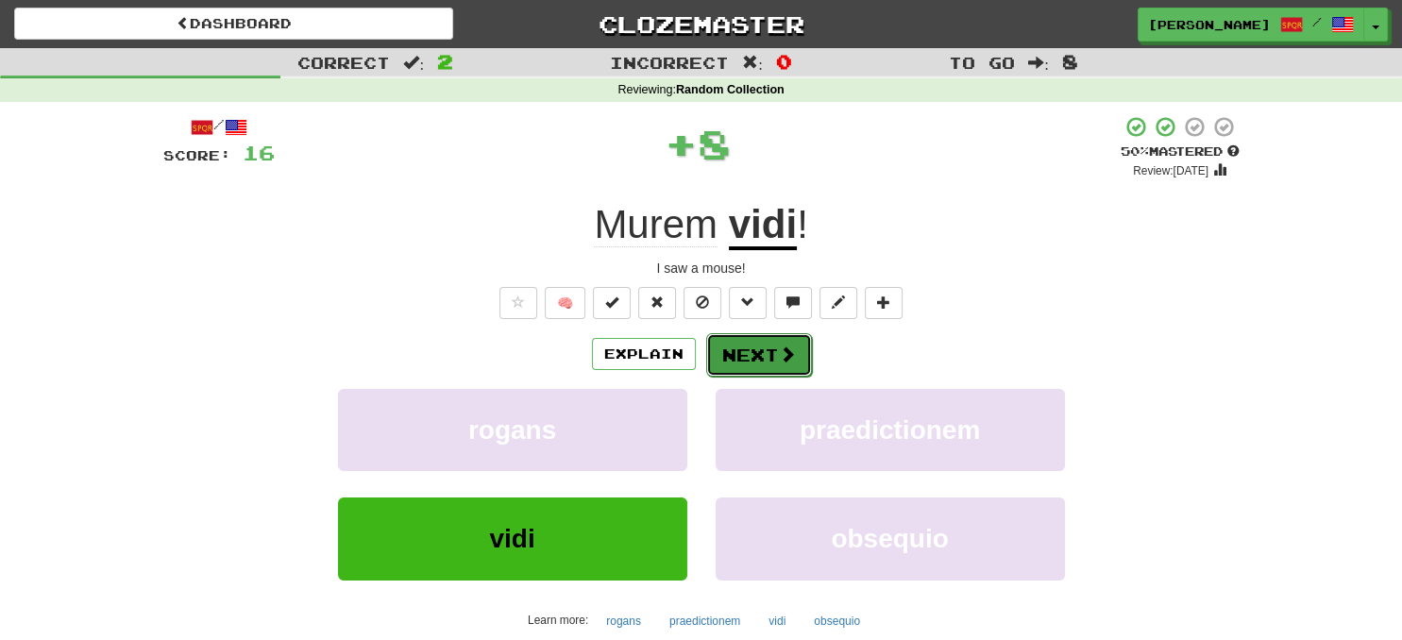
click at [742, 355] on button "Next" at bounding box center [759, 354] width 106 height 43
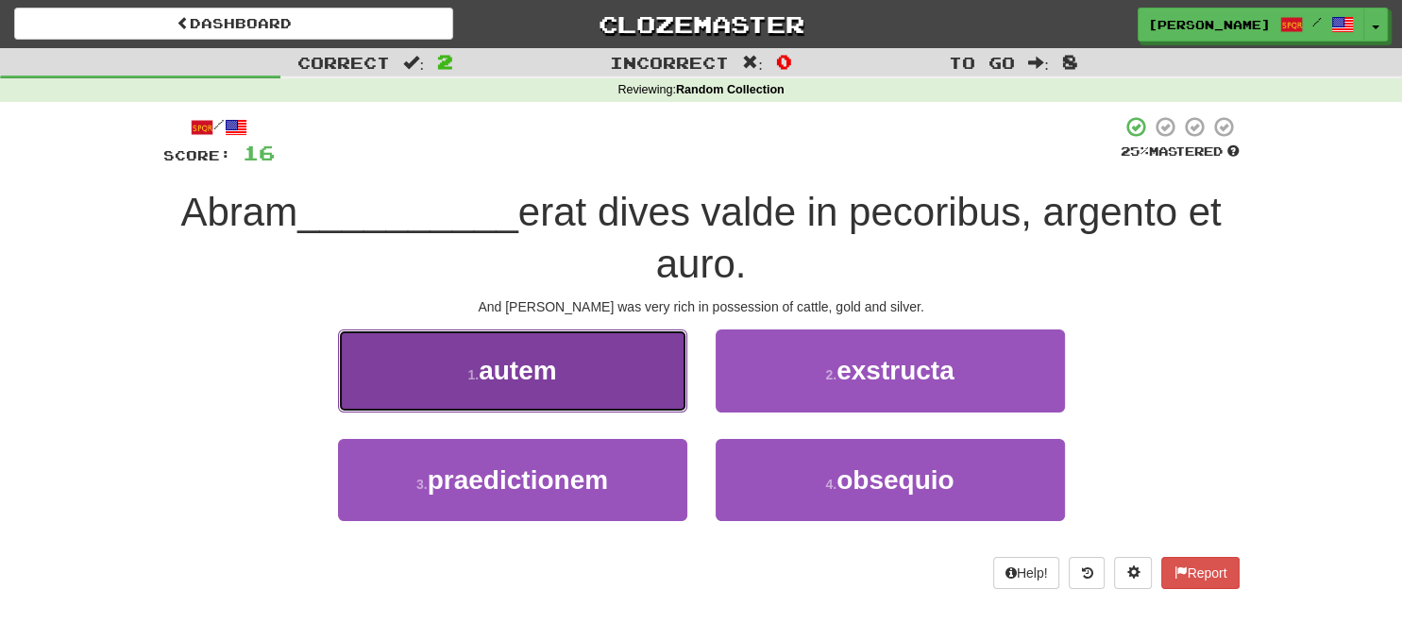
click at [625, 362] on button "1 . autem" at bounding box center [512, 370] width 349 height 82
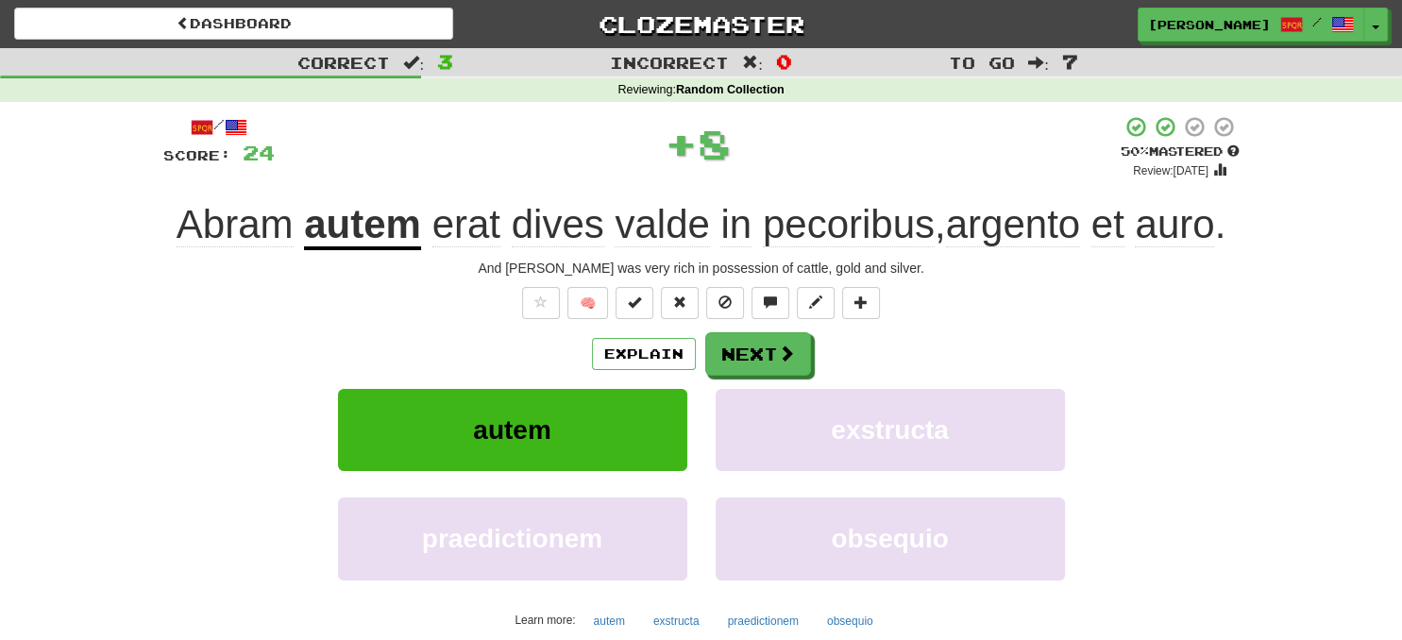
click at [702, 349] on div "Explain Next" at bounding box center [701, 353] width 1076 height 43
click at [713, 349] on button "Next" at bounding box center [759, 354] width 106 height 43
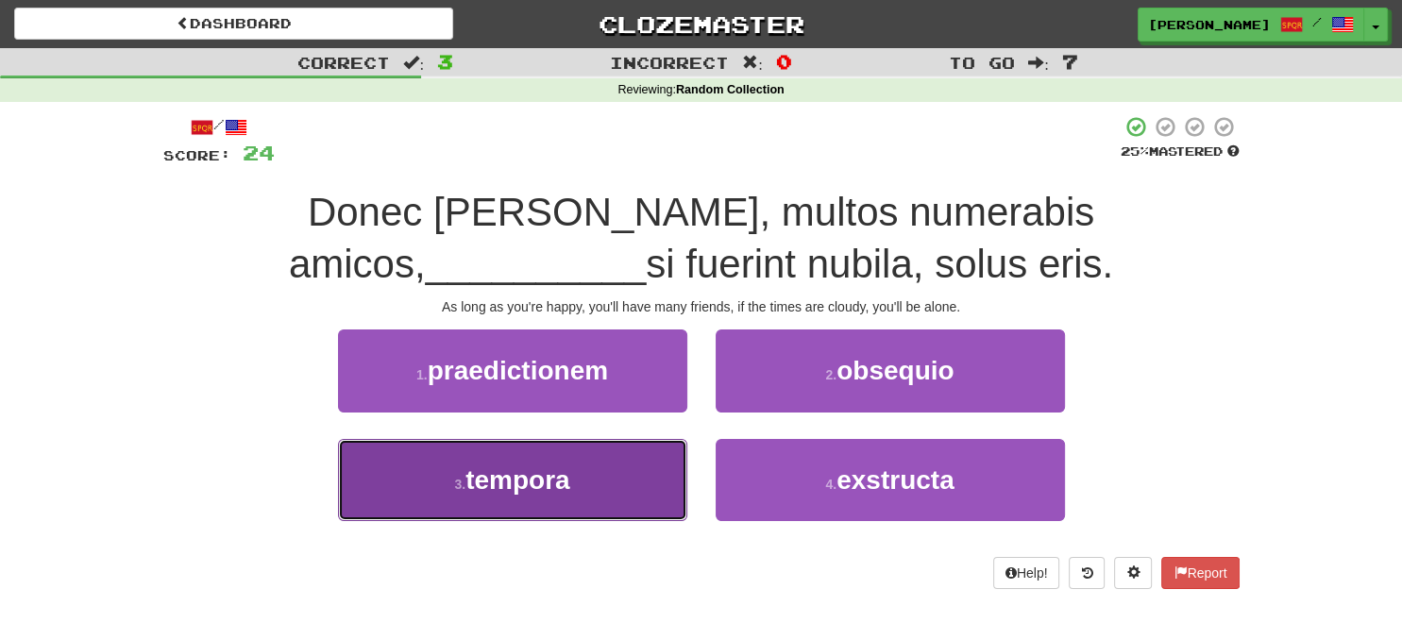
click at [519, 502] on button "3 . tempora" at bounding box center [512, 480] width 349 height 82
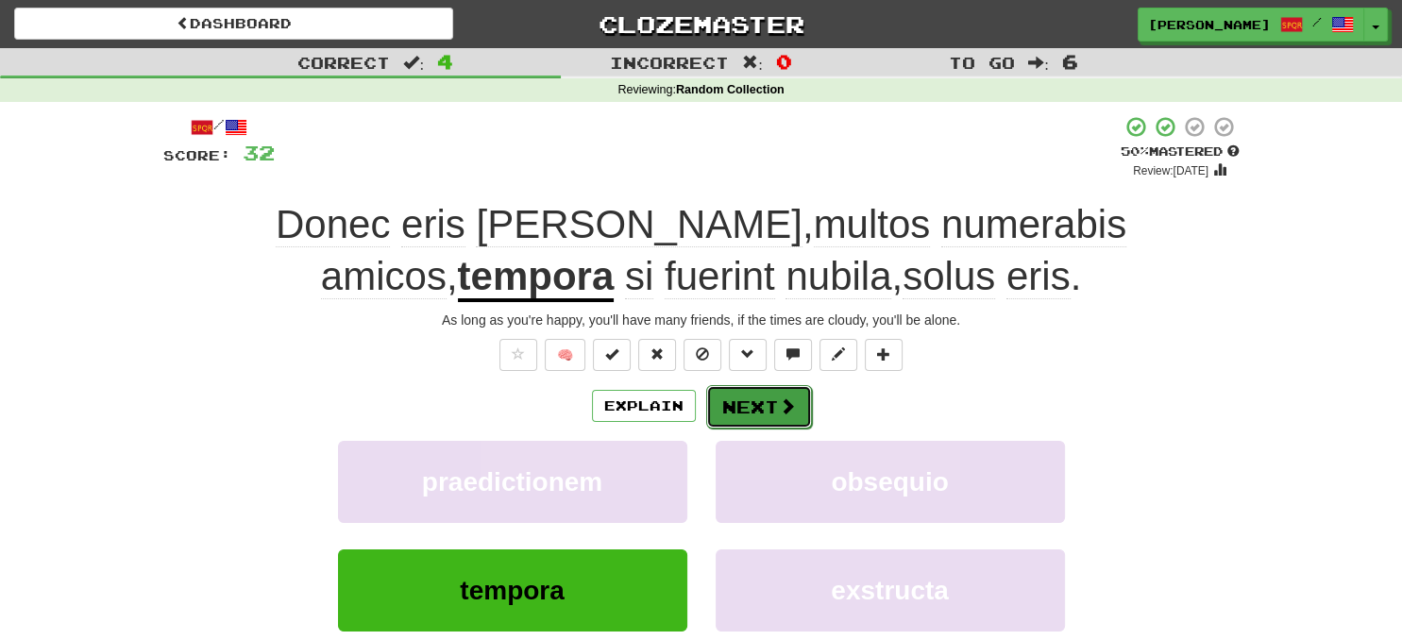
click at [765, 412] on button "Next" at bounding box center [759, 406] width 106 height 43
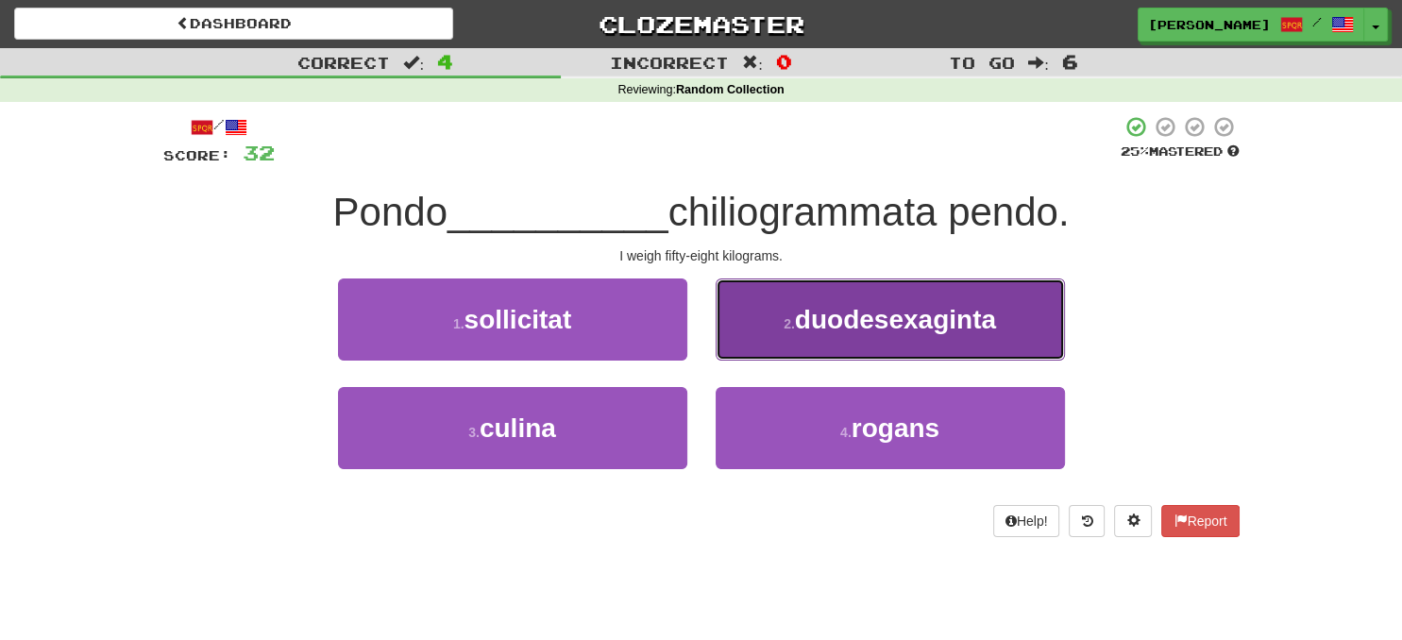
click at [893, 341] on button "2 . duodesexaginta" at bounding box center [889, 319] width 349 height 82
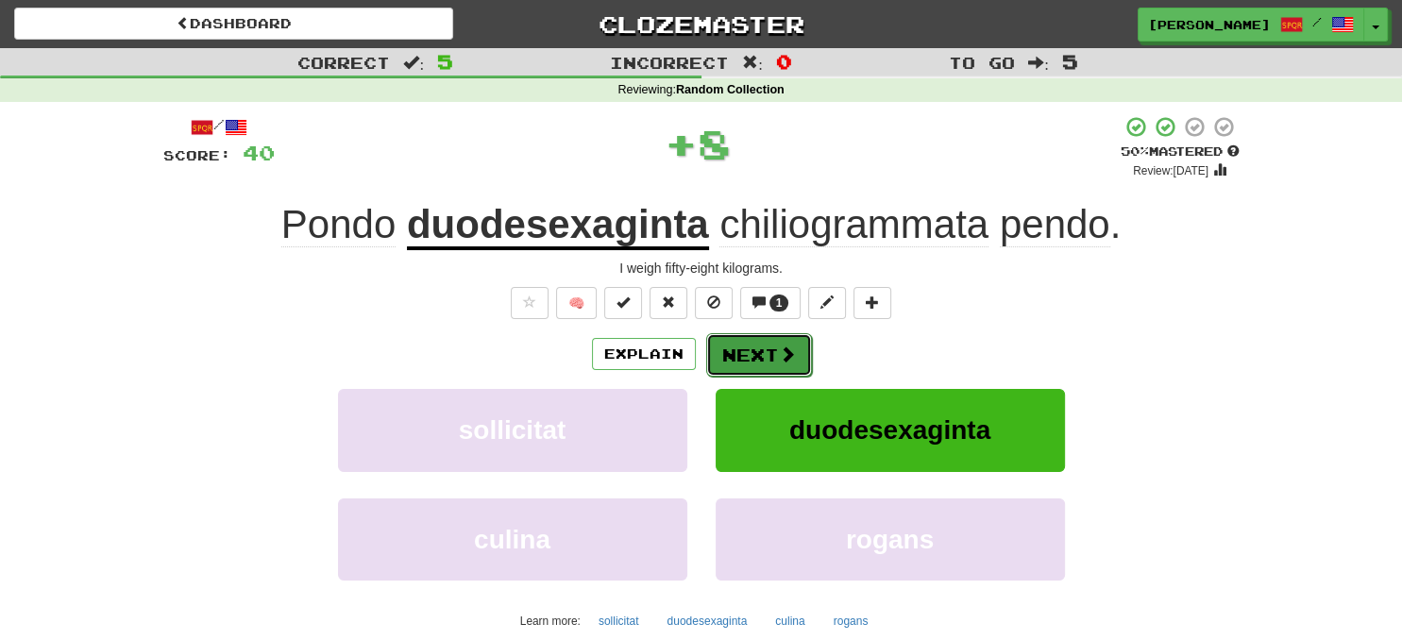
click at [791, 364] on button "Next" at bounding box center [759, 354] width 106 height 43
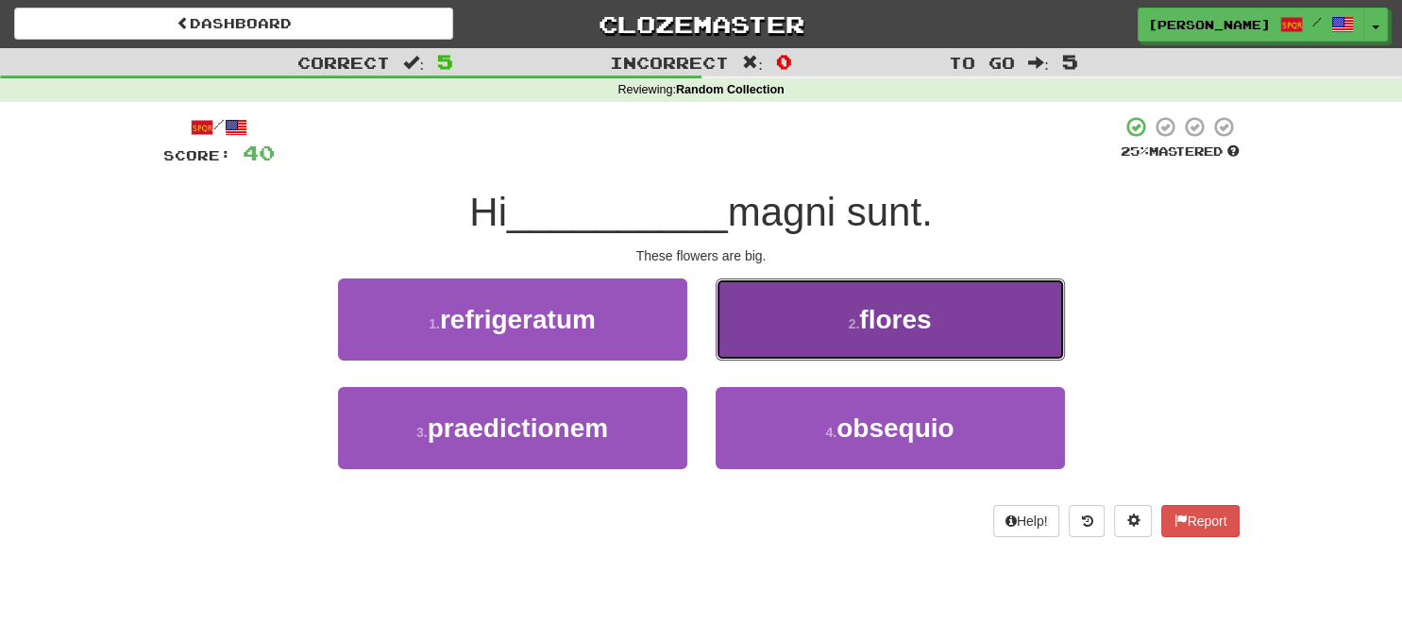
click at [854, 349] on button "2 . flores" at bounding box center [889, 319] width 349 height 82
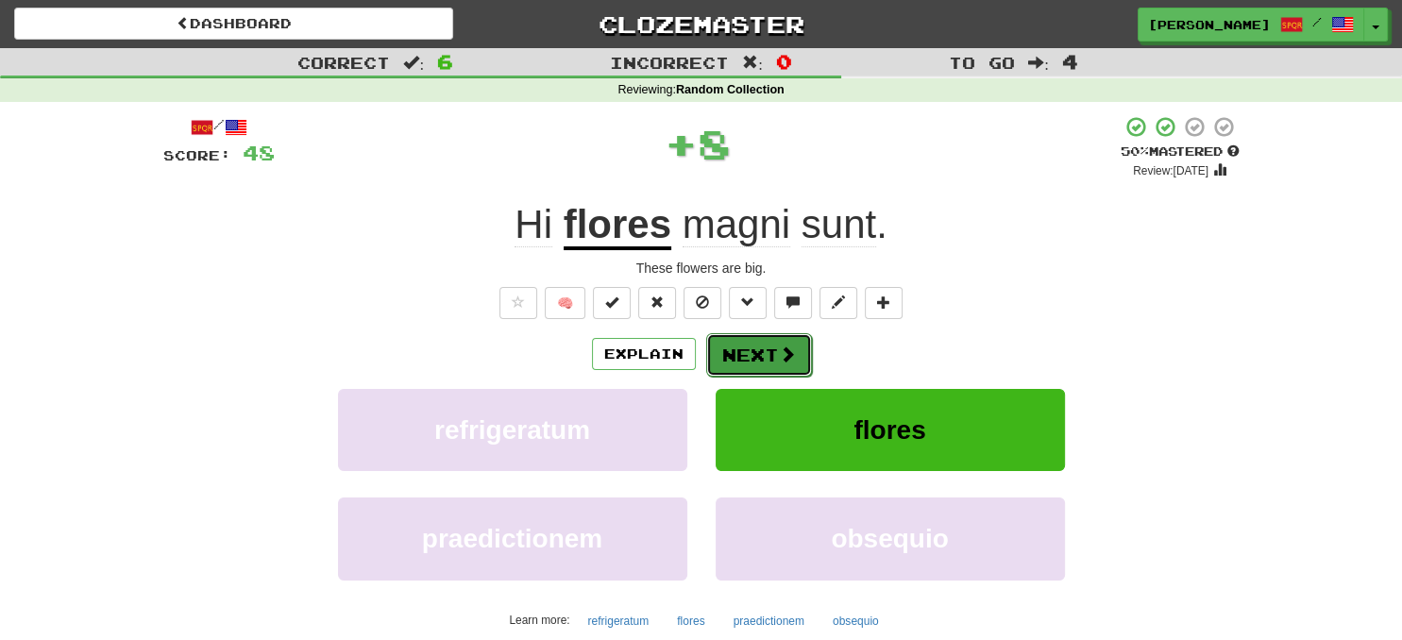
click at [791, 352] on span at bounding box center [787, 353] width 17 height 17
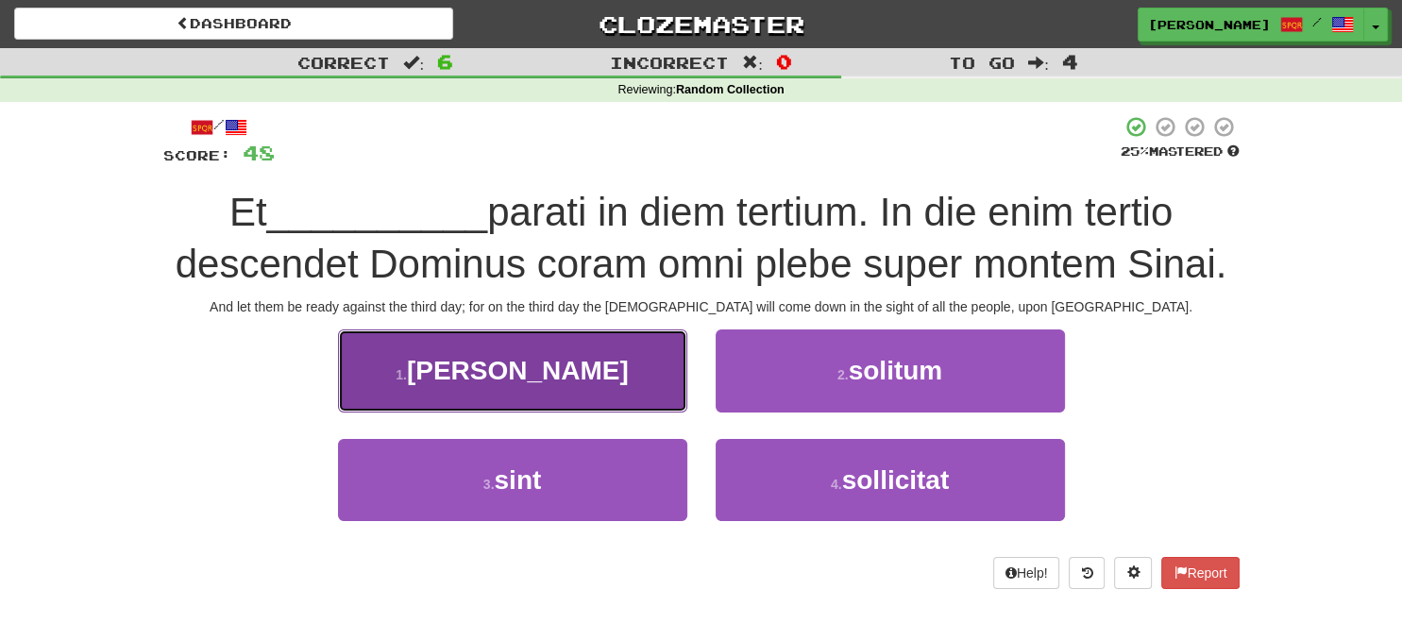
click at [617, 382] on button "1 . vires" at bounding box center [512, 370] width 349 height 82
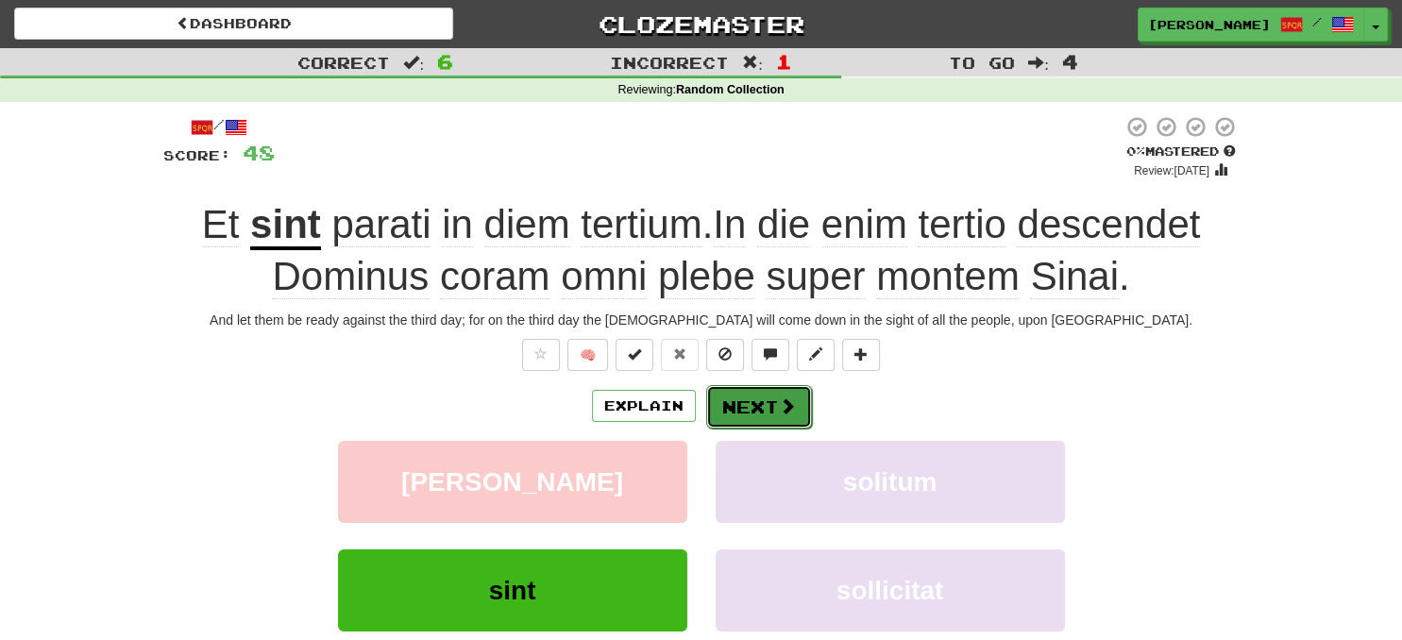
click at [788, 413] on span at bounding box center [787, 405] width 17 height 17
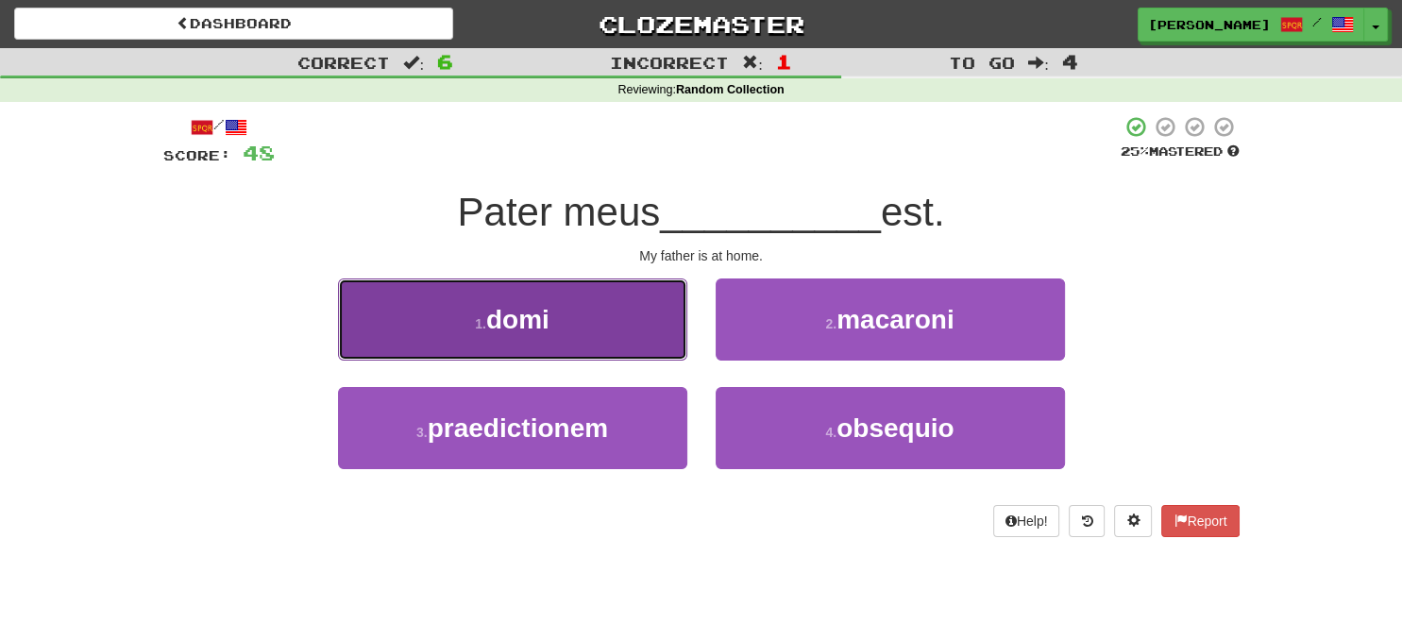
click at [574, 333] on button "1 . domi" at bounding box center [512, 319] width 349 height 82
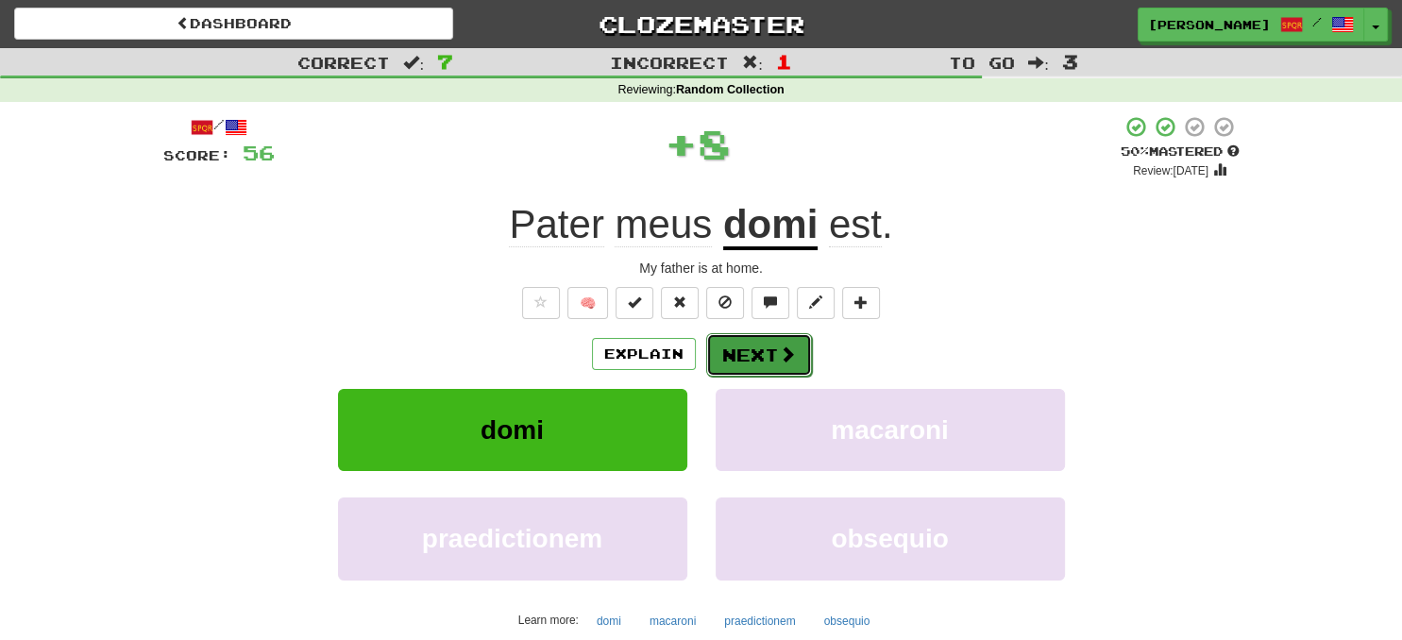
click at [741, 370] on button "Next" at bounding box center [759, 354] width 106 height 43
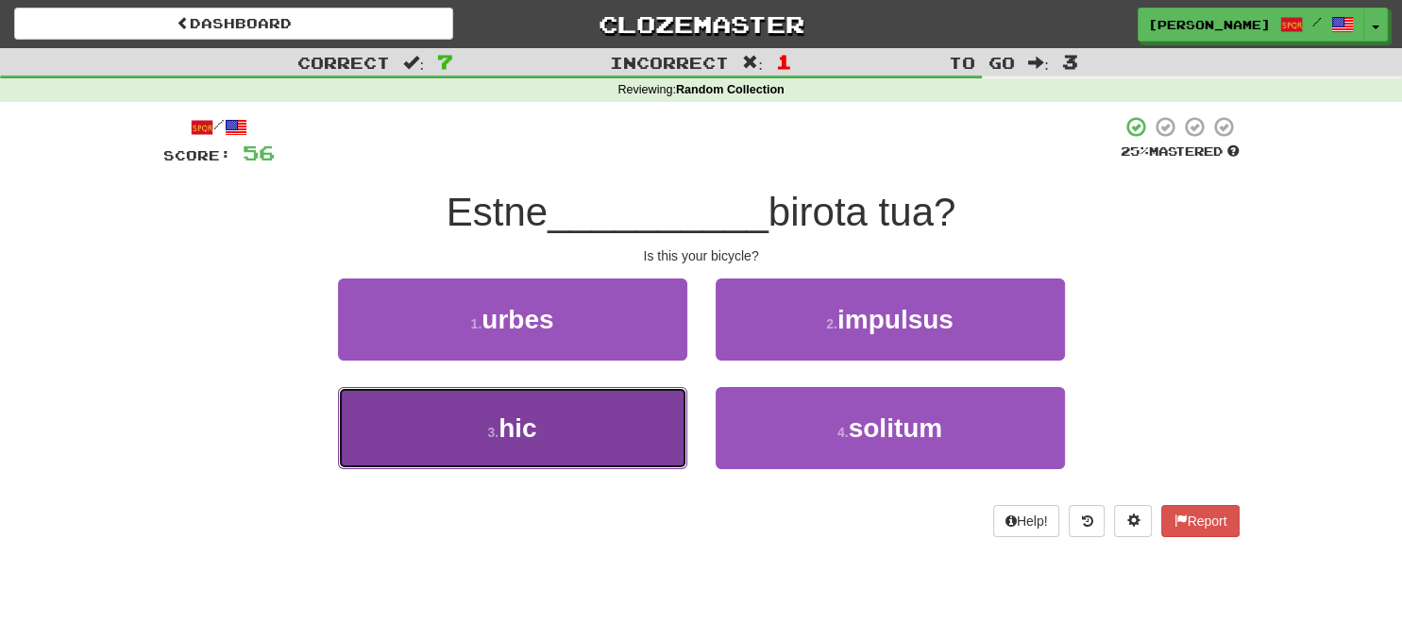
click at [585, 456] on button "3 . hic" at bounding box center [512, 428] width 349 height 82
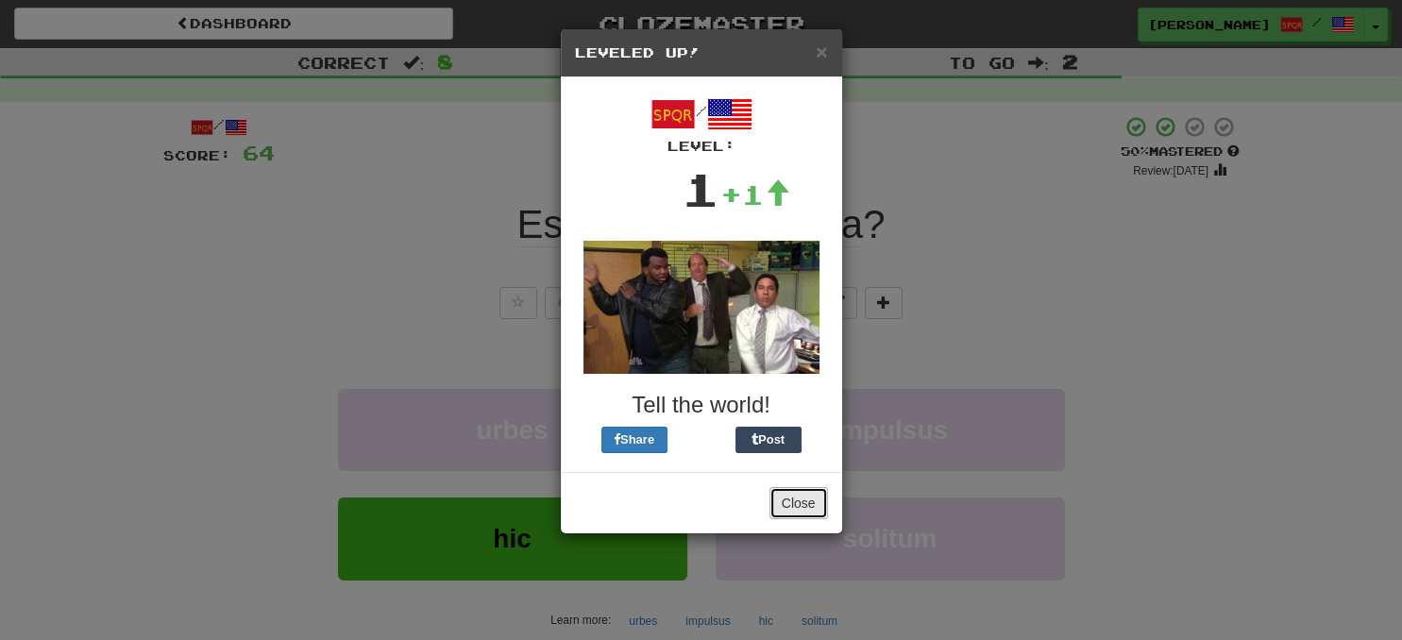
click at [810, 505] on button "Close" at bounding box center [798, 503] width 59 height 32
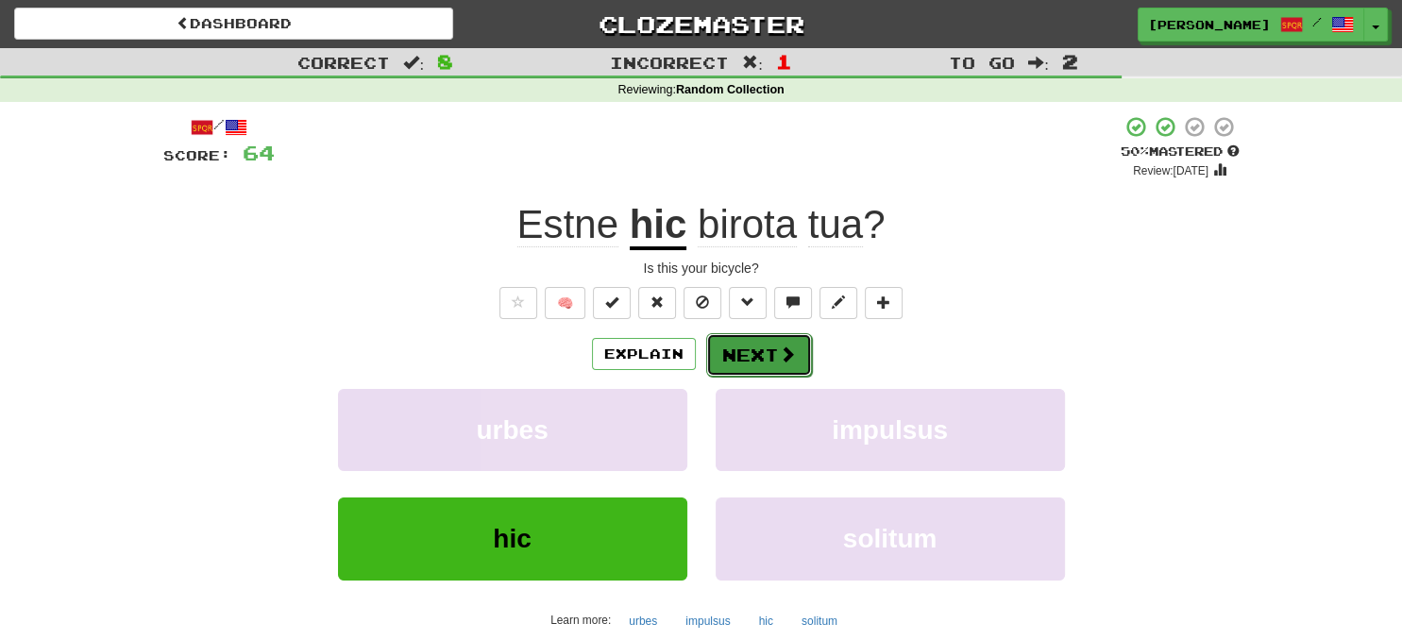
click at [759, 359] on button "Next" at bounding box center [759, 354] width 106 height 43
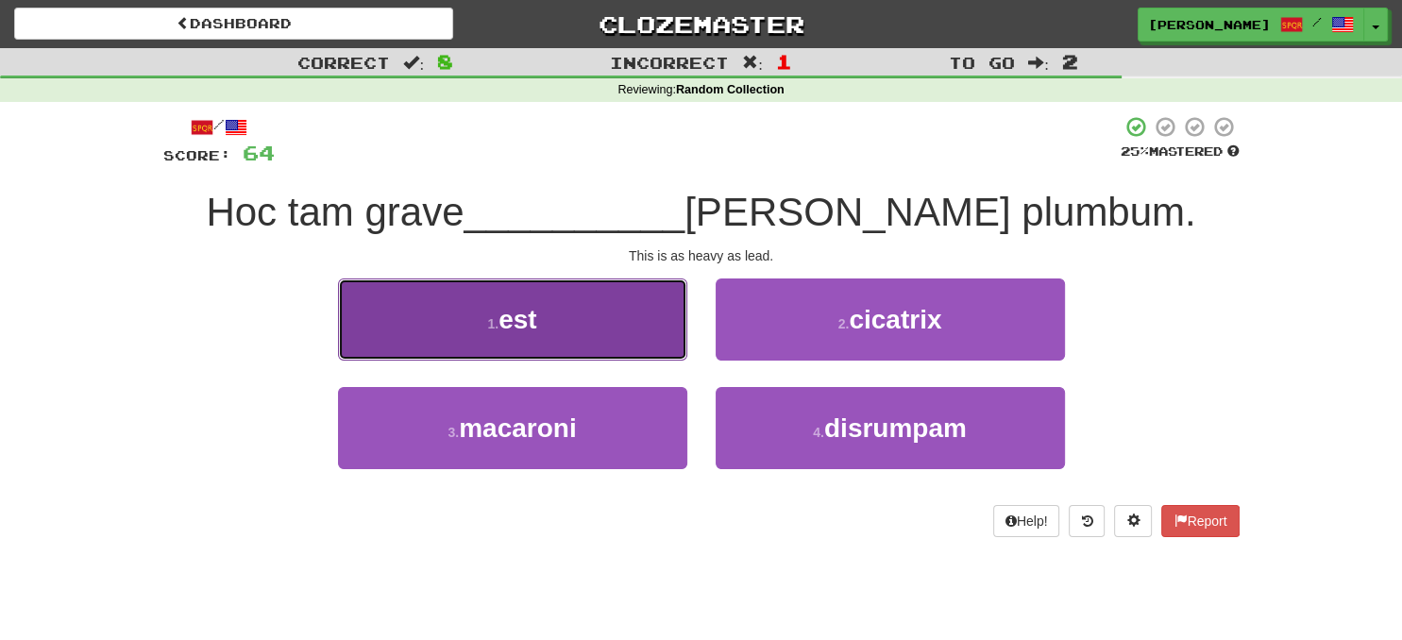
click at [613, 313] on button "1 . est" at bounding box center [512, 319] width 349 height 82
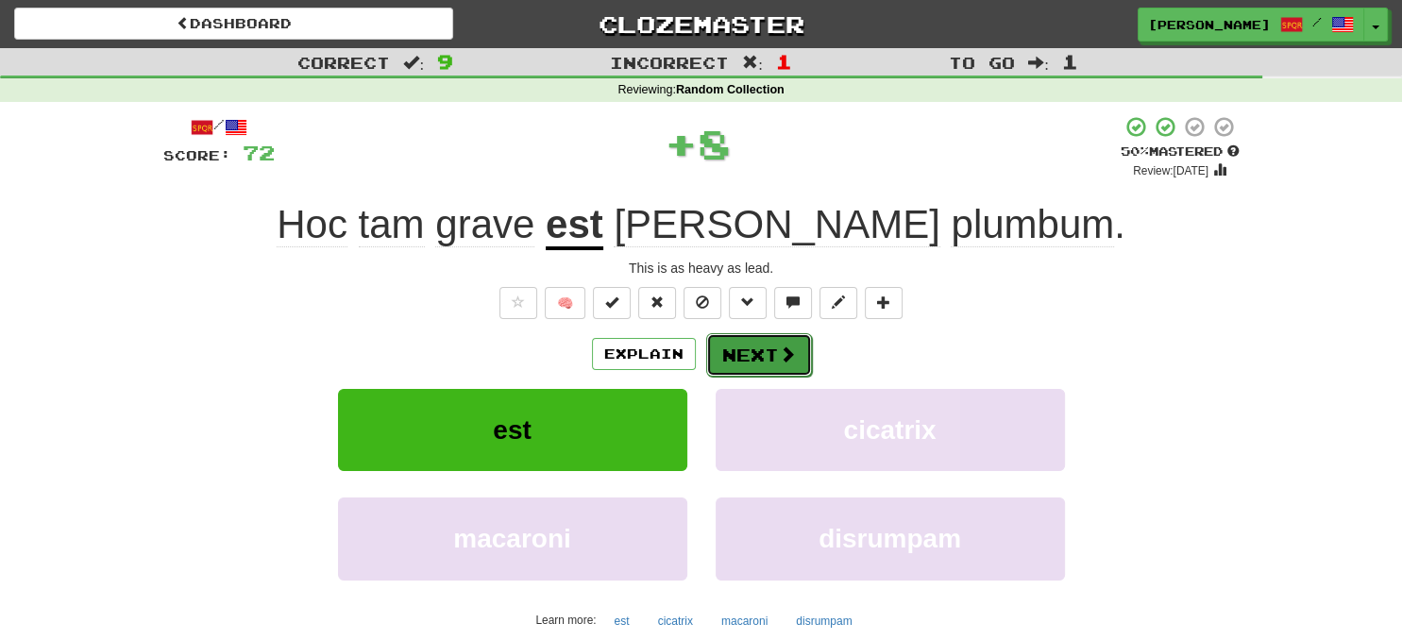
click at [742, 366] on button "Next" at bounding box center [759, 354] width 106 height 43
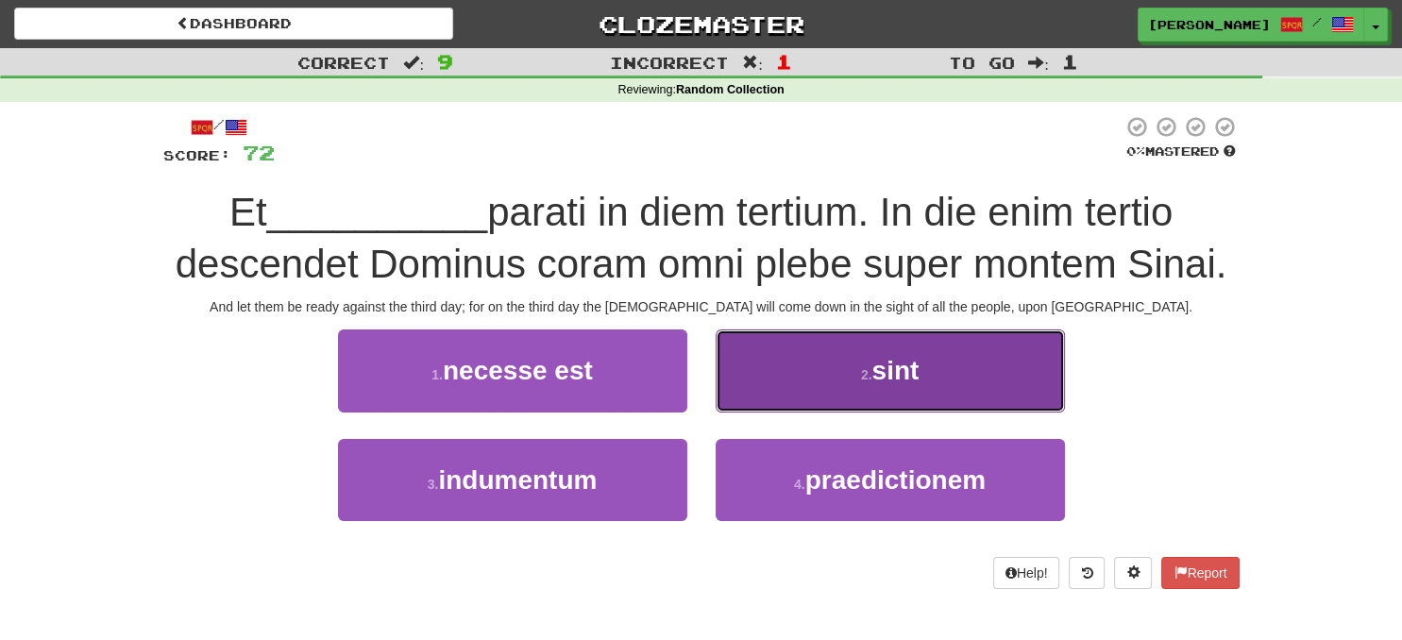
click at [855, 361] on button "2 . sint" at bounding box center [889, 370] width 349 height 82
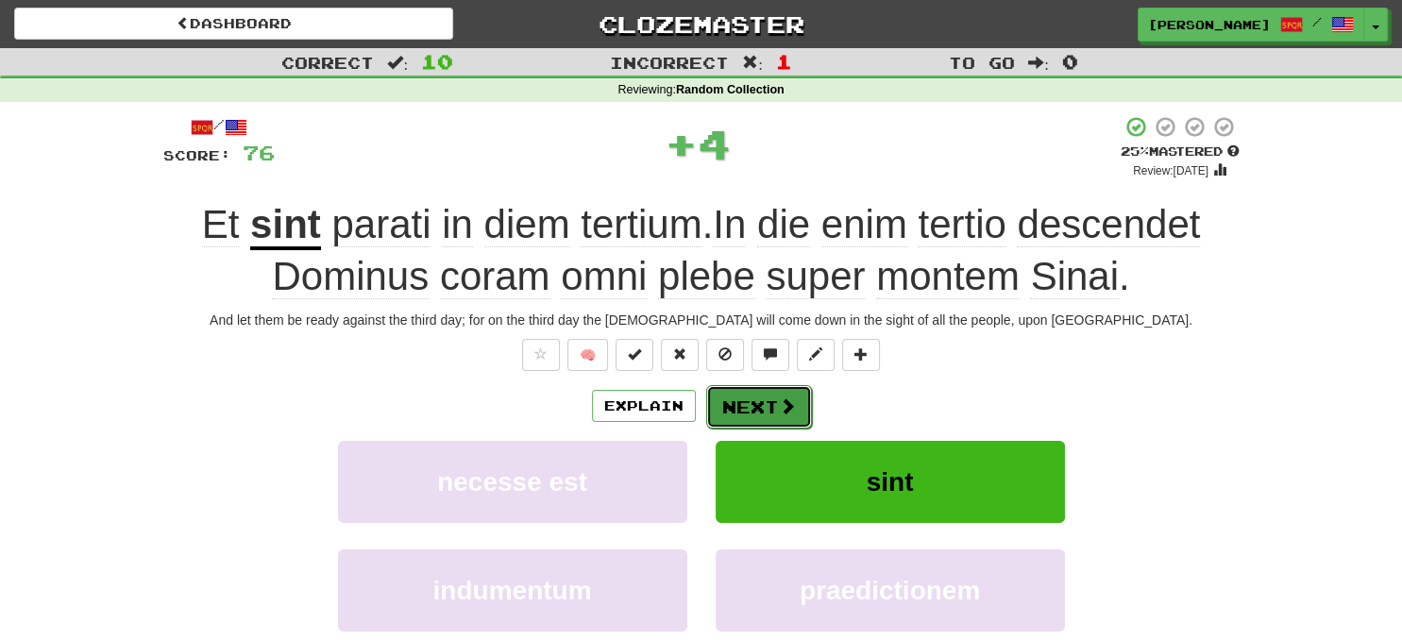
click at [765, 391] on button "Next" at bounding box center [759, 406] width 106 height 43
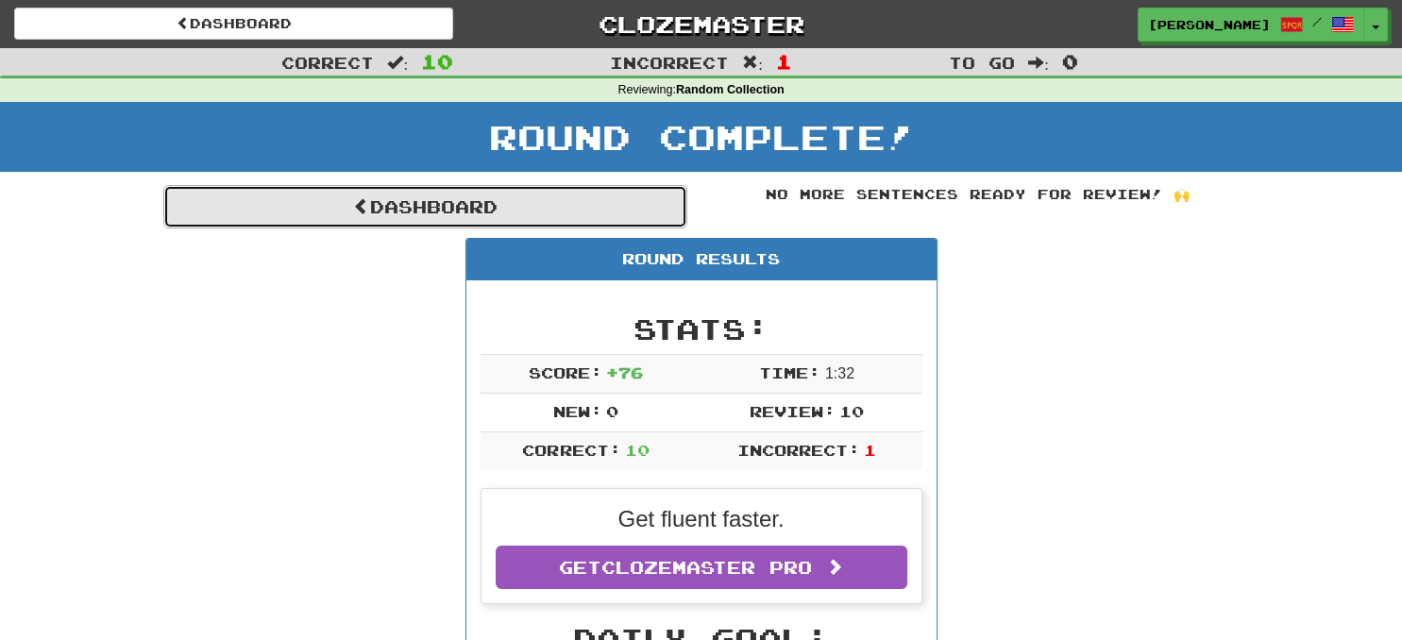
click at [508, 219] on link "Dashboard" at bounding box center [425, 206] width 524 height 43
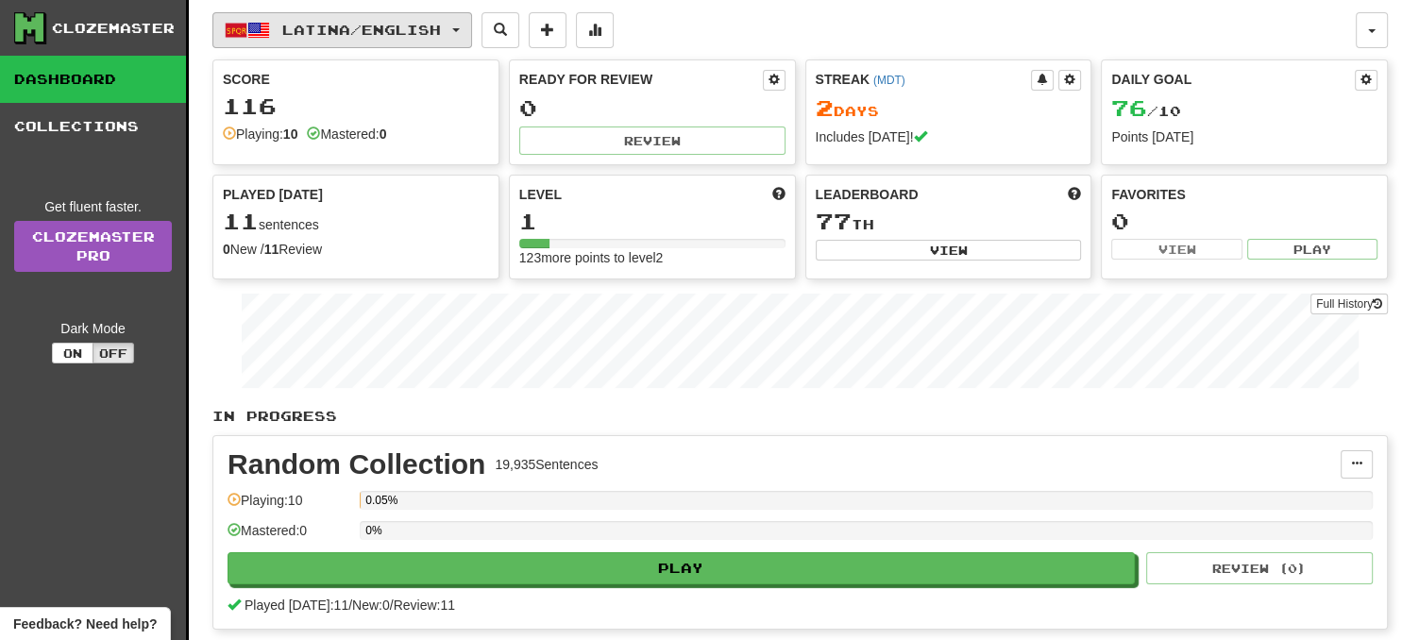
click at [472, 32] on button "Latina / English" at bounding box center [342, 30] width 260 height 36
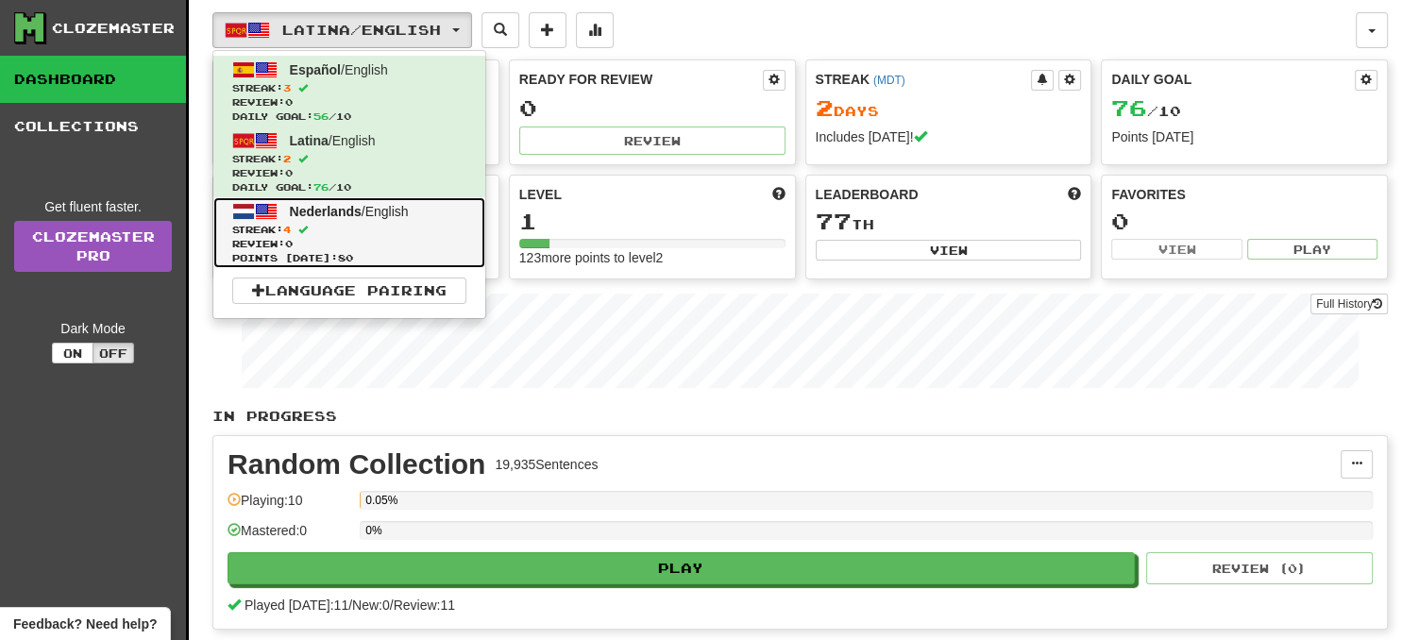
click at [425, 234] on span "Streak: 4" at bounding box center [349, 230] width 234 height 14
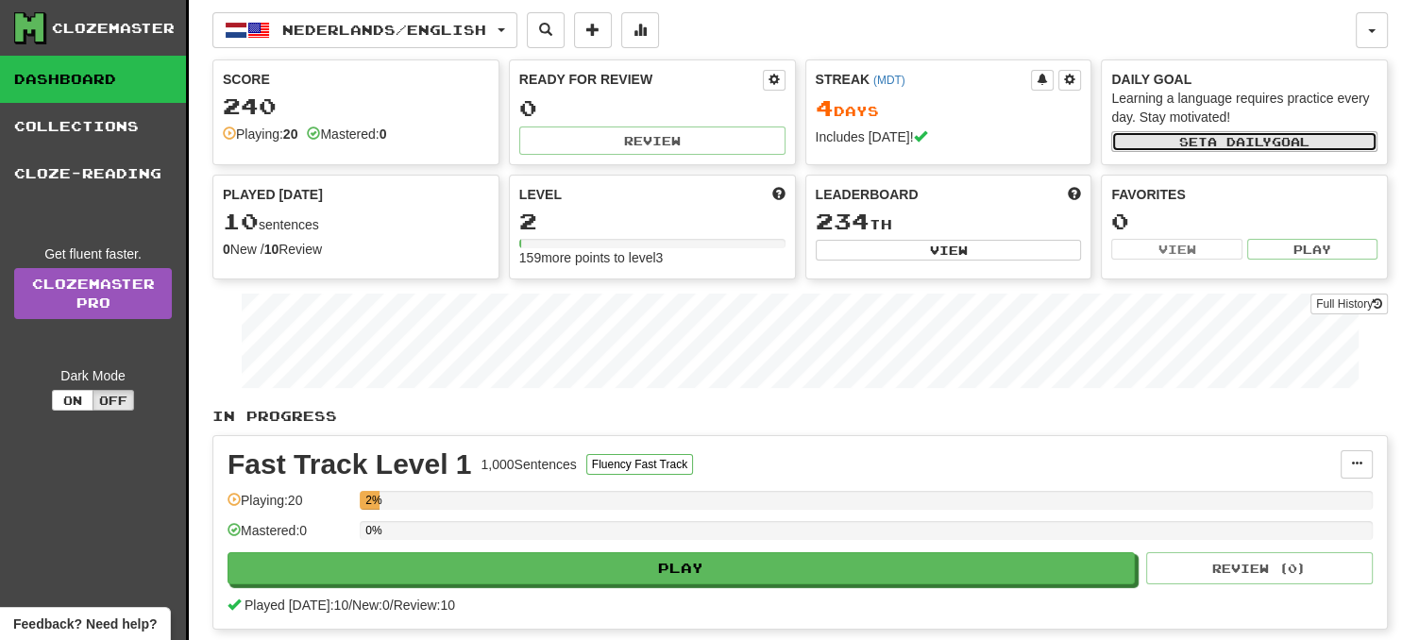
click at [1257, 144] on span "a daily" at bounding box center [1239, 141] width 64 height 13
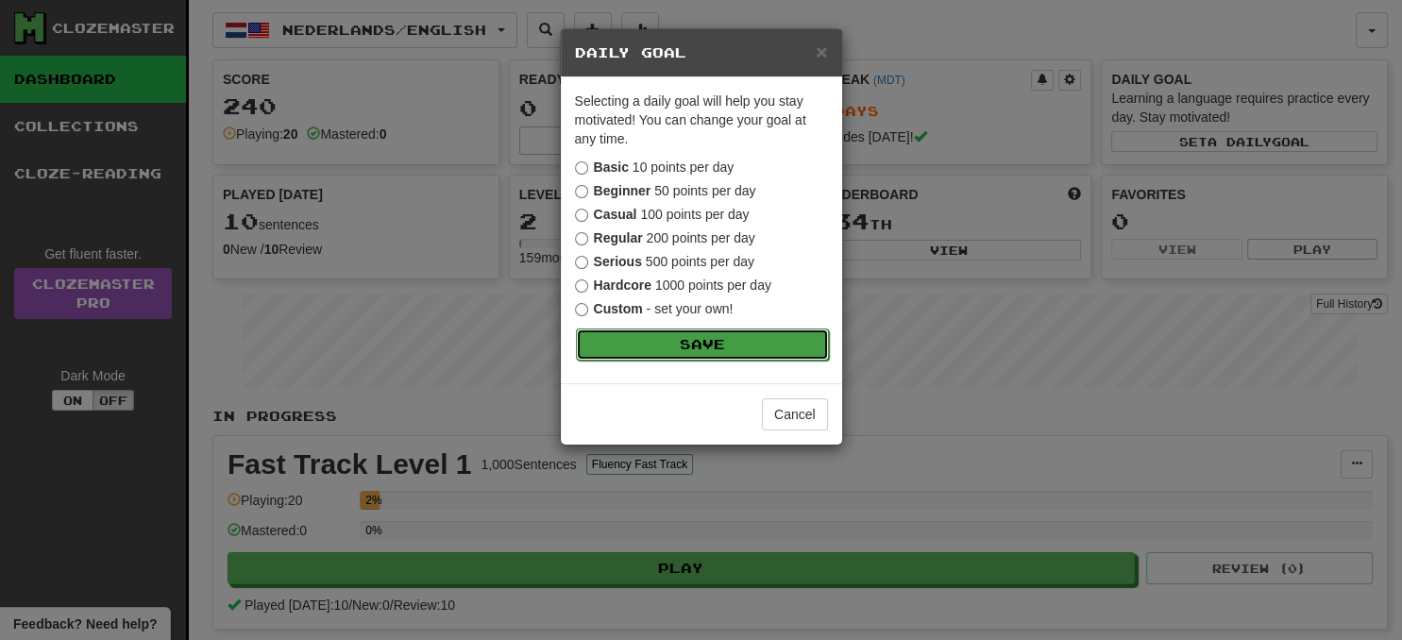
click at [712, 342] on button "Save" at bounding box center [702, 344] width 253 height 32
